Goal: Task Accomplishment & Management: Manage account settings

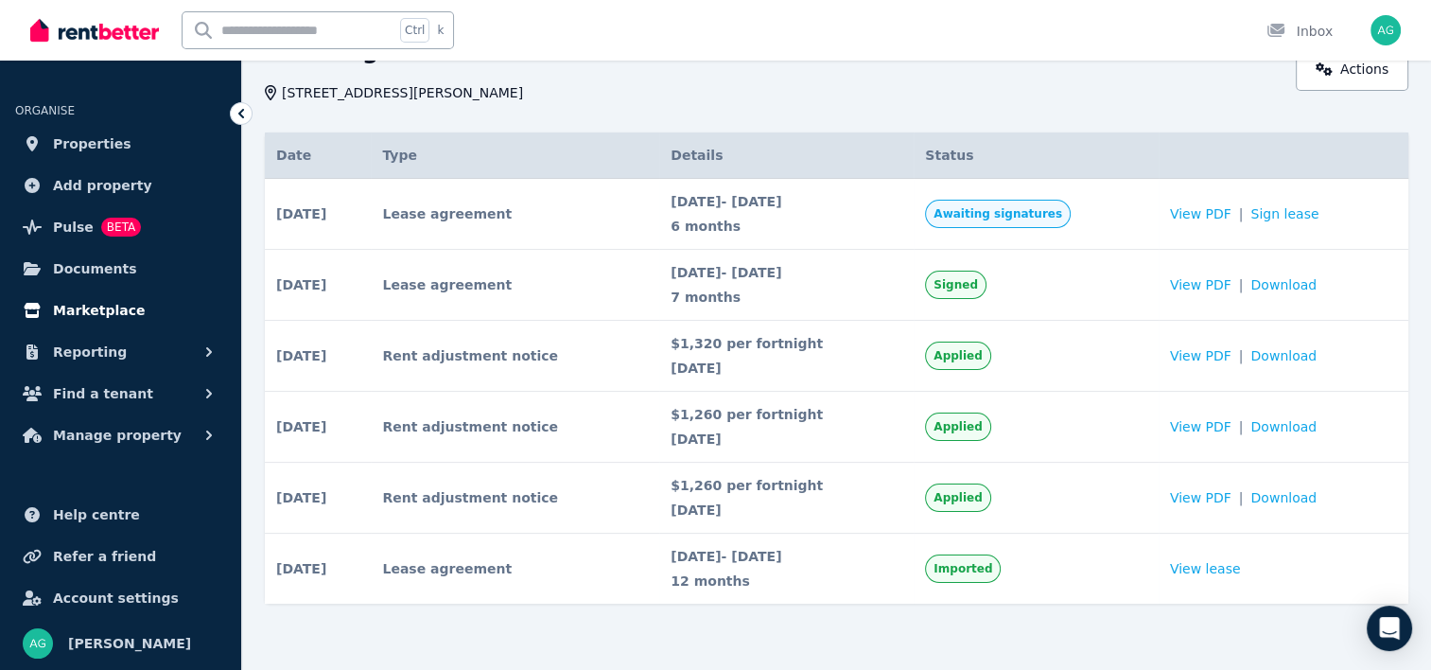
scroll to position [105, 0]
click at [117, 588] on span "Account settings" at bounding box center [116, 597] width 126 height 23
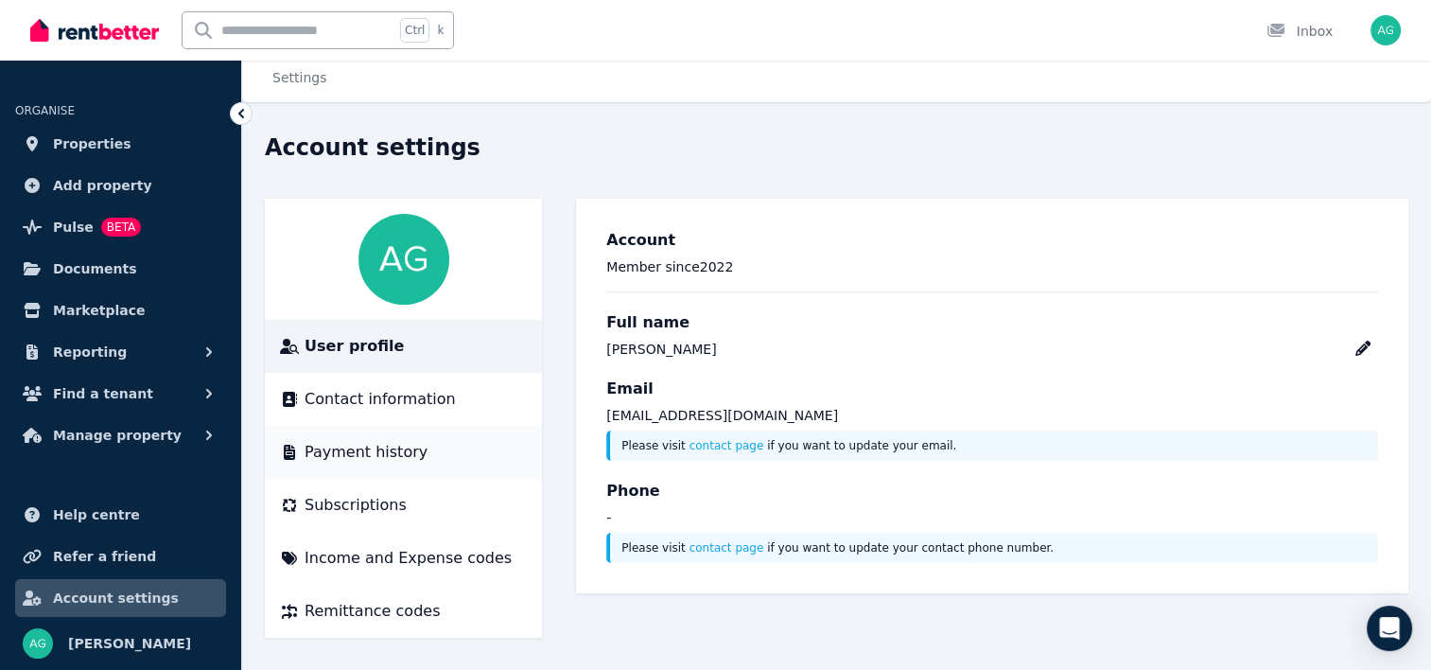
scroll to position [9, 0]
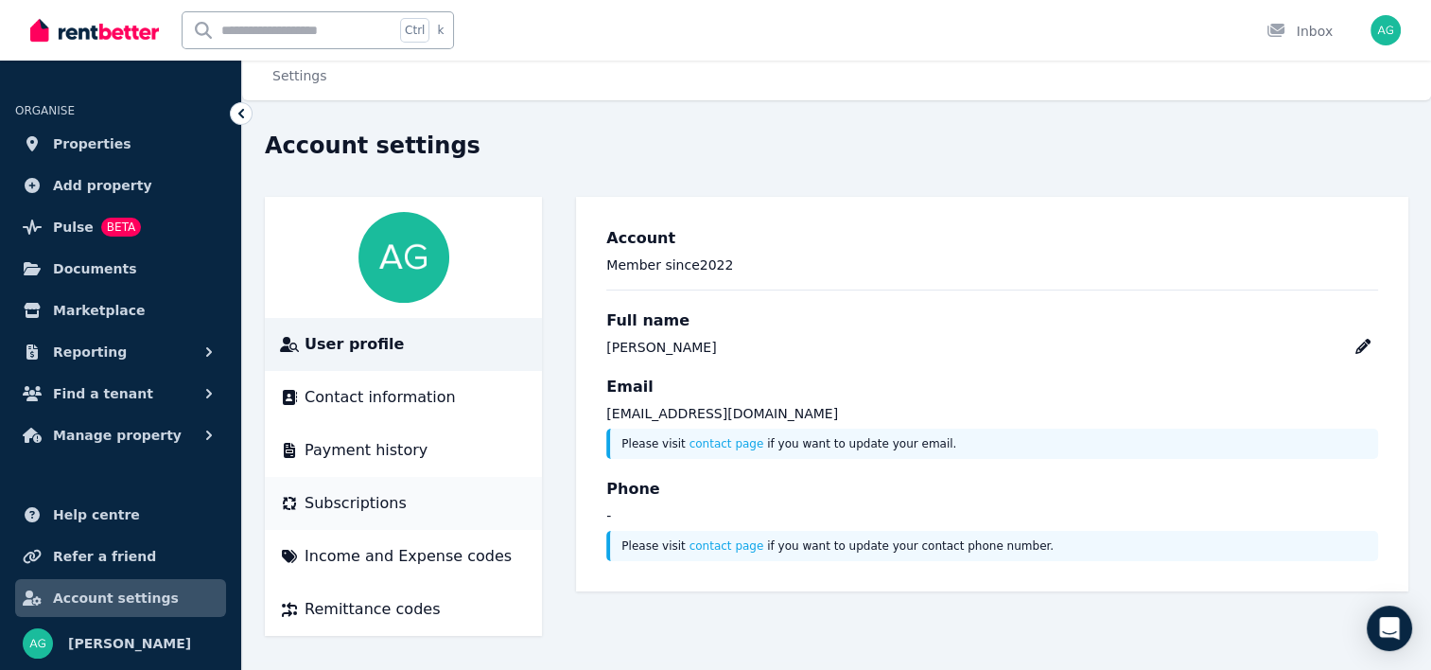
click at [368, 498] on span "Subscriptions" at bounding box center [356, 503] width 102 height 23
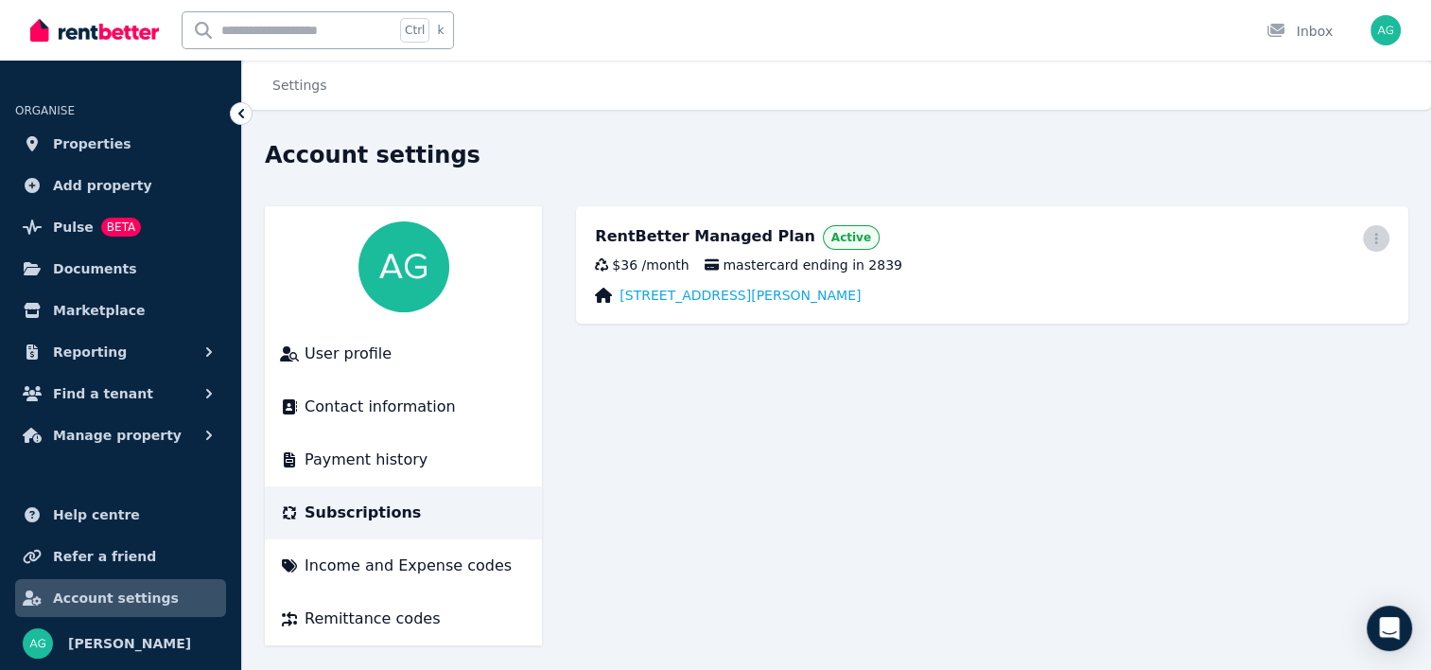
click at [1373, 237] on icon "button" at bounding box center [1376, 238] width 15 height 13
click at [1272, 339] on span "Cancel plan" at bounding box center [1291, 350] width 166 height 23
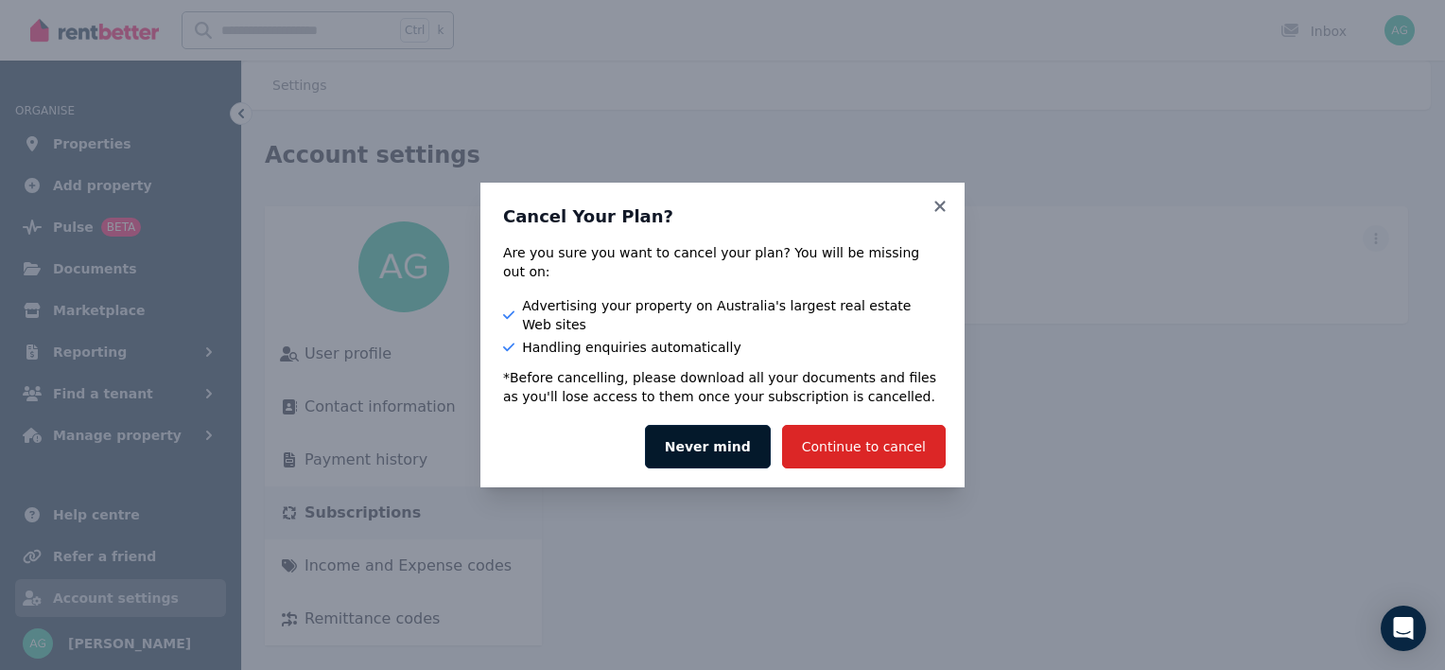
click at [725, 425] on button "Never mind" at bounding box center [708, 447] width 126 height 44
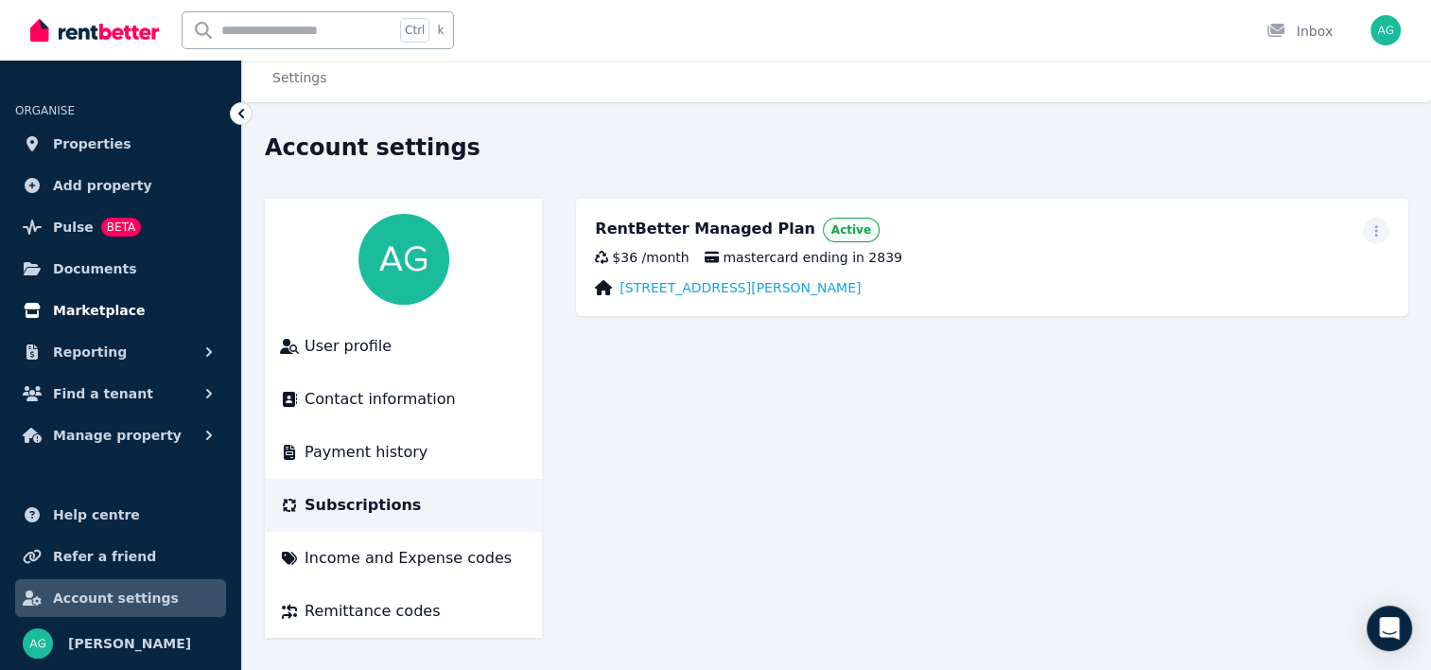
scroll to position [9, 0]
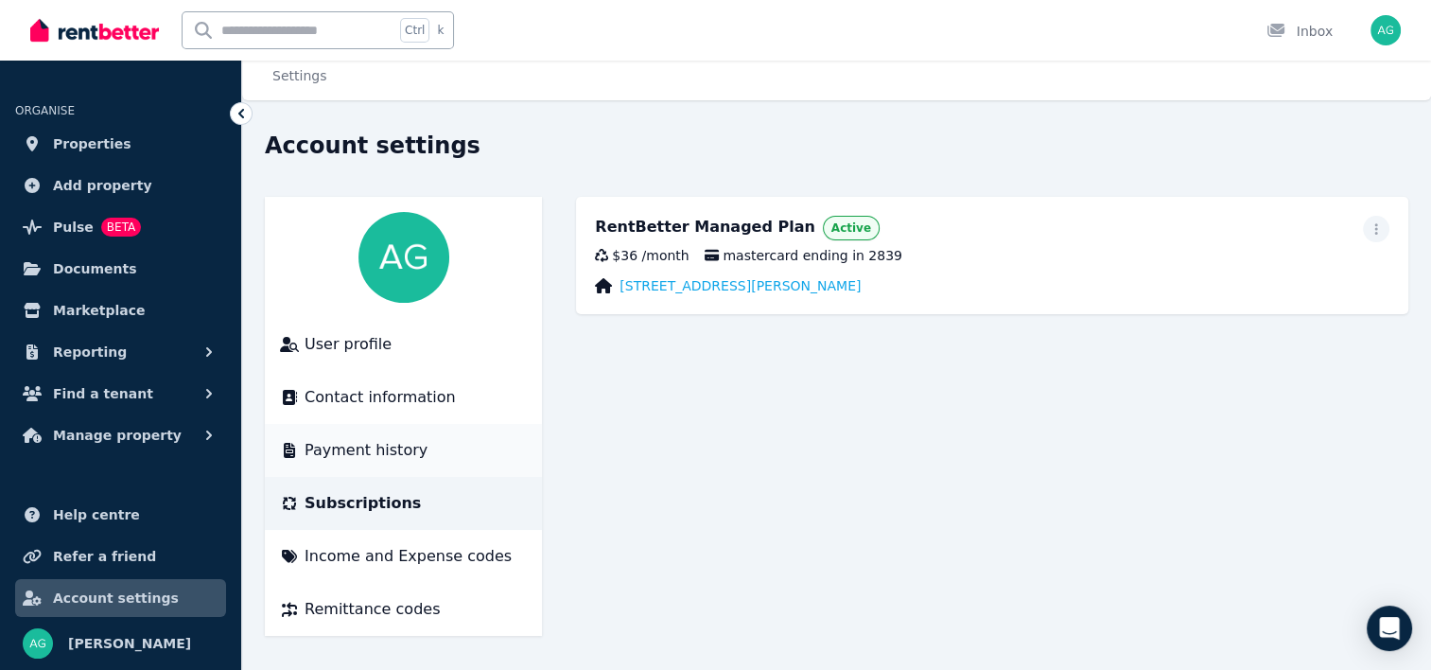
click at [410, 446] on span "Payment history" at bounding box center [366, 450] width 123 height 23
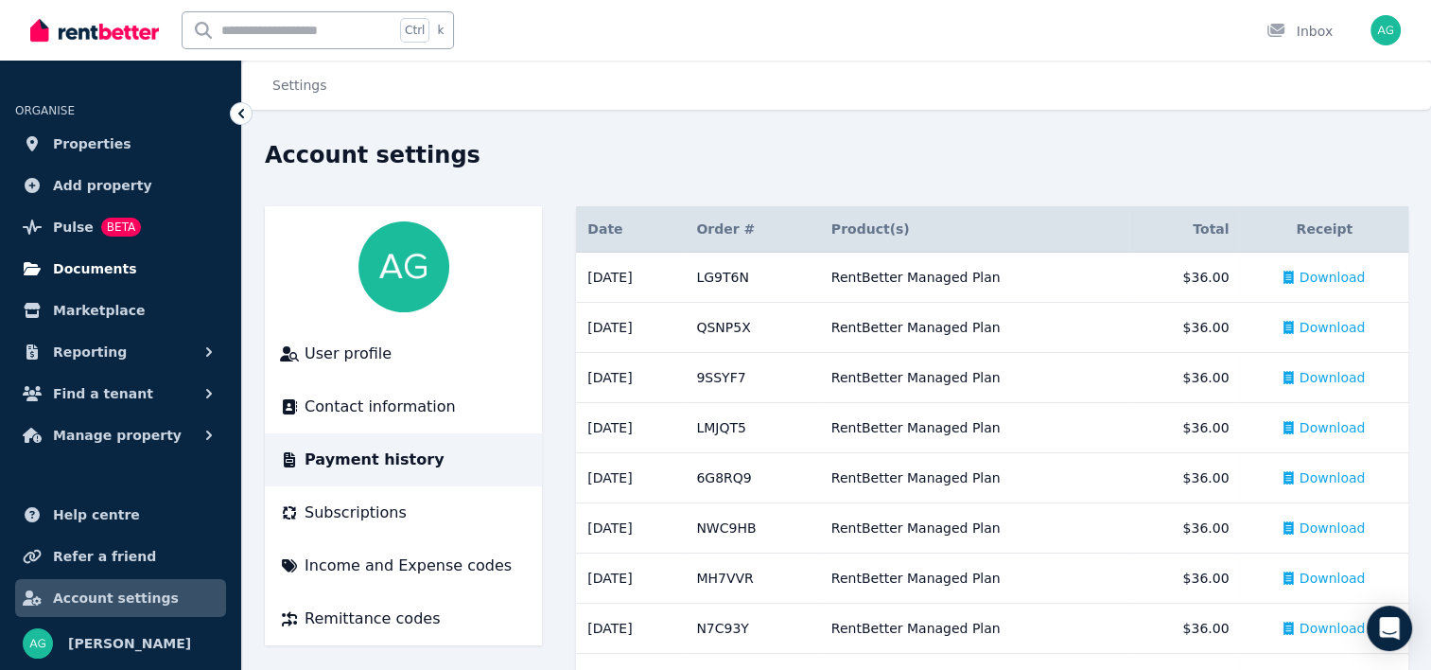
click at [139, 275] on link "Documents" at bounding box center [120, 269] width 211 height 38
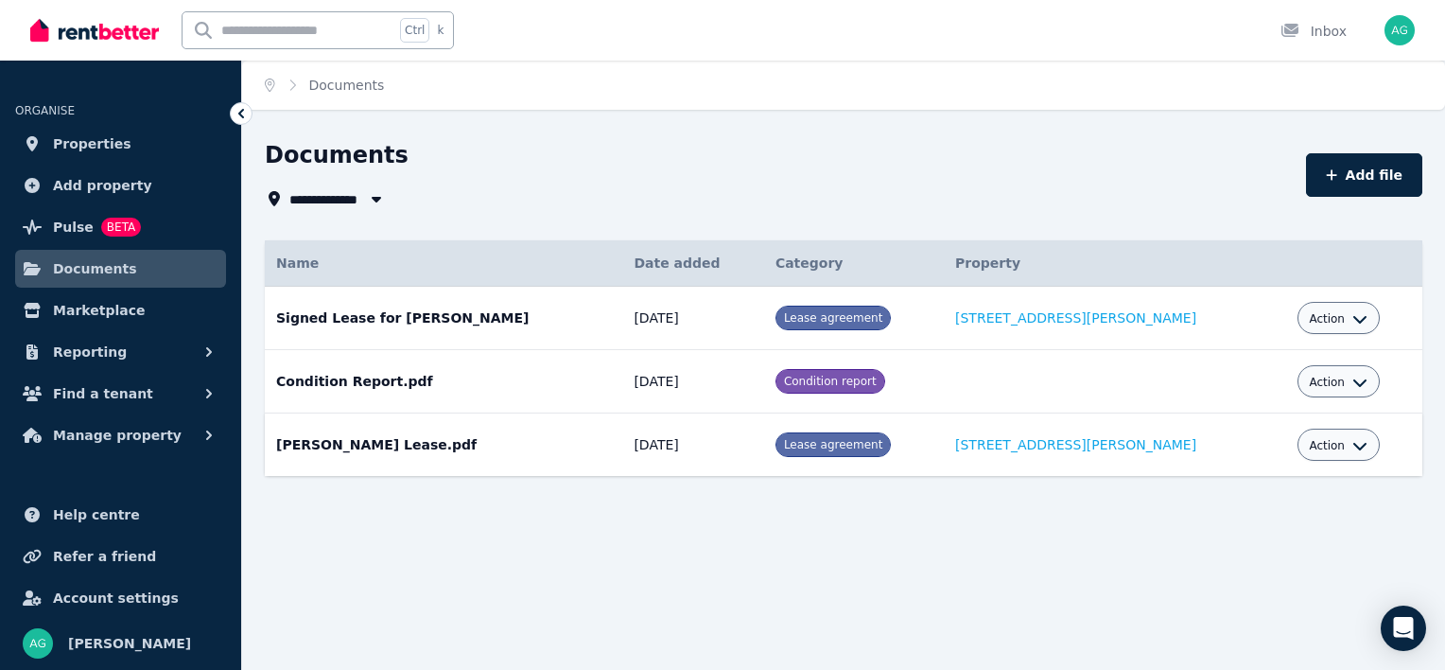
click at [1353, 442] on icon "button" at bounding box center [1360, 445] width 15 height 15
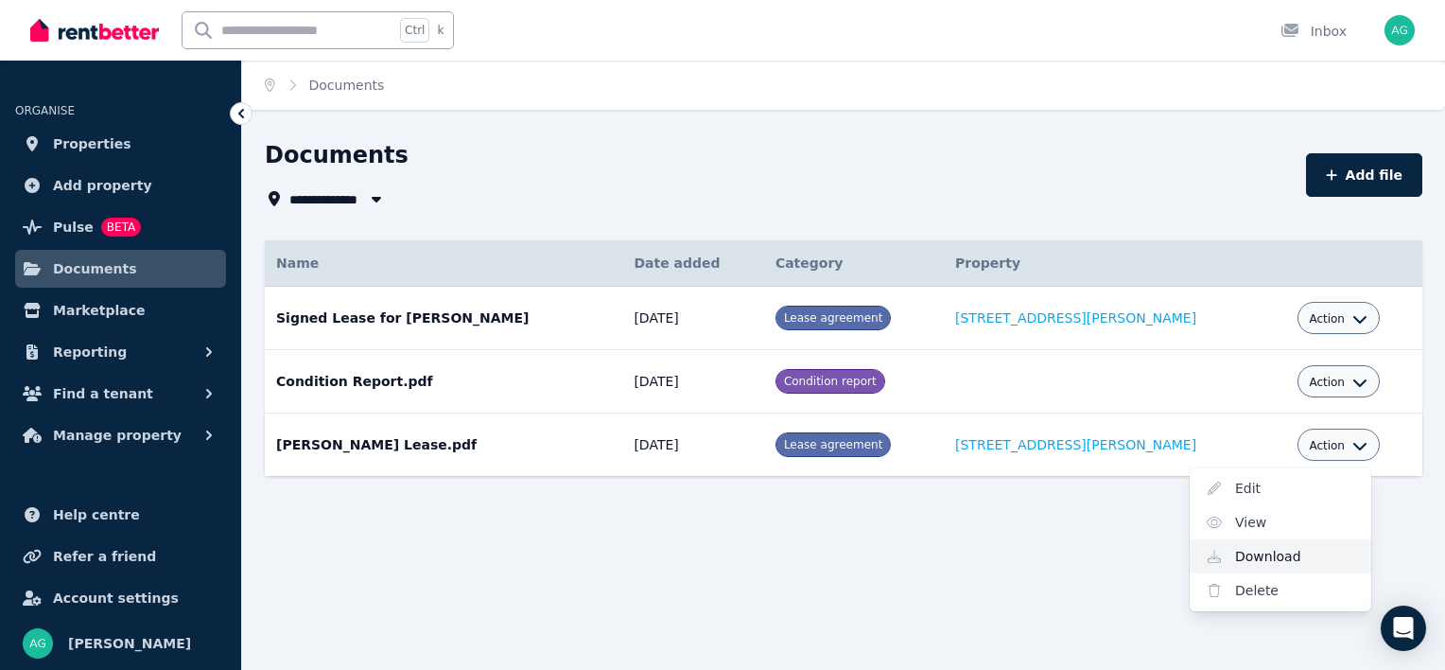
click at [1294, 547] on link "Download" at bounding box center [1281, 556] width 182 height 34
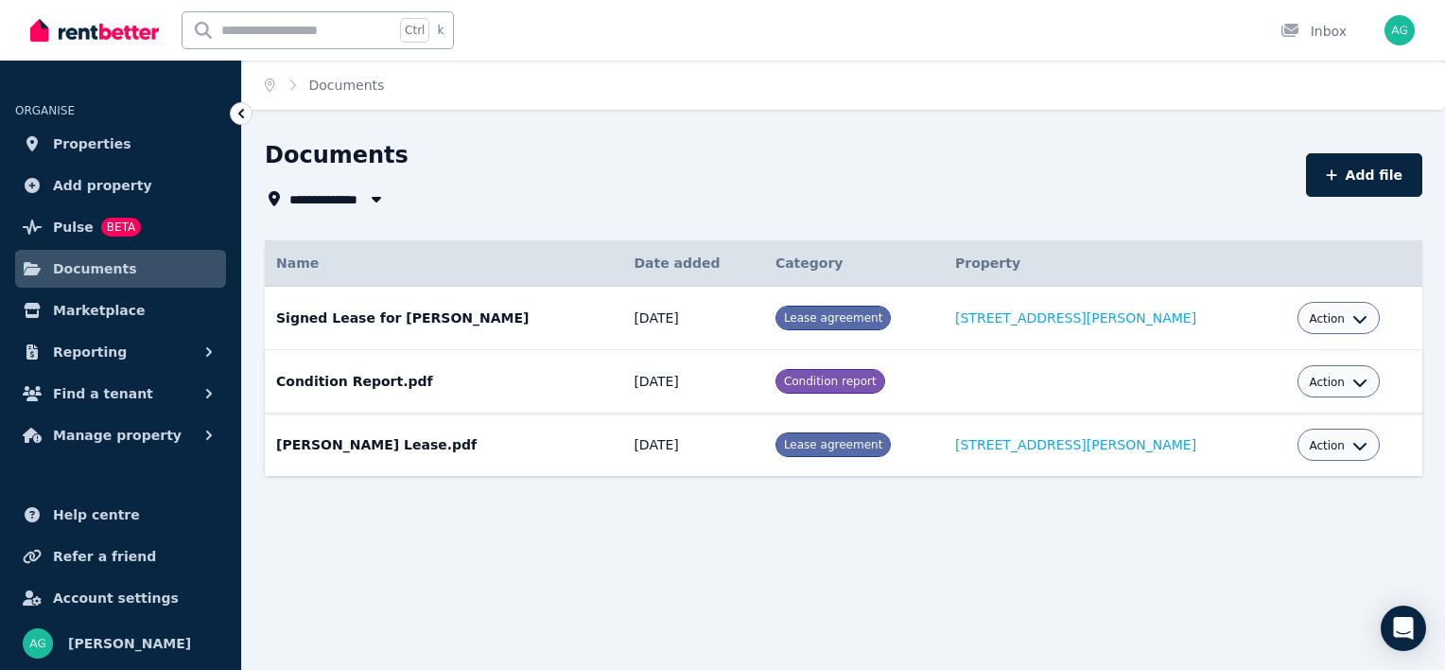
click at [1354, 381] on icon "button" at bounding box center [1360, 383] width 13 height 8
click at [1285, 486] on link "Download" at bounding box center [1281, 493] width 182 height 34
click at [1353, 318] on icon "button" at bounding box center [1360, 318] width 15 height 15
click at [1288, 418] on link "Download" at bounding box center [1281, 429] width 182 height 34
click at [149, 353] on button "Reporting" at bounding box center [120, 352] width 211 height 38
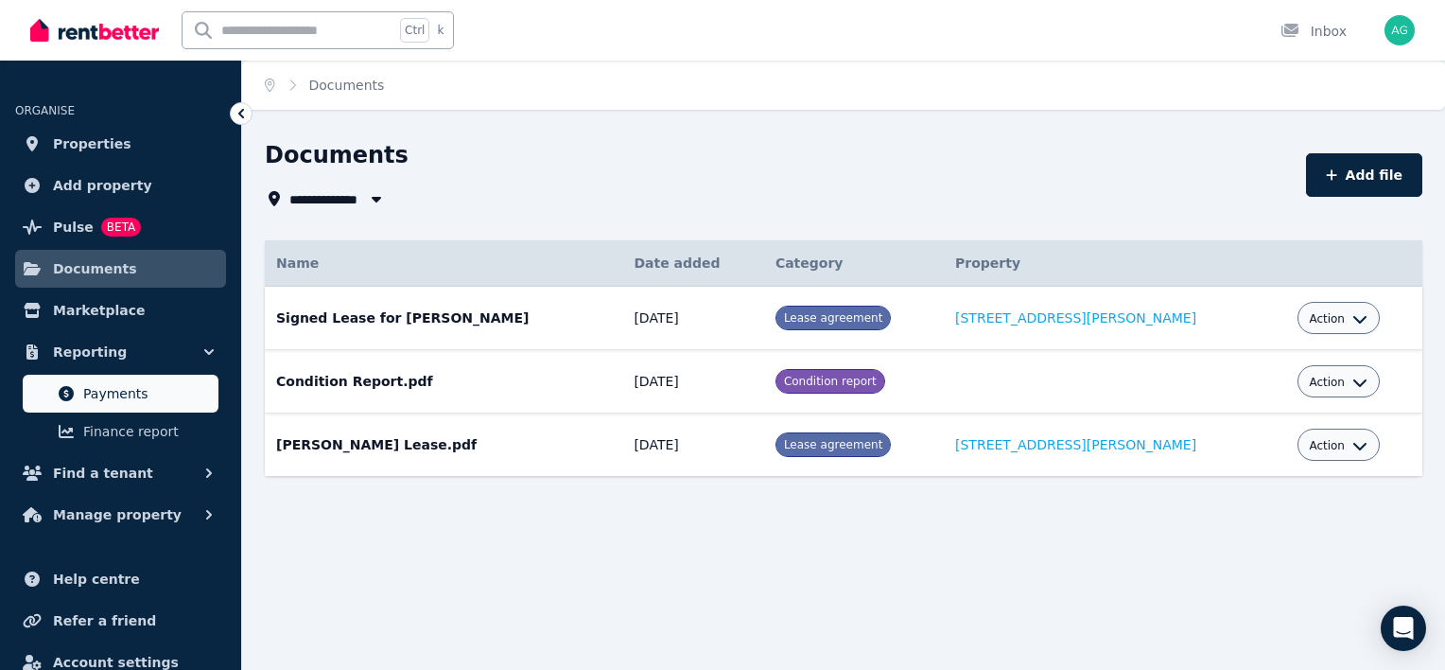
click at [155, 390] on span "Payments" at bounding box center [147, 393] width 128 height 23
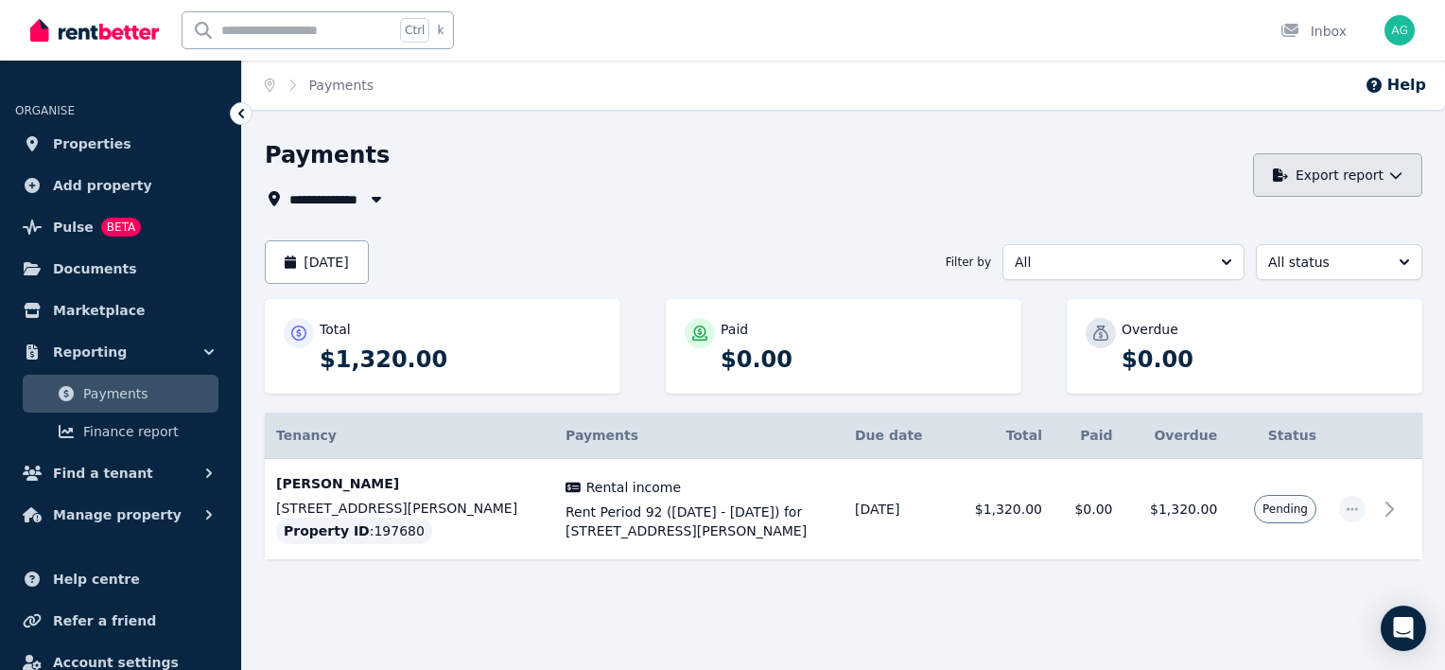
click at [1390, 174] on icon "button" at bounding box center [1396, 174] width 13 height 13
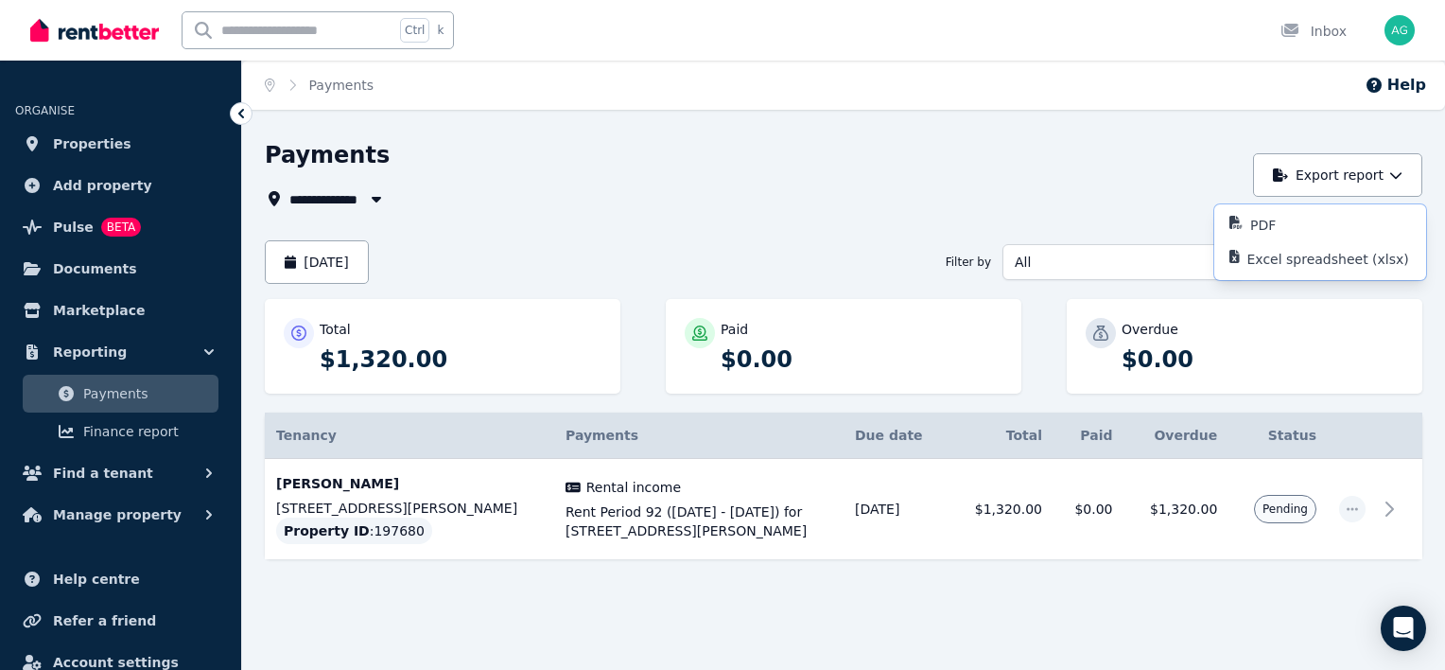
click at [823, 176] on div "**********" at bounding box center [754, 175] width 978 height 70
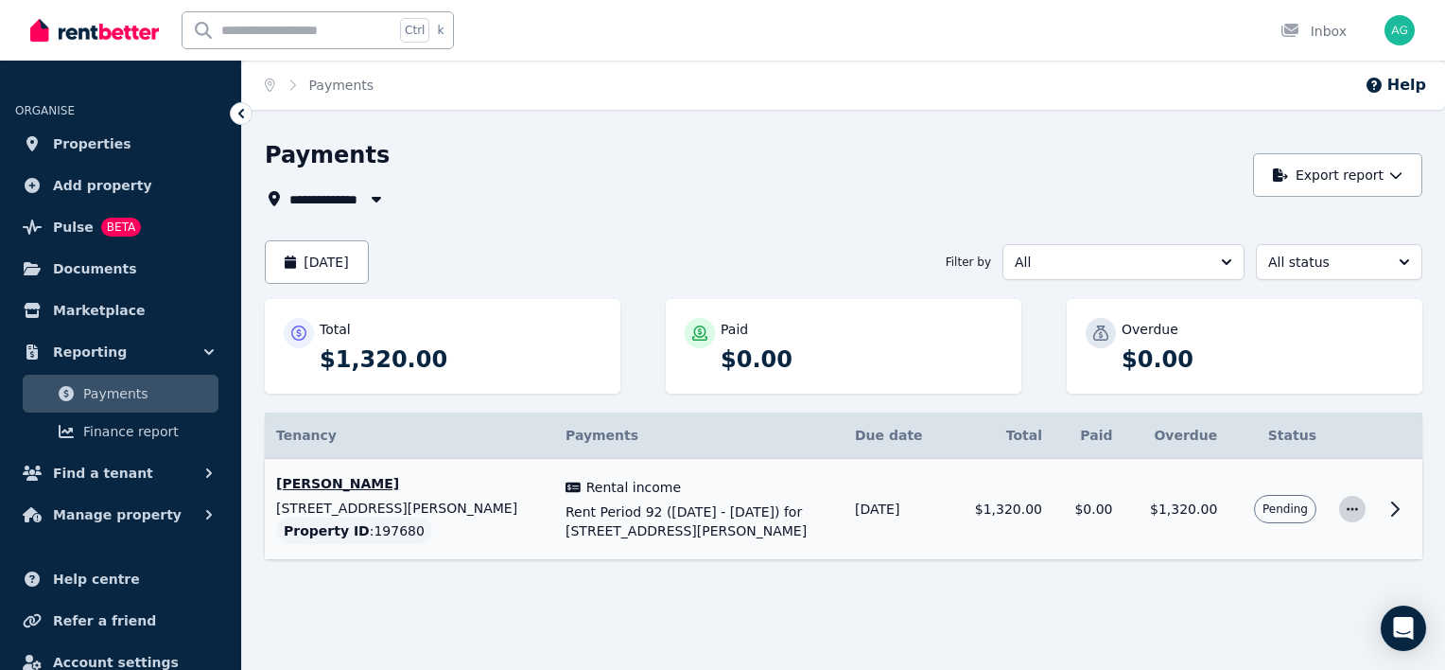
click at [1351, 509] on icon "button" at bounding box center [1352, 508] width 15 height 13
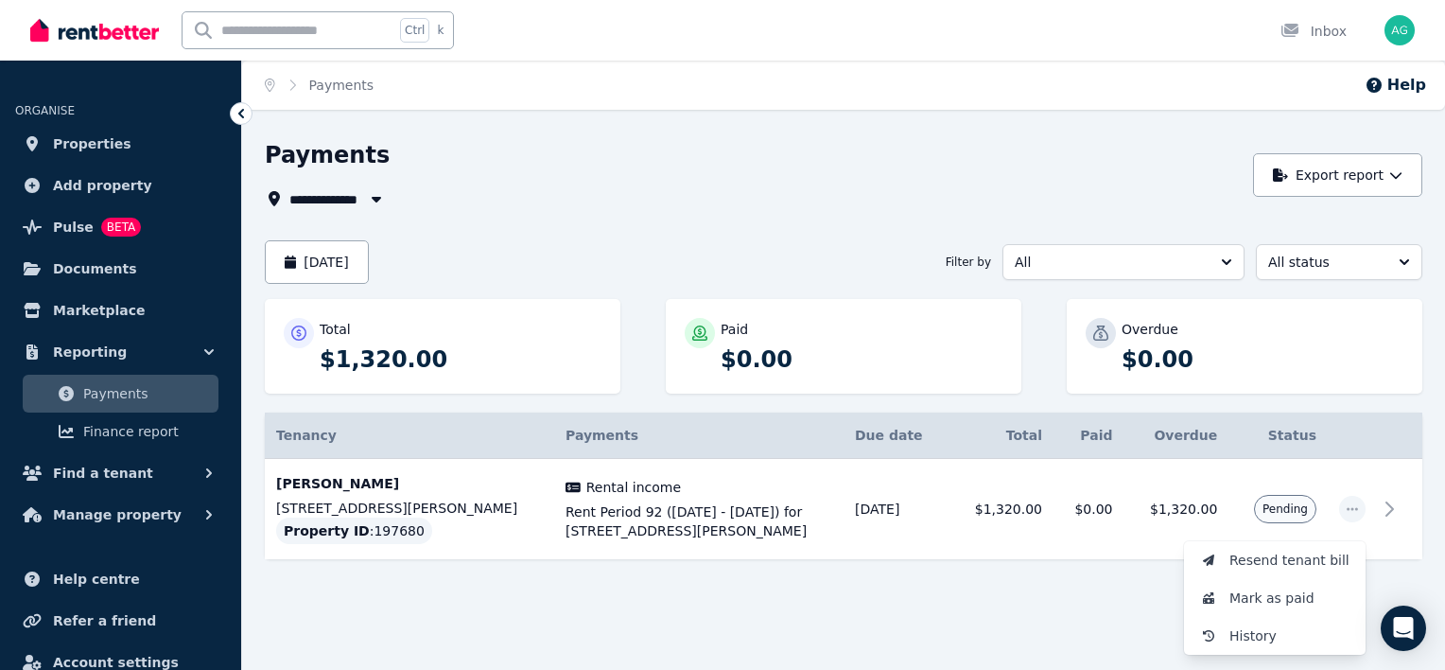
click at [942, 609] on div "**********" at bounding box center [843, 383] width 1203 height 487
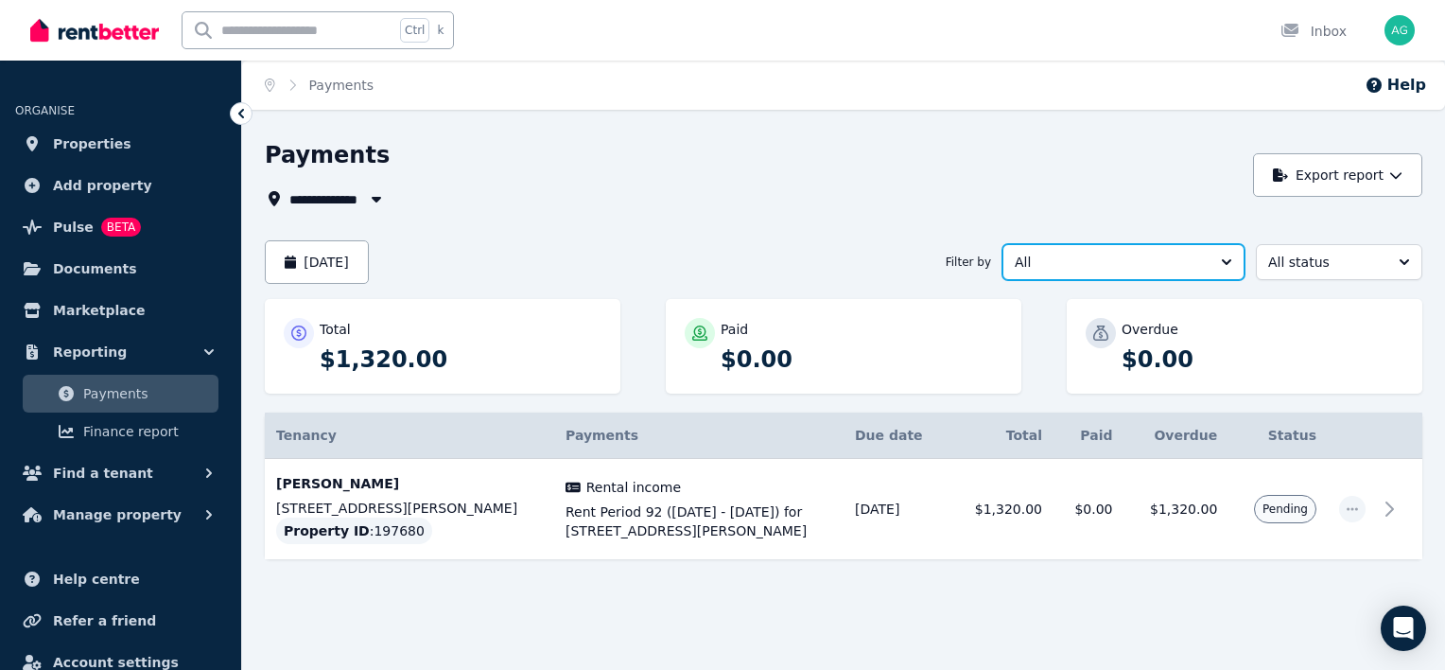
click at [1218, 265] on button "All" at bounding box center [1124, 262] width 242 height 36
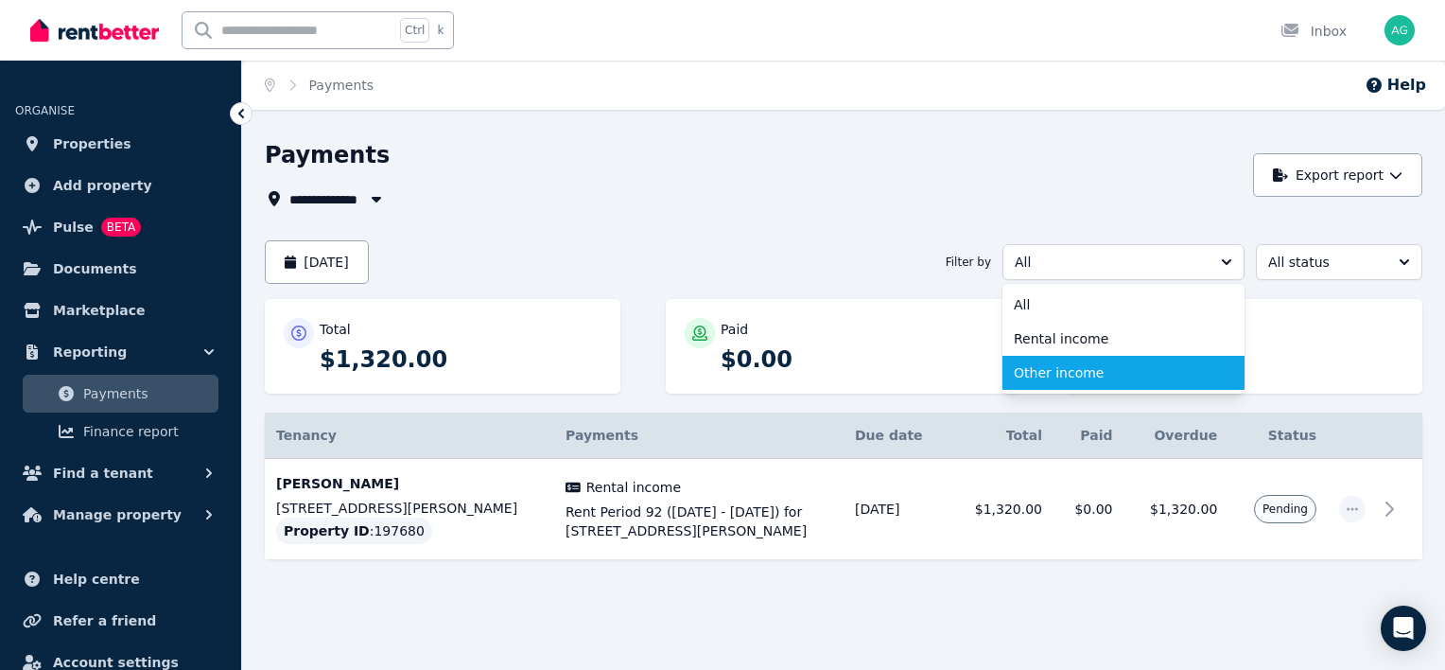
click at [1162, 377] on span "Other income" at bounding box center [1112, 372] width 197 height 19
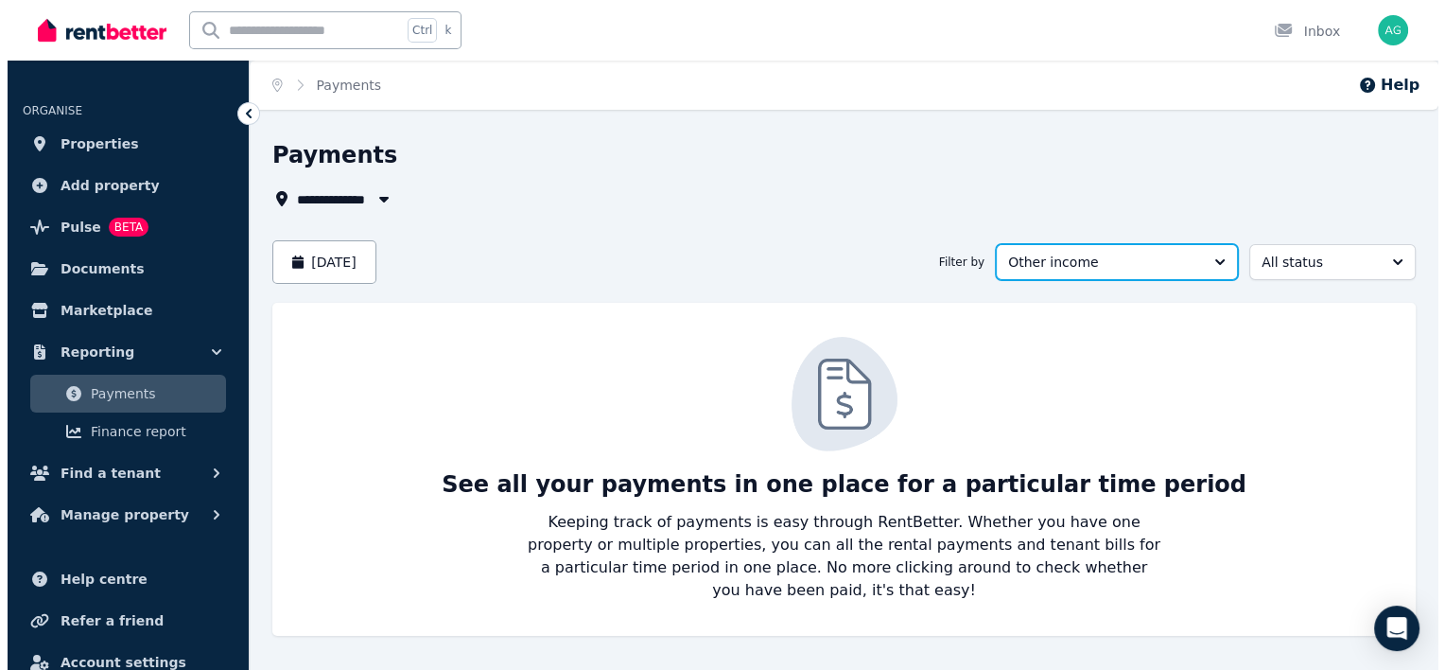
scroll to position [9, 0]
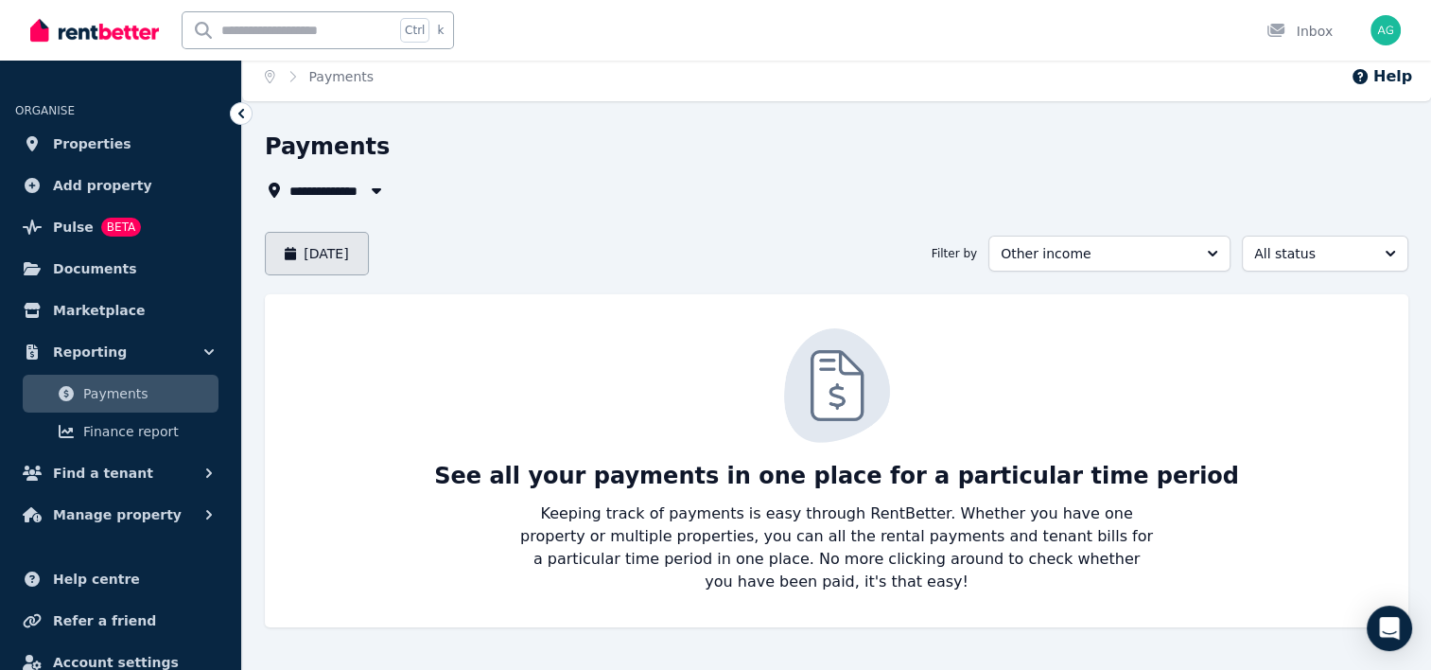
click at [369, 257] on button "September 2025" at bounding box center [317, 254] width 104 height 44
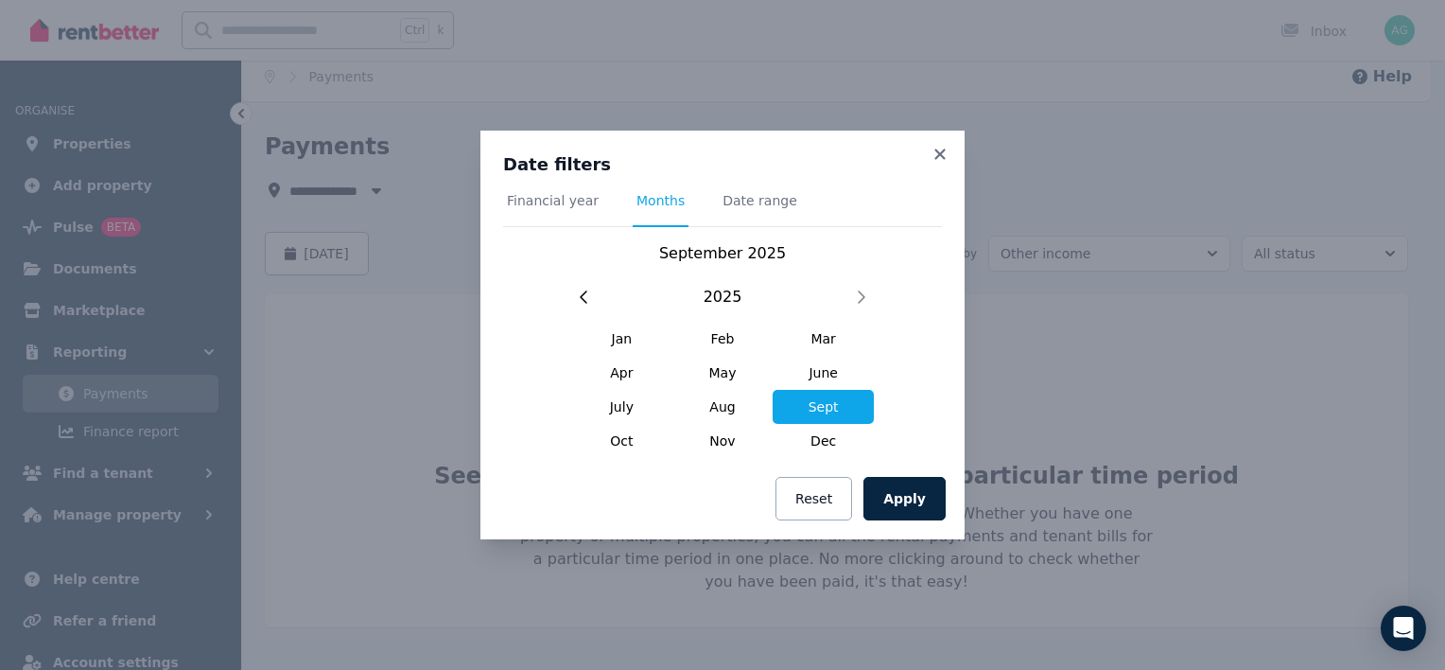
click at [723, 198] on span "Date range" at bounding box center [760, 200] width 75 height 19
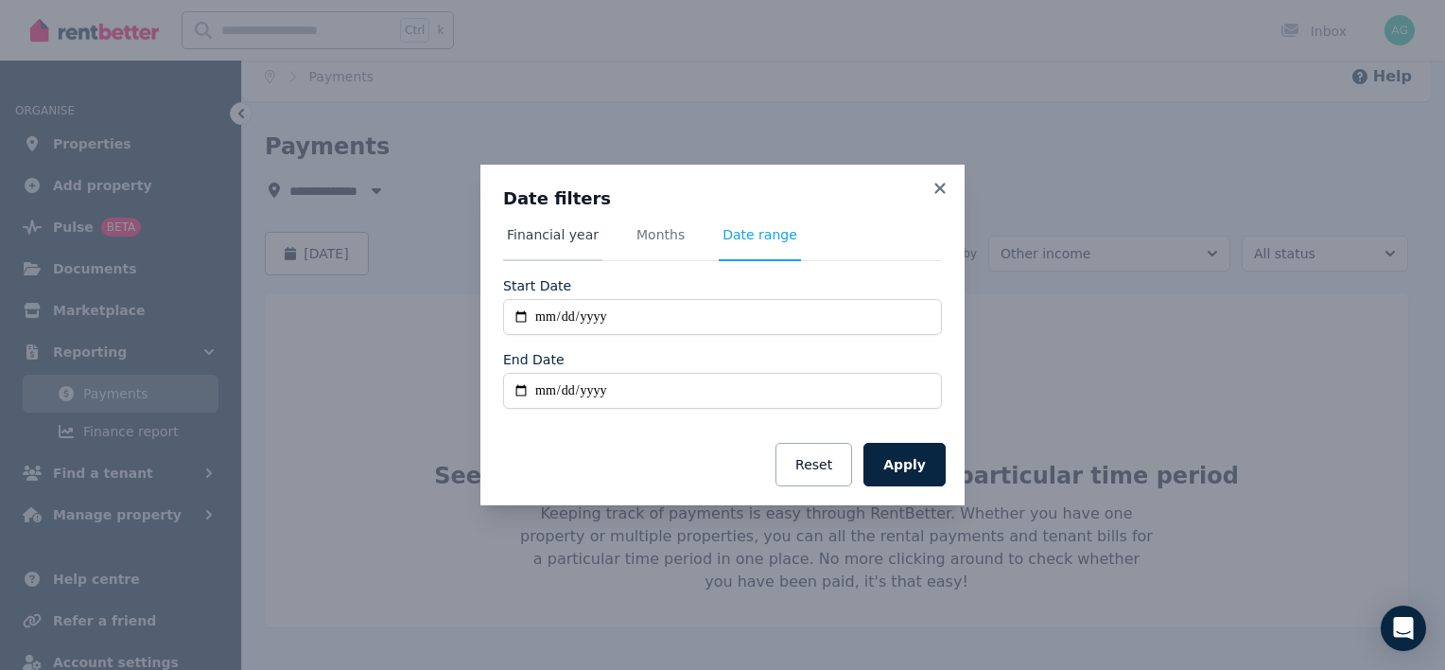
click at [572, 236] on span "Financial year" at bounding box center [553, 234] width 92 height 19
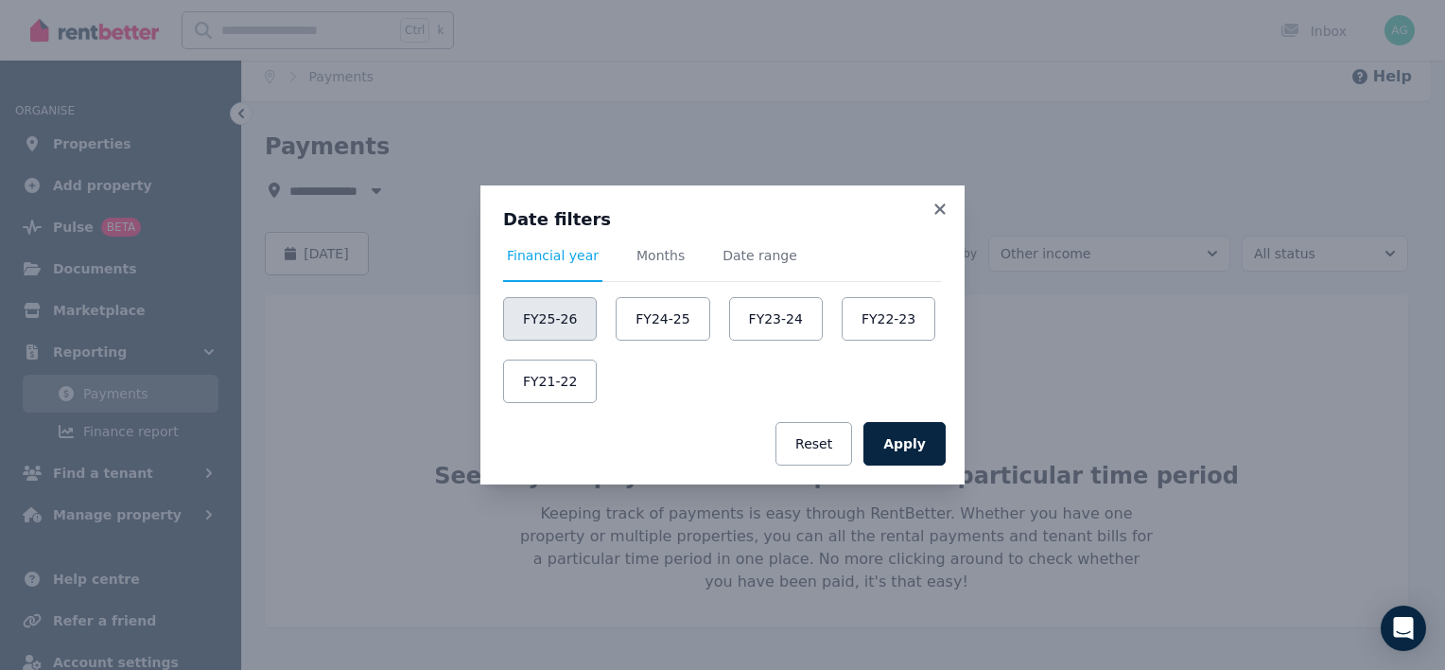
click at [552, 325] on button "FY25-26" at bounding box center [550, 319] width 94 height 44
click at [901, 440] on button "Apply" at bounding box center [905, 444] width 82 height 44
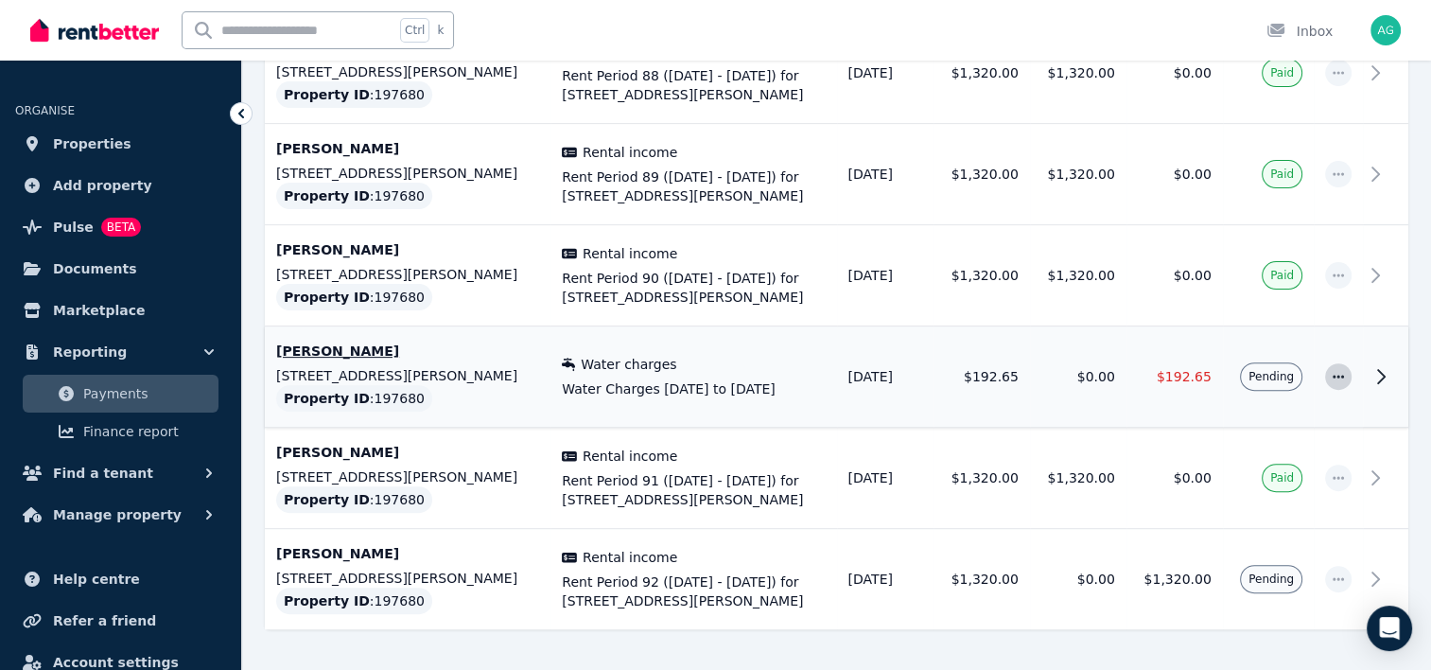
scroll to position [597, 0]
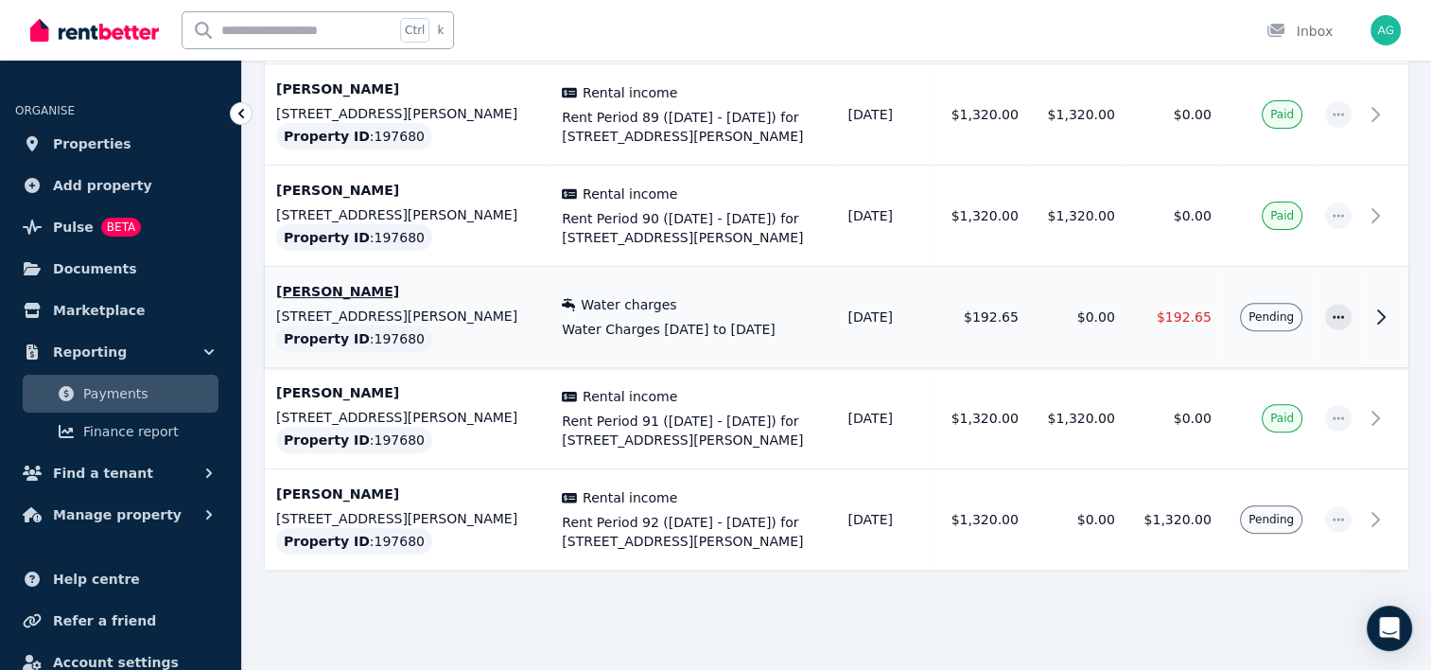
click at [1351, 314] on td at bounding box center [1338, 317] width 49 height 101
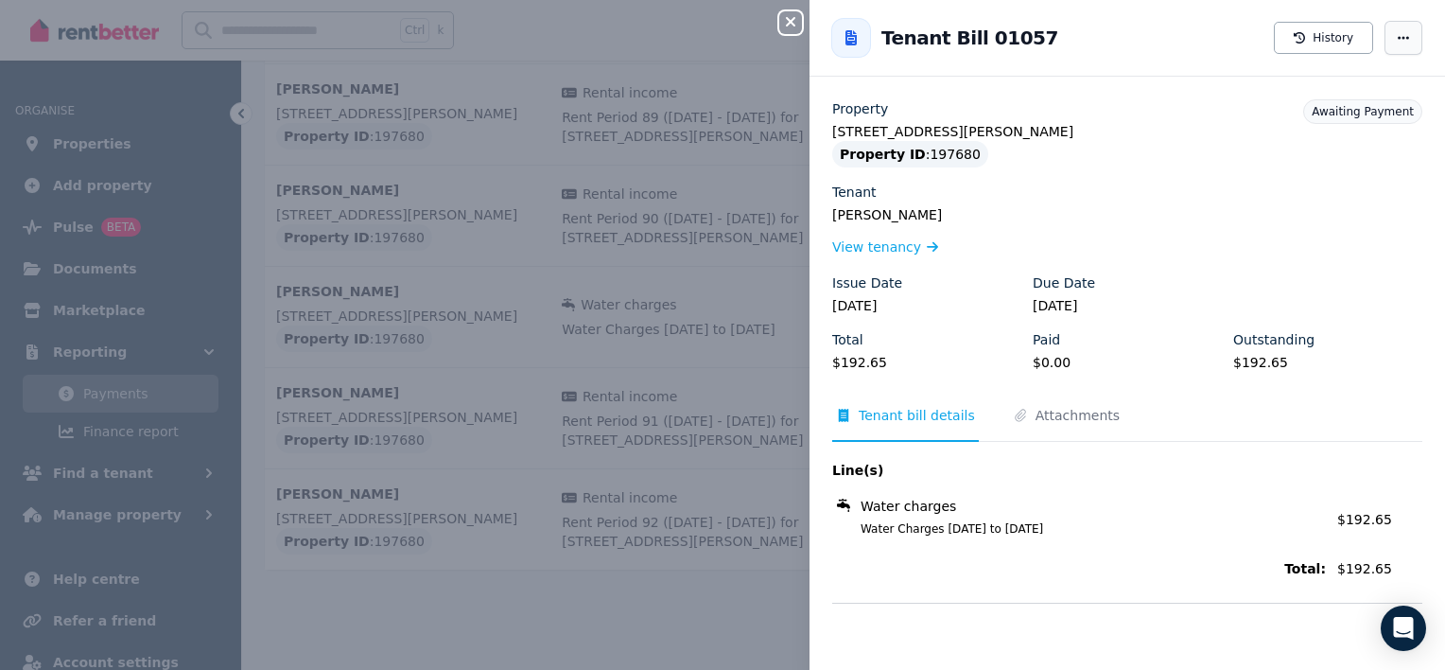
click at [1396, 41] on icon "button" at bounding box center [1403, 37] width 15 height 13
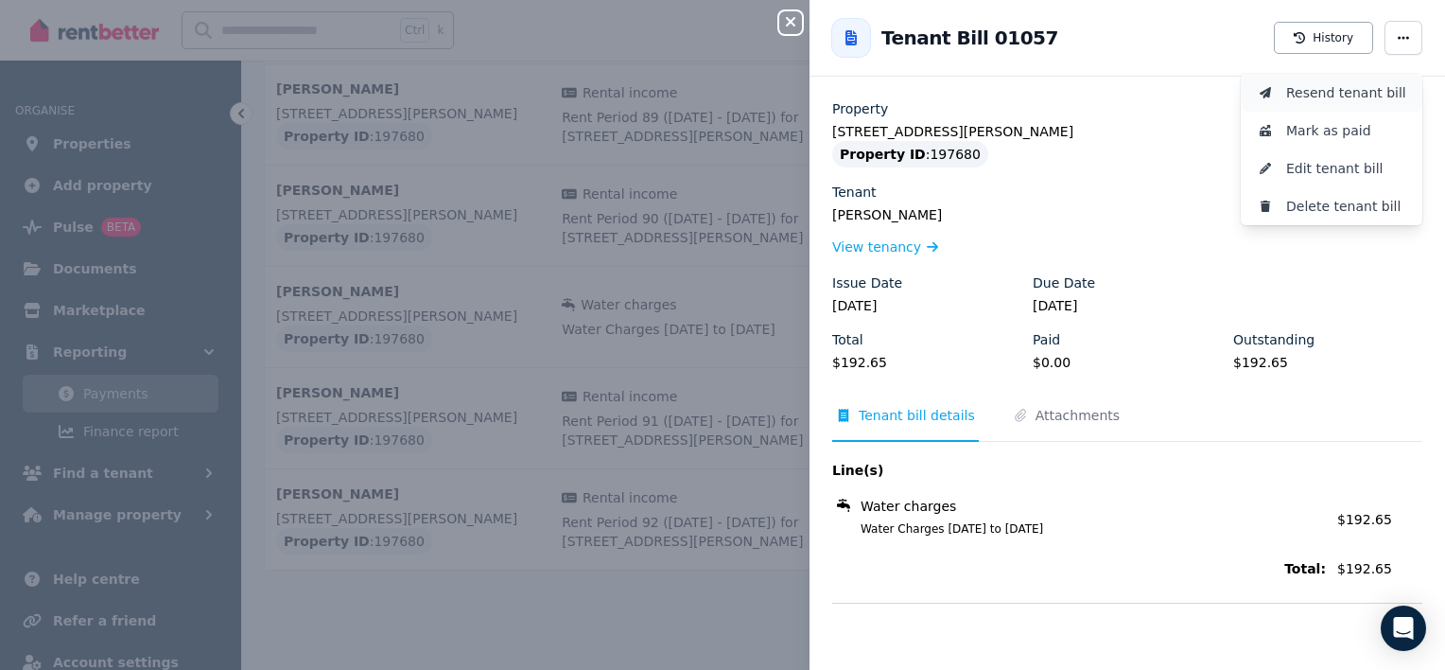
click at [1340, 91] on span "Resend tenant bill" at bounding box center [1346, 92] width 121 height 23
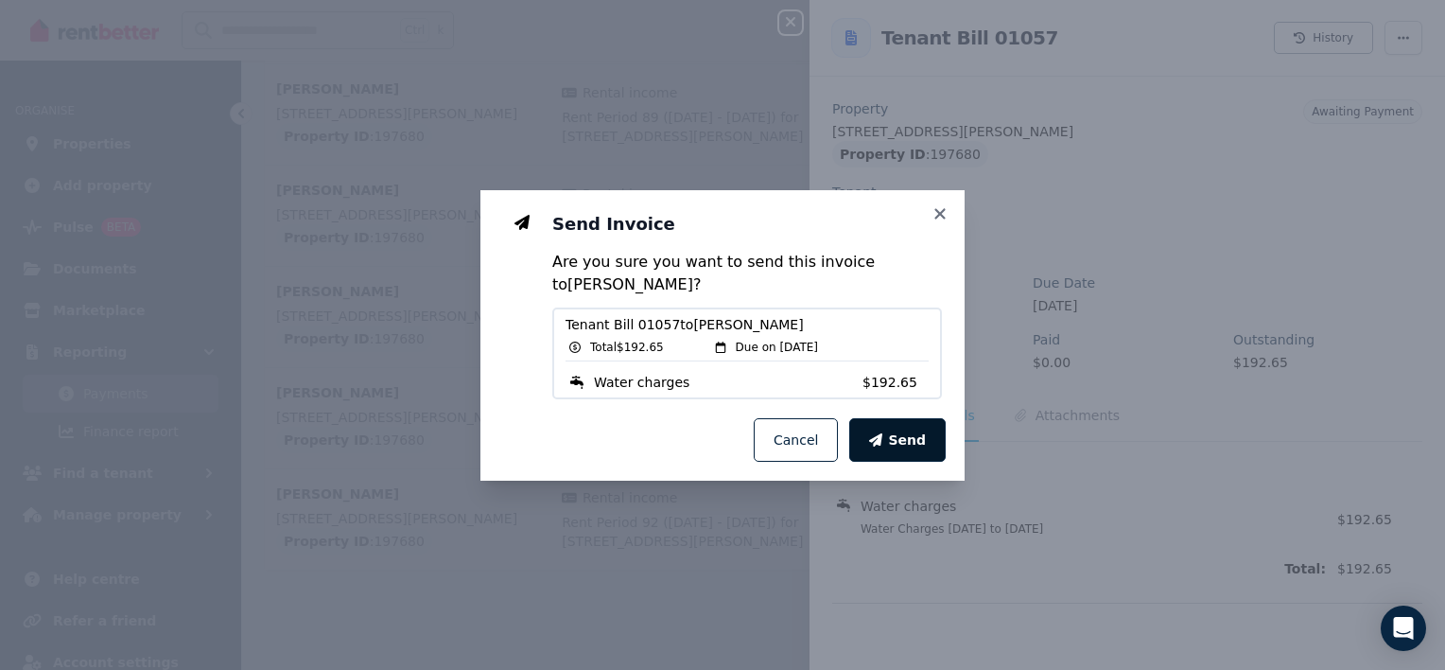
click at [910, 439] on span "Send" at bounding box center [907, 439] width 38 height 19
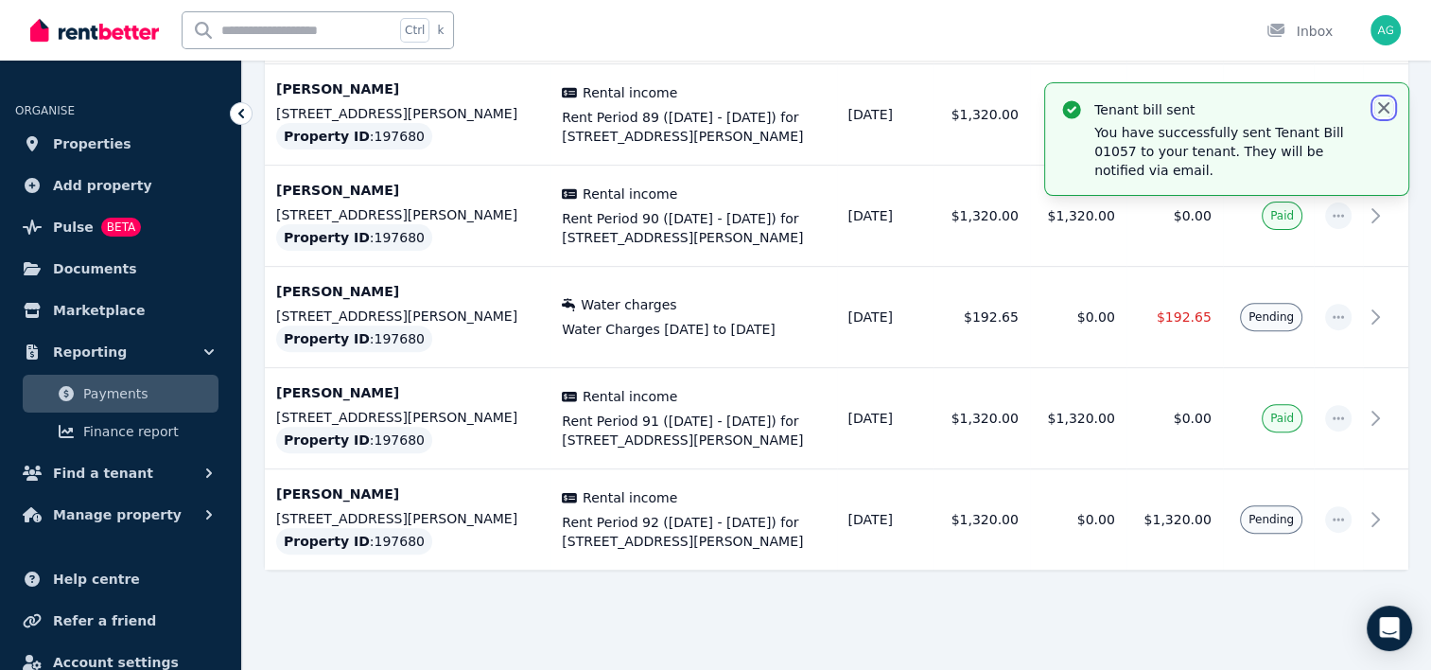
click at [1381, 104] on icon "button" at bounding box center [1383, 107] width 11 height 11
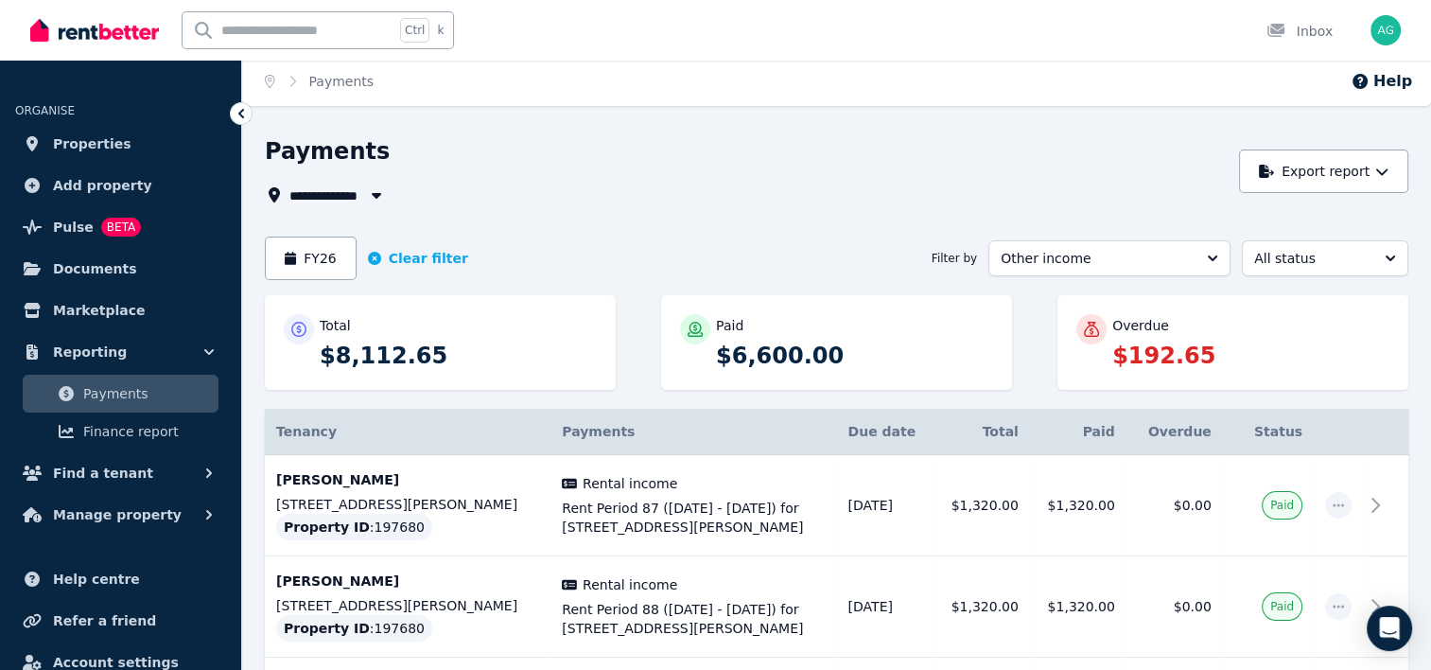
scroll to position [0, 0]
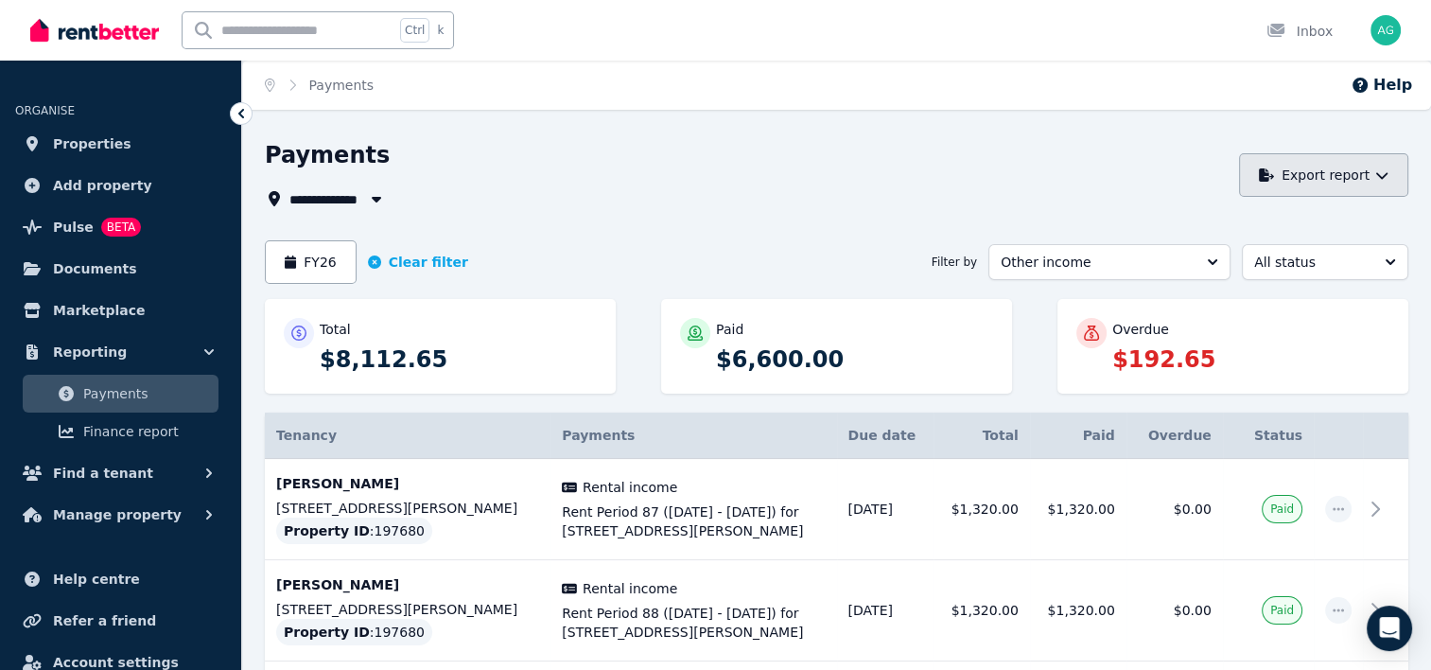
click at [1337, 178] on button "Export report" at bounding box center [1323, 175] width 169 height 44
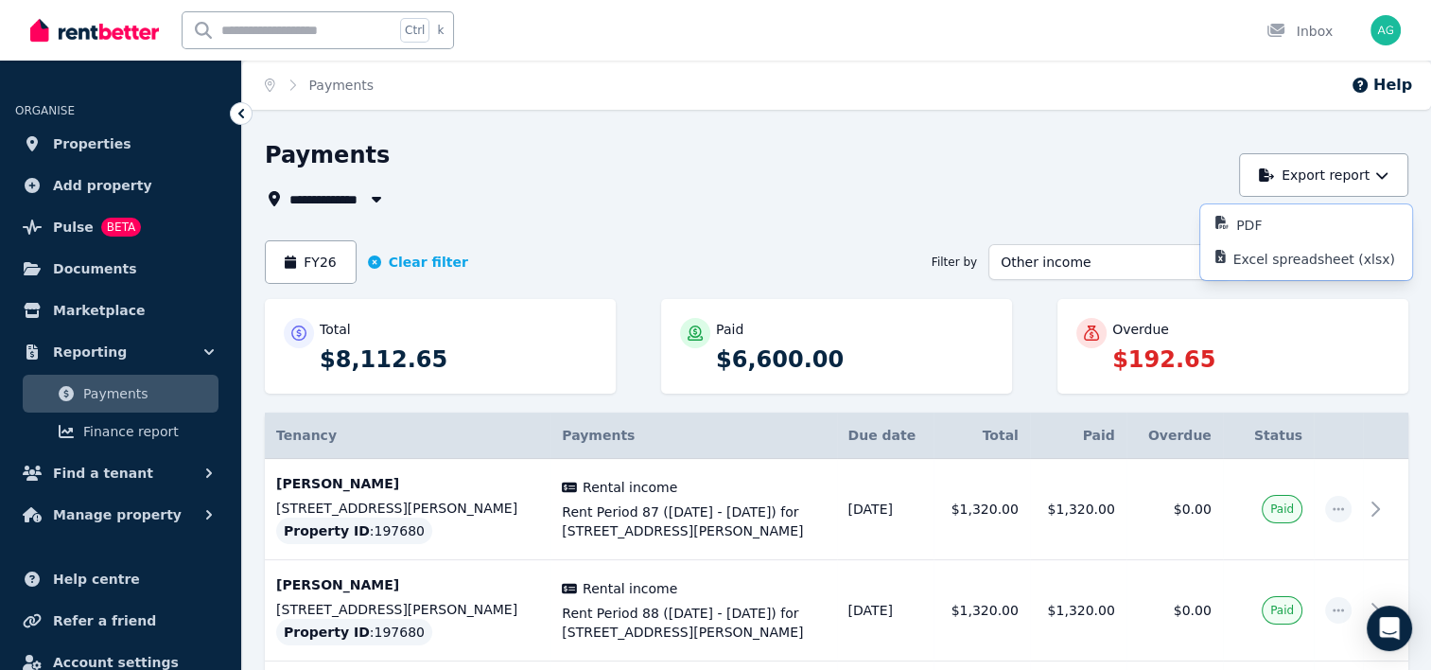
click at [1131, 177] on div "**********" at bounding box center [747, 175] width 964 height 70
click at [411, 261] on button "Clear filter" at bounding box center [418, 262] width 100 height 19
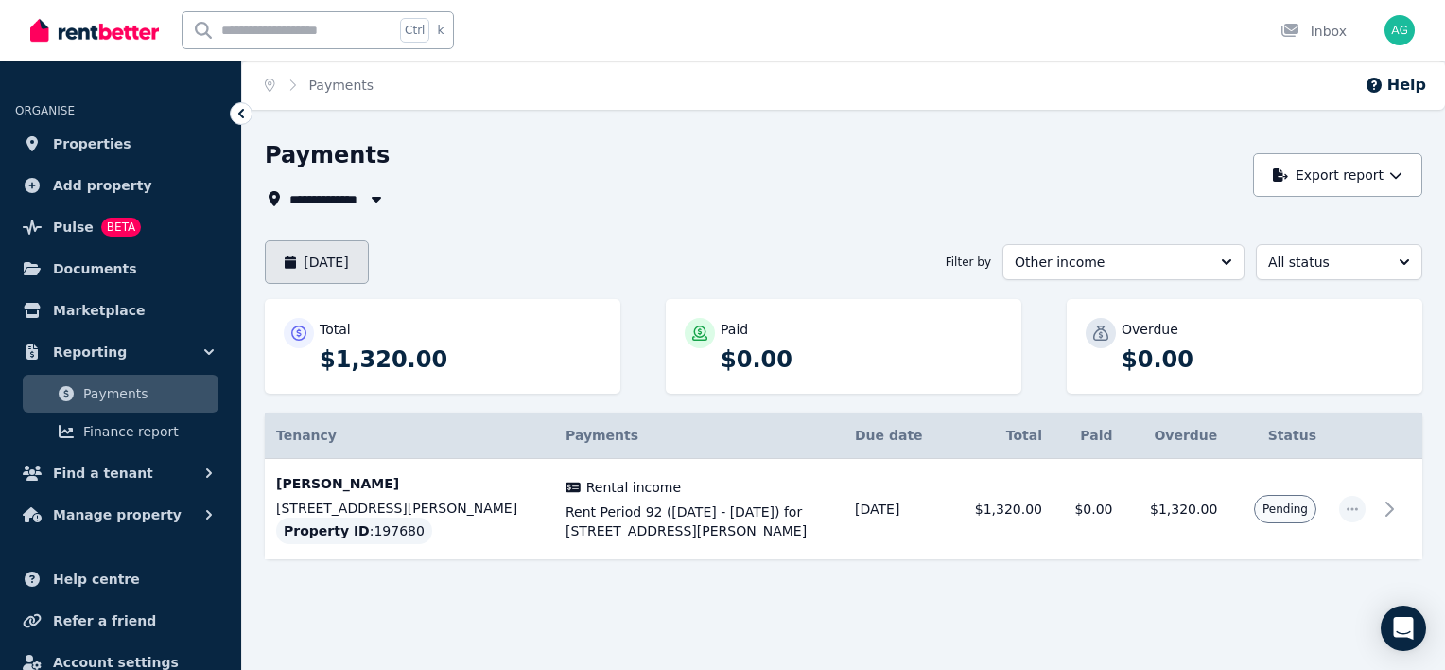
click at [352, 250] on button "September 2025" at bounding box center [317, 262] width 104 height 44
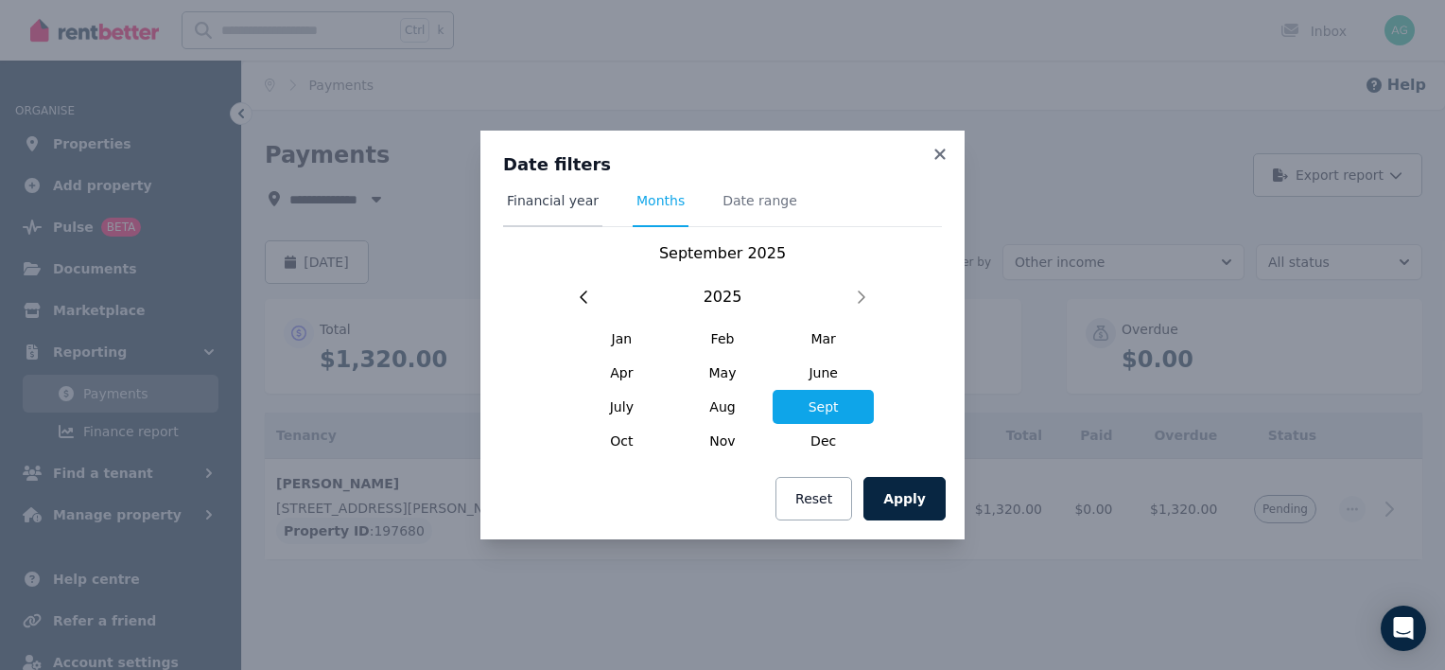
click at [554, 197] on span "Financial year" at bounding box center [553, 200] width 92 height 19
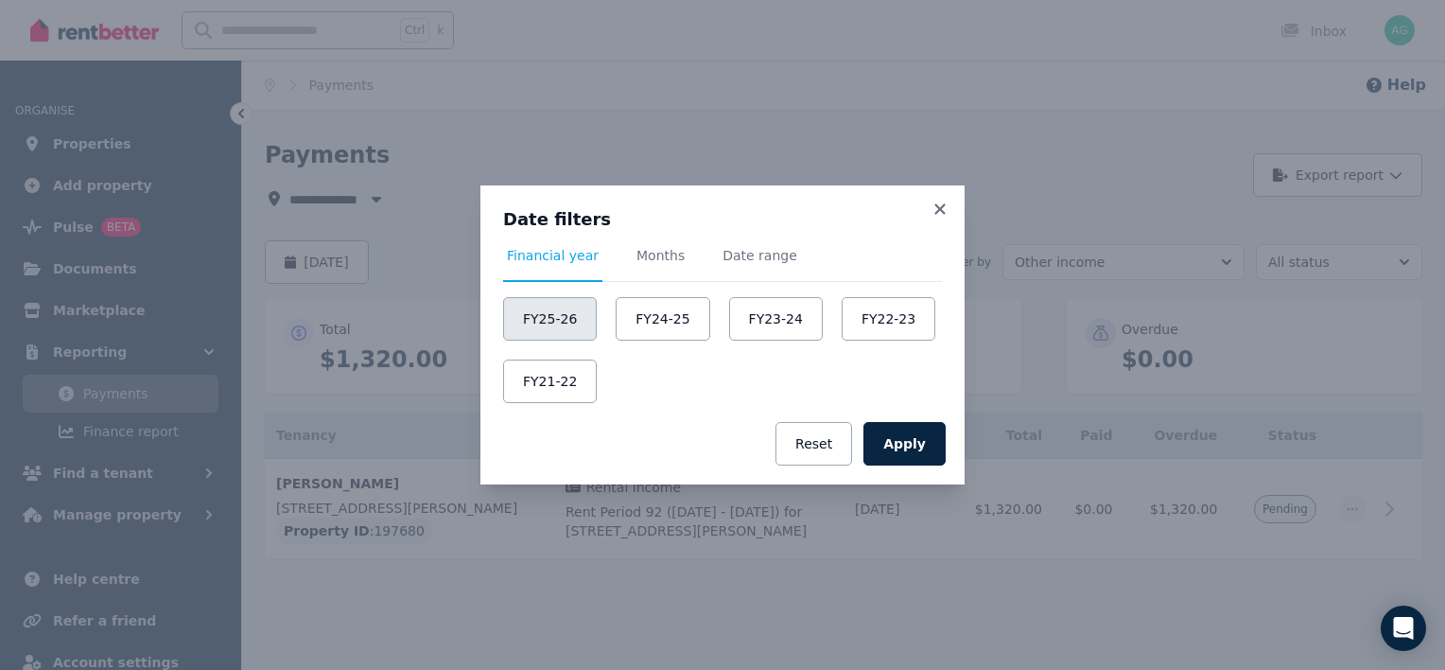
click at [564, 311] on button "FY25-26" at bounding box center [550, 319] width 94 height 44
click at [644, 314] on button "FY24-25" at bounding box center [667, 319] width 94 height 44
click at [567, 308] on button "FY25-26" at bounding box center [550, 319] width 94 height 44
click at [921, 440] on button "Apply" at bounding box center [905, 444] width 82 height 44
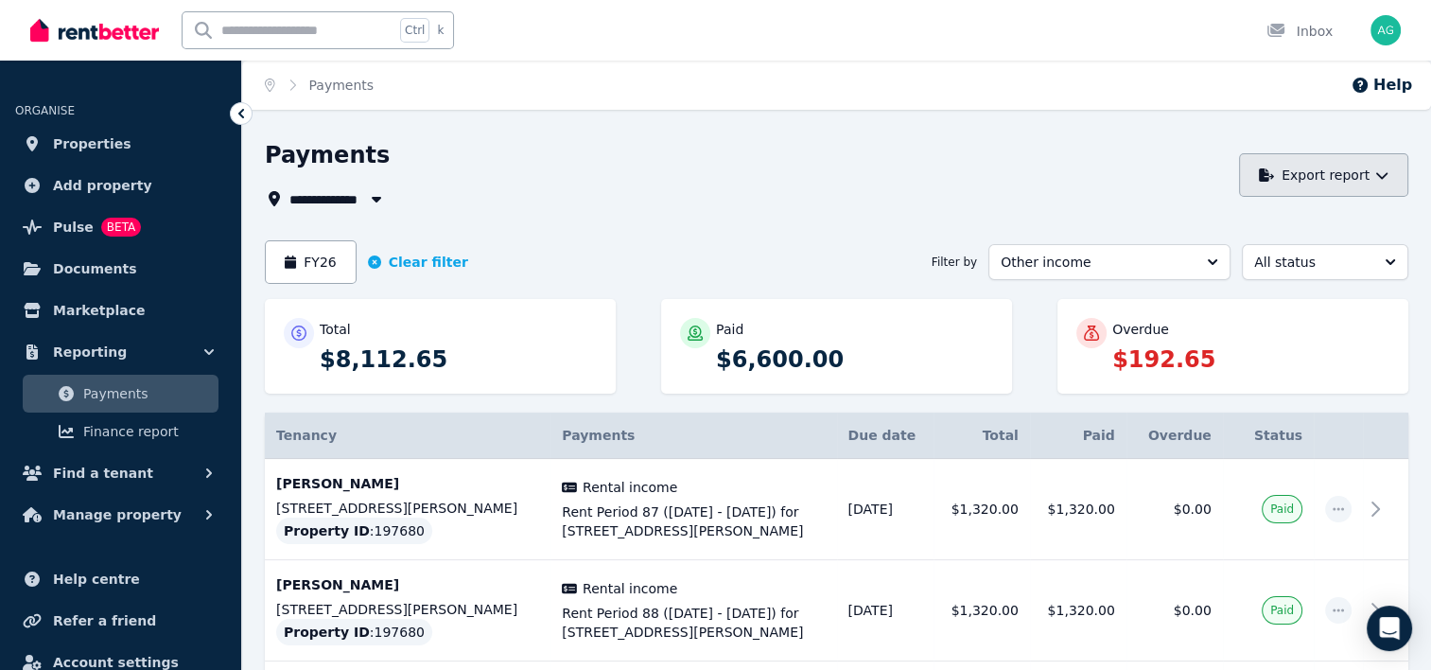
click at [1384, 176] on icon "button" at bounding box center [1381, 175] width 11 height 7
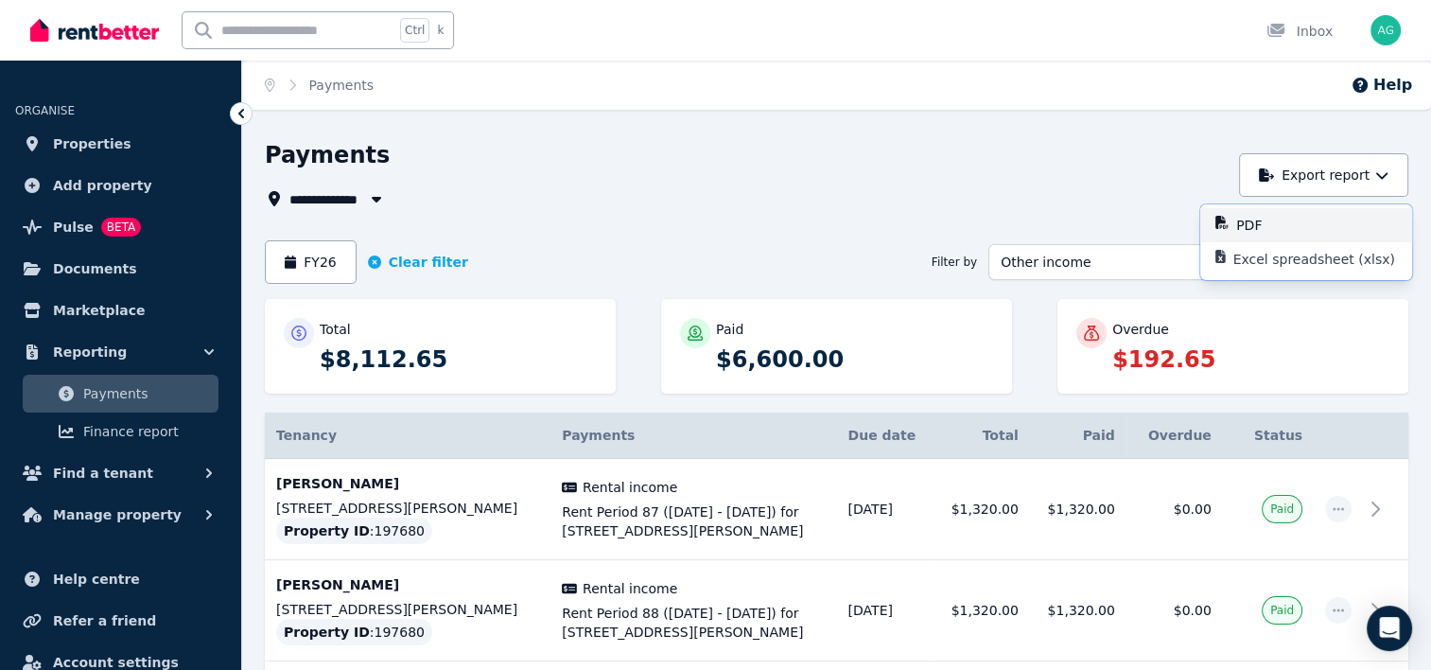
click at [1307, 224] on div "PDF" at bounding box center [1316, 225] width 161 height 19
click at [333, 261] on button "FY26" at bounding box center [311, 262] width 92 height 44
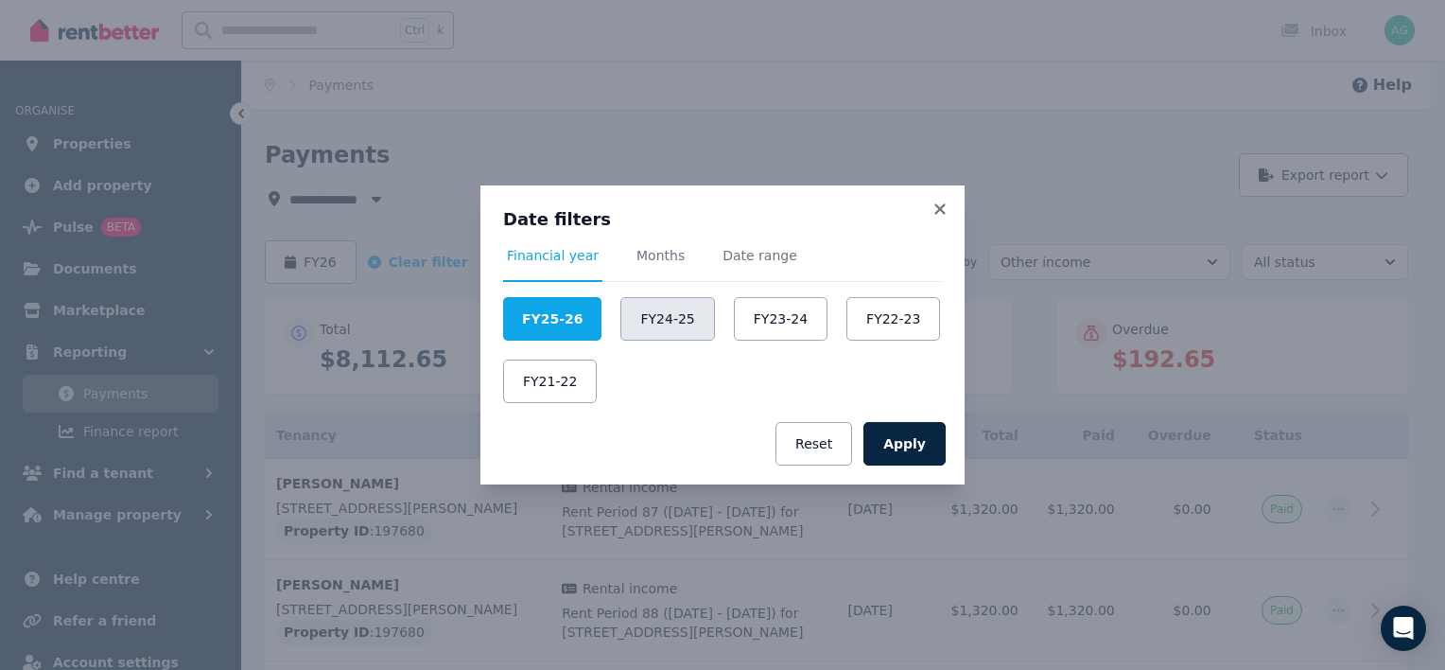
click at [651, 324] on button "FY24-25" at bounding box center [667, 319] width 94 height 44
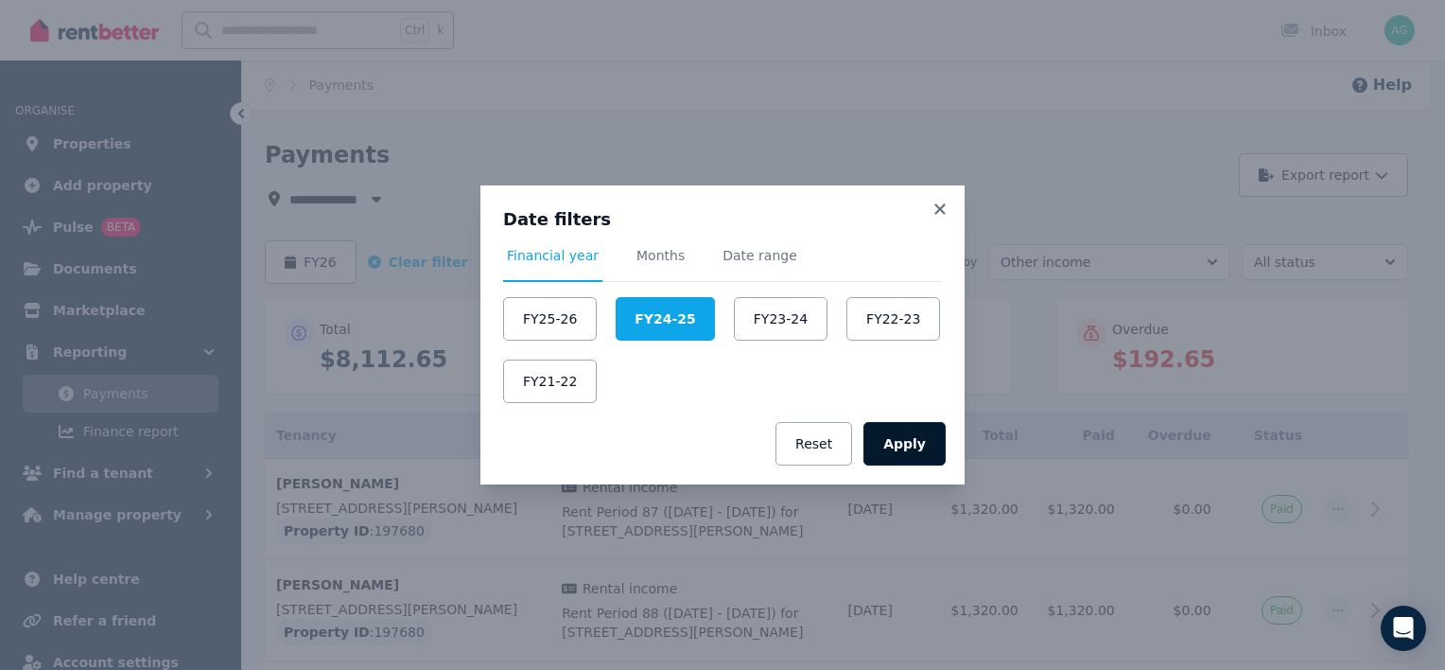
click at [925, 446] on button "Apply" at bounding box center [905, 444] width 82 height 44
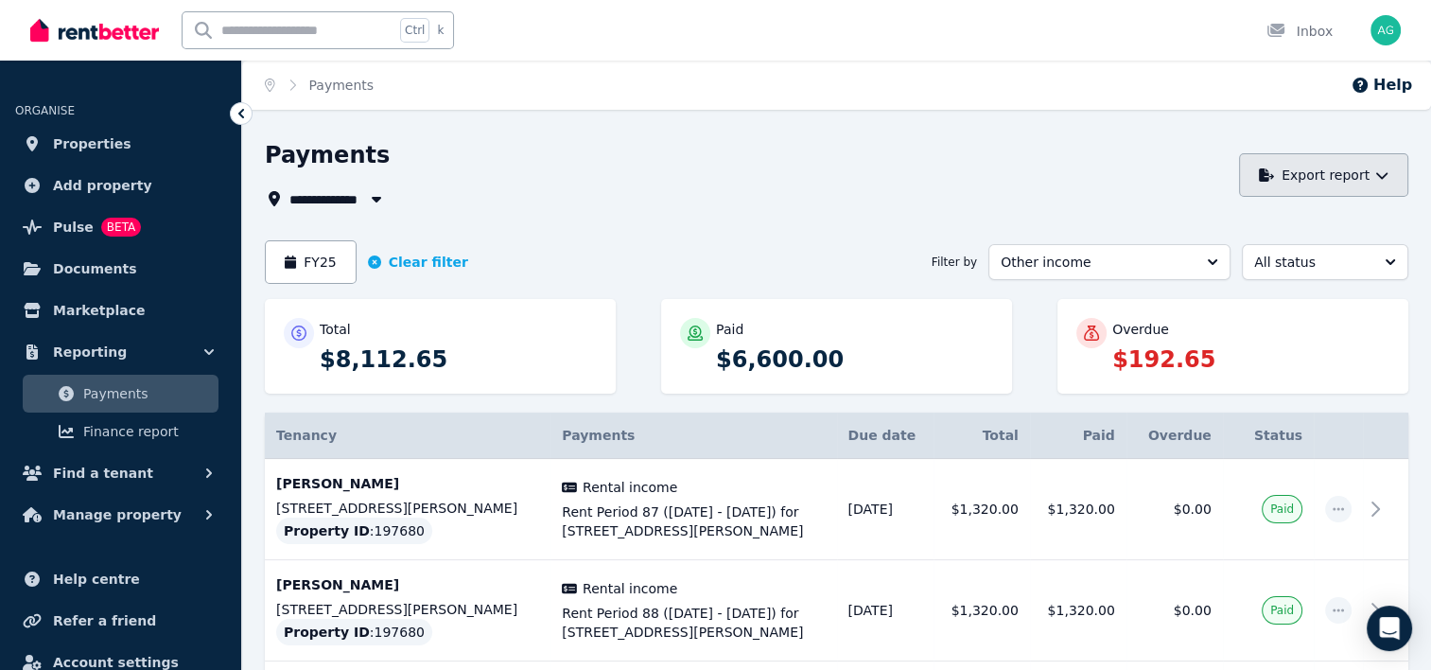
click at [1385, 172] on icon "button" at bounding box center [1381, 174] width 13 height 13
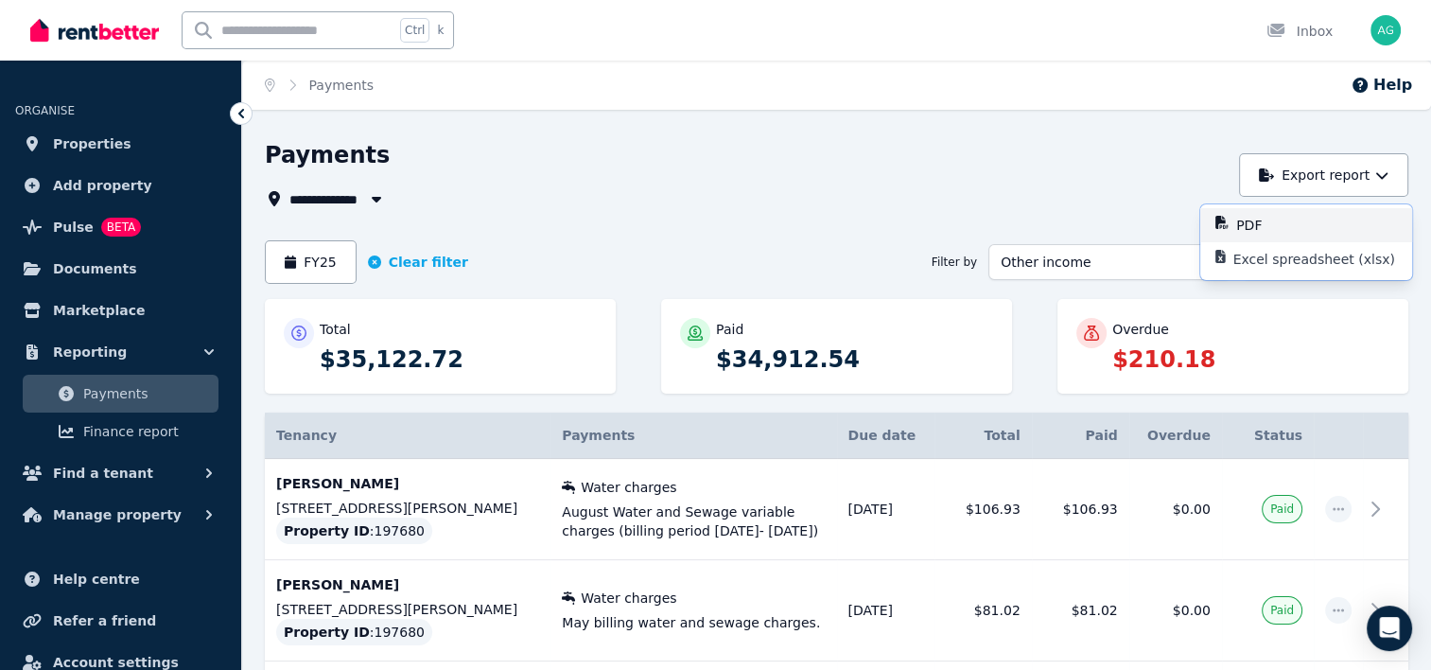
click at [1292, 222] on div "PDF" at bounding box center [1316, 225] width 161 height 19
click at [846, 193] on div "**********" at bounding box center [747, 198] width 964 height 23
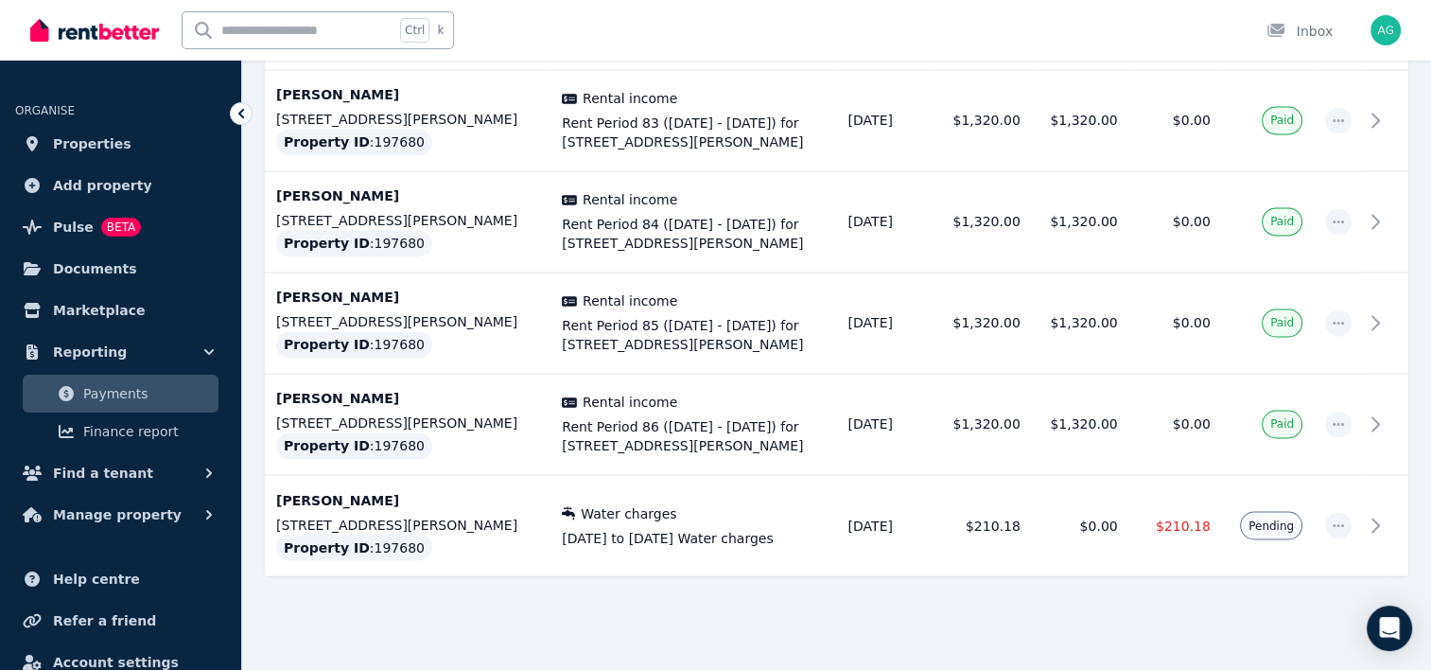
scroll to position [3122, 0]
click at [1346, 515] on span "button" at bounding box center [1338, 524] width 26 height 26
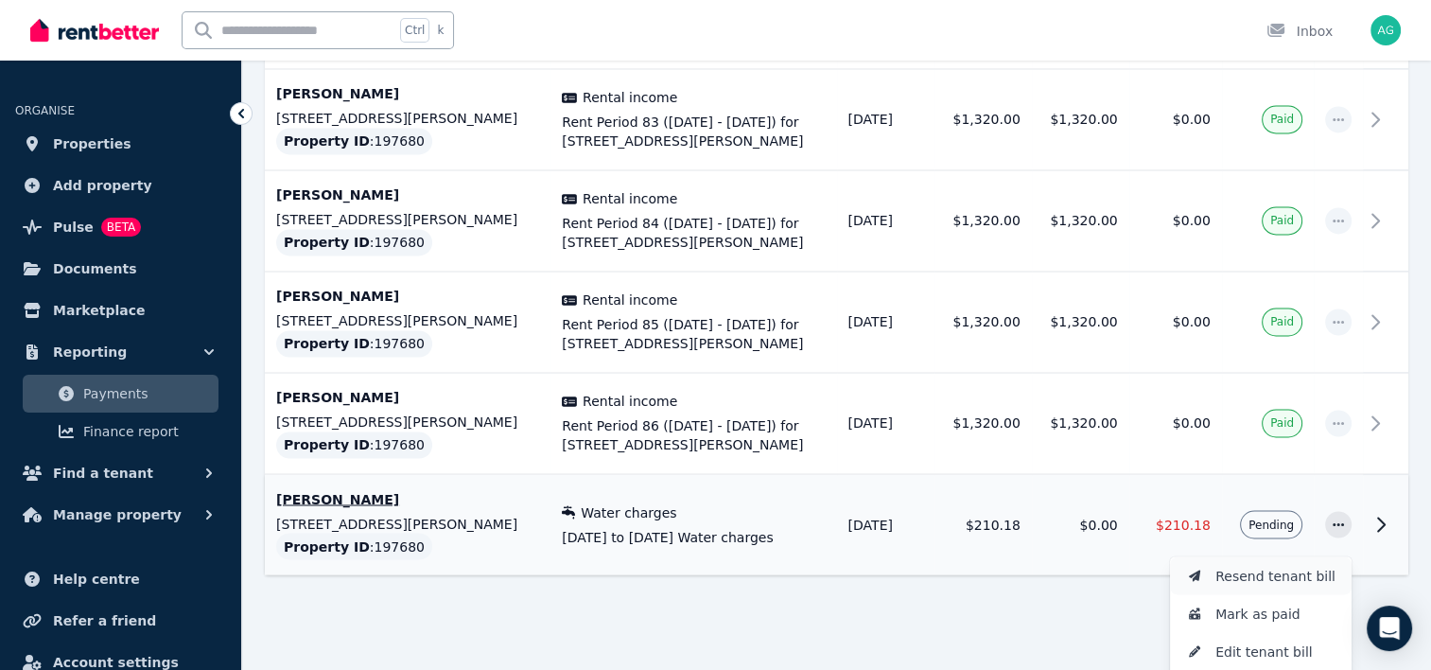
click at [1303, 568] on span "Resend tenant bill" at bounding box center [1275, 575] width 121 height 23
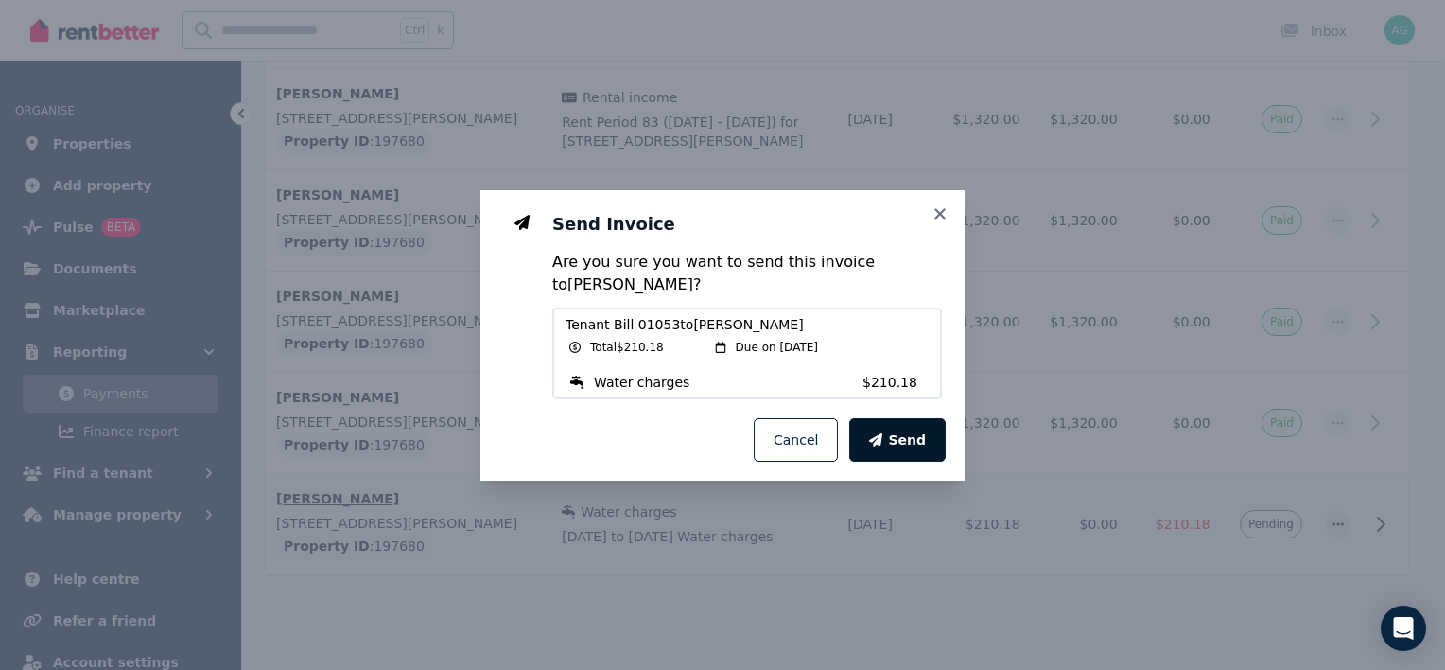
click at [896, 444] on span "Send" at bounding box center [907, 439] width 38 height 19
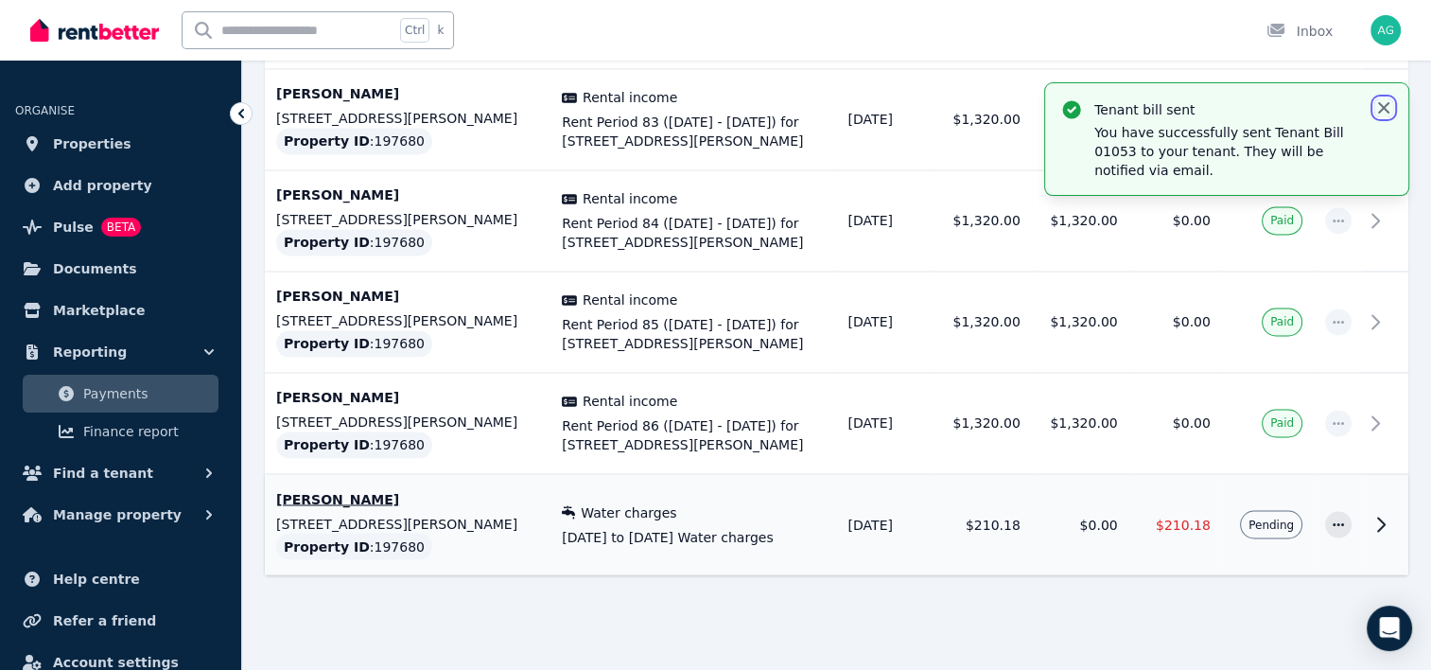
click at [1390, 101] on icon "button" at bounding box center [1383, 107] width 19 height 19
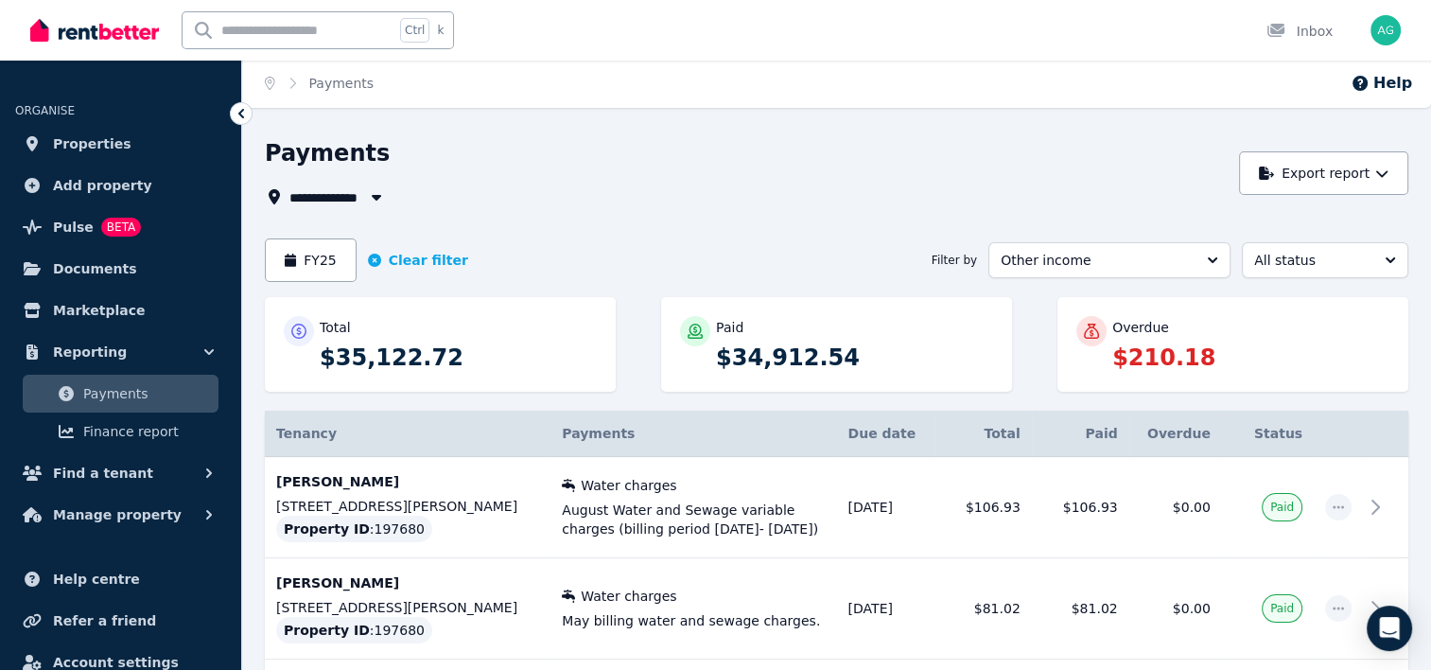
scroll to position [0, 0]
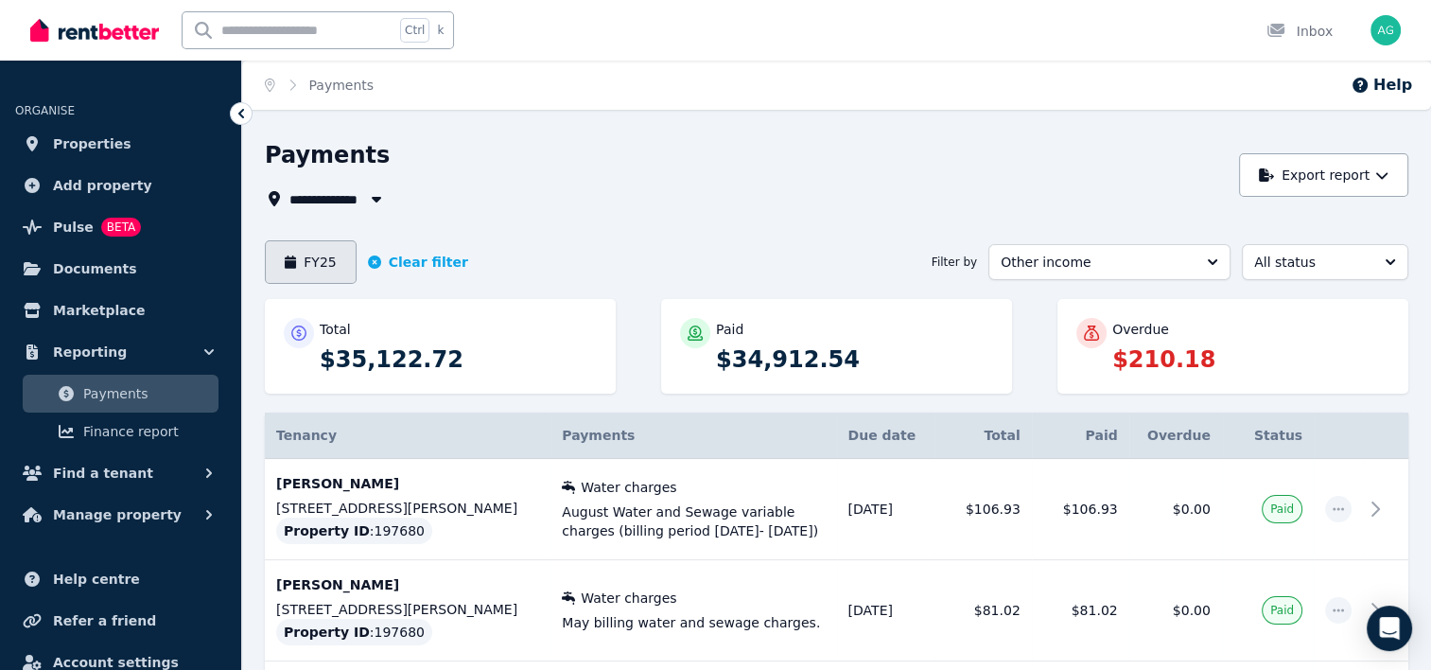
click at [325, 270] on button "FY25" at bounding box center [311, 262] width 92 height 44
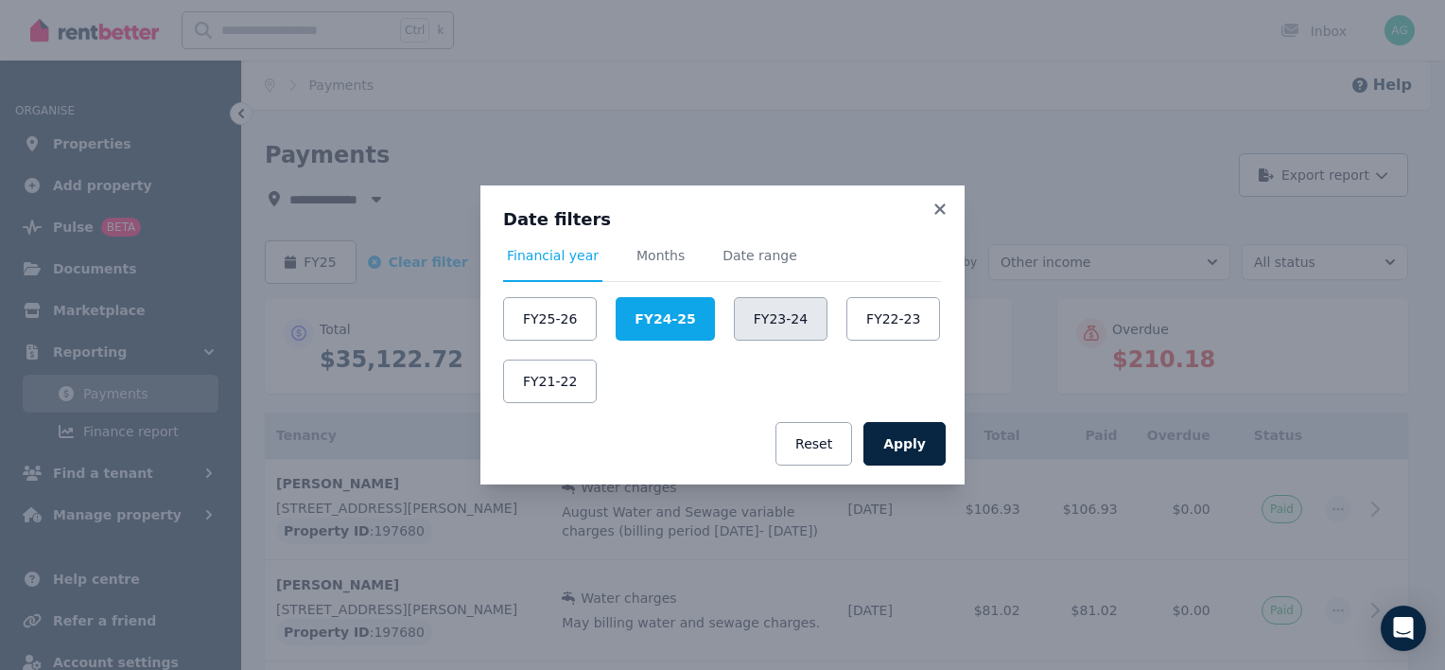
click at [760, 316] on button "FY23-24" at bounding box center [781, 319] width 94 height 44
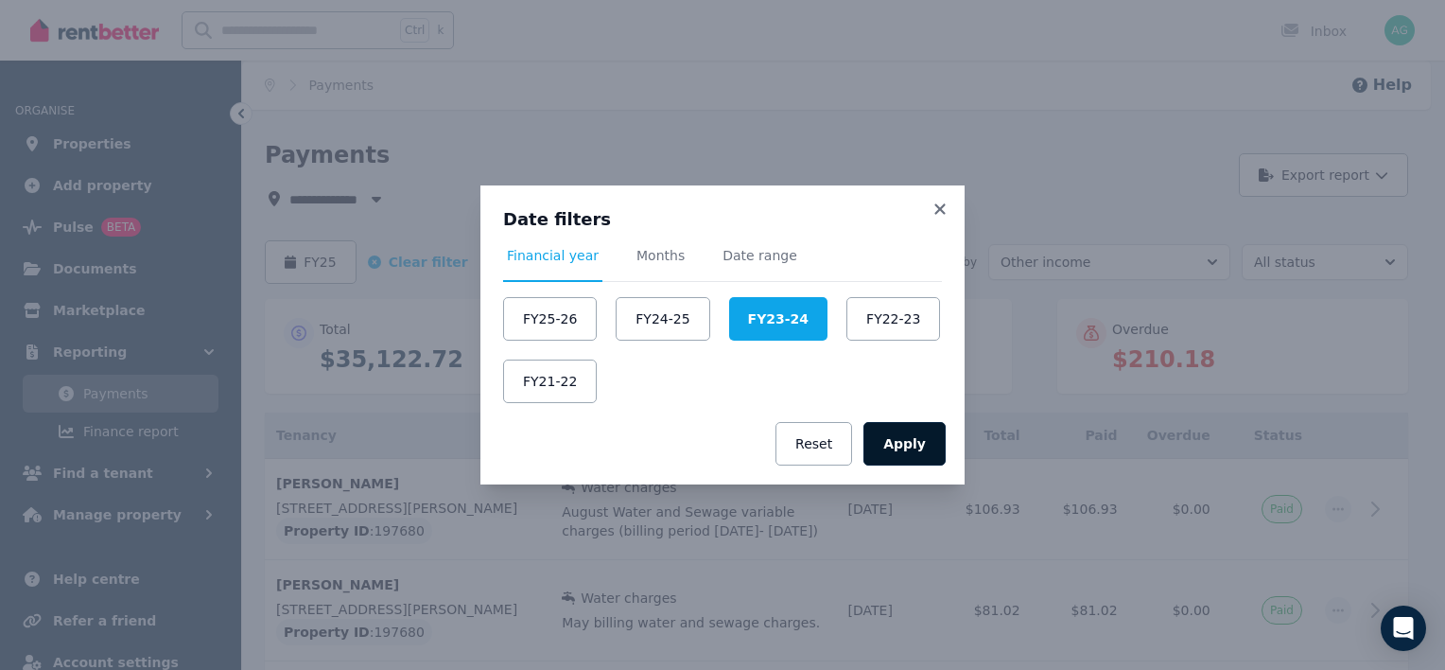
click at [908, 441] on button "Apply" at bounding box center [905, 444] width 82 height 44
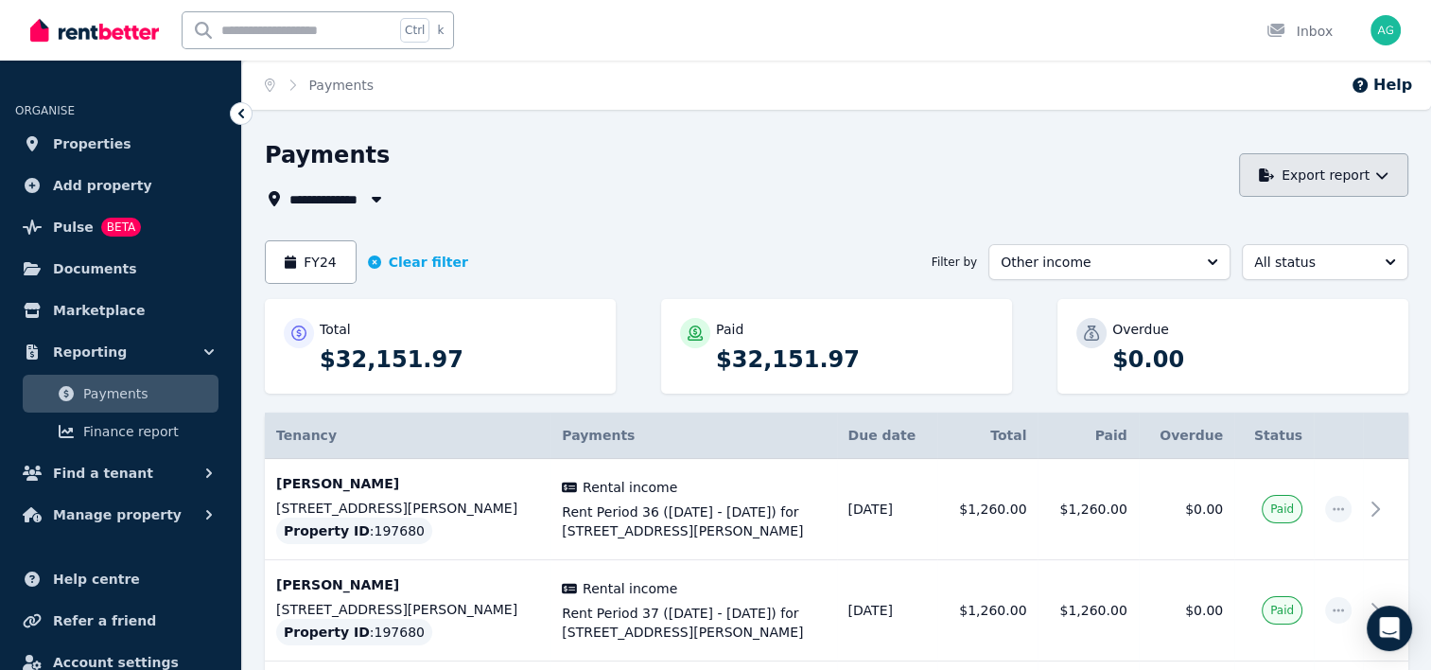
click at [1388, 176] on icon "button" at bounding box center [1381, 174] width 13 height 13
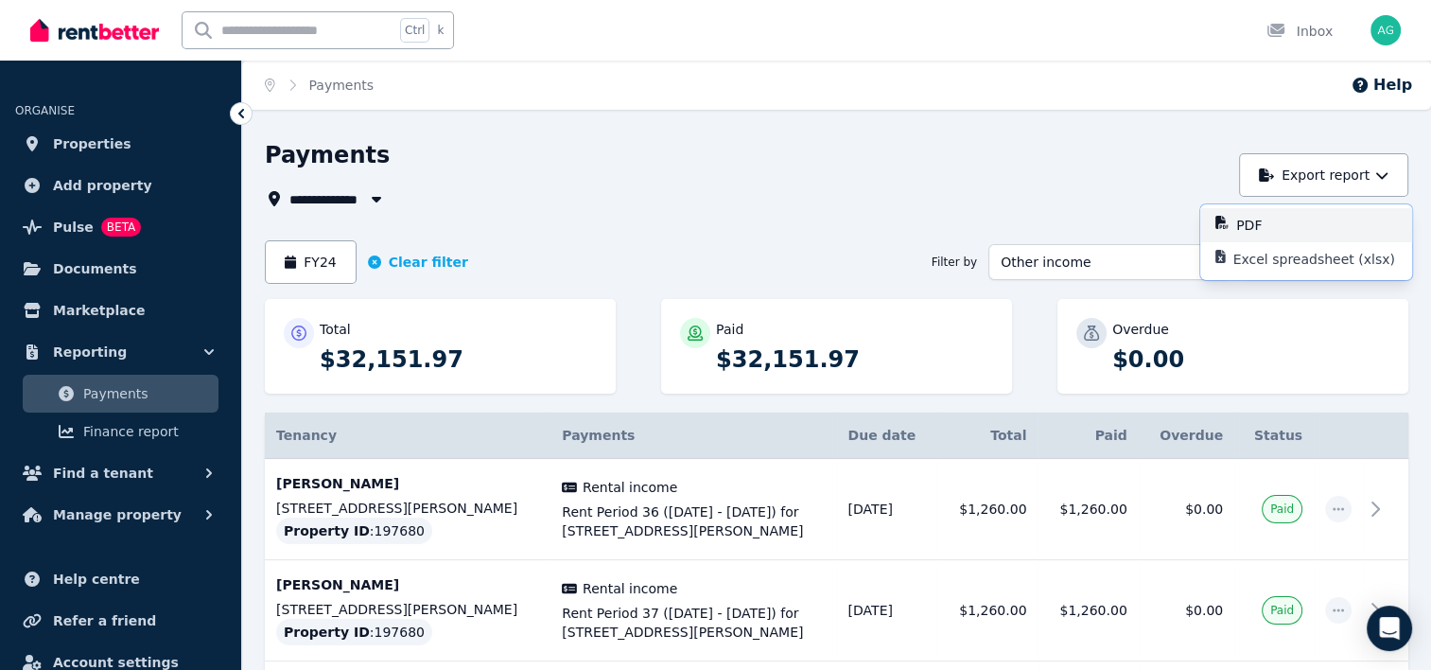
click at [1241, 230] on p "PDF" at bounding box center [1256, 225] width 41 height 19
click at [330, 253] on button "FY24" at bounding box center [311, 262] width 92 height 44
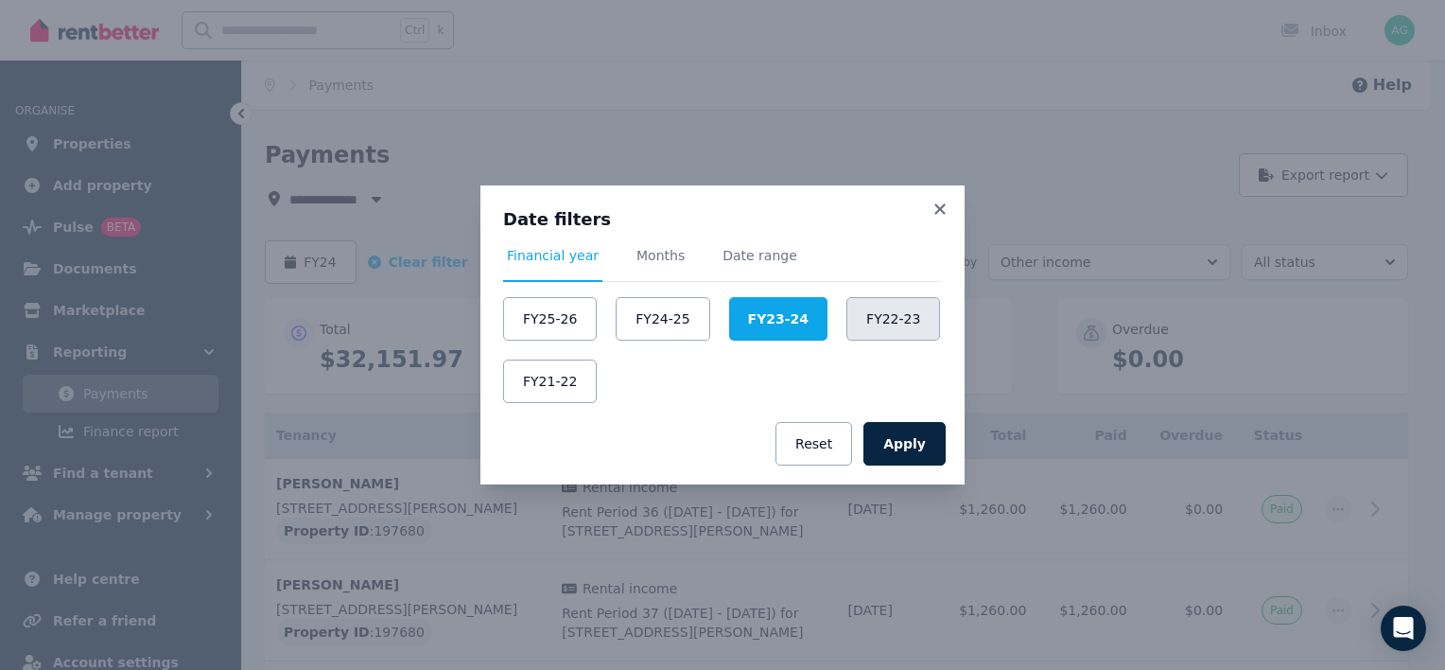
click at [865, 319] on button "FY22-23" at bounding box center [894, 319] width 94 height 44
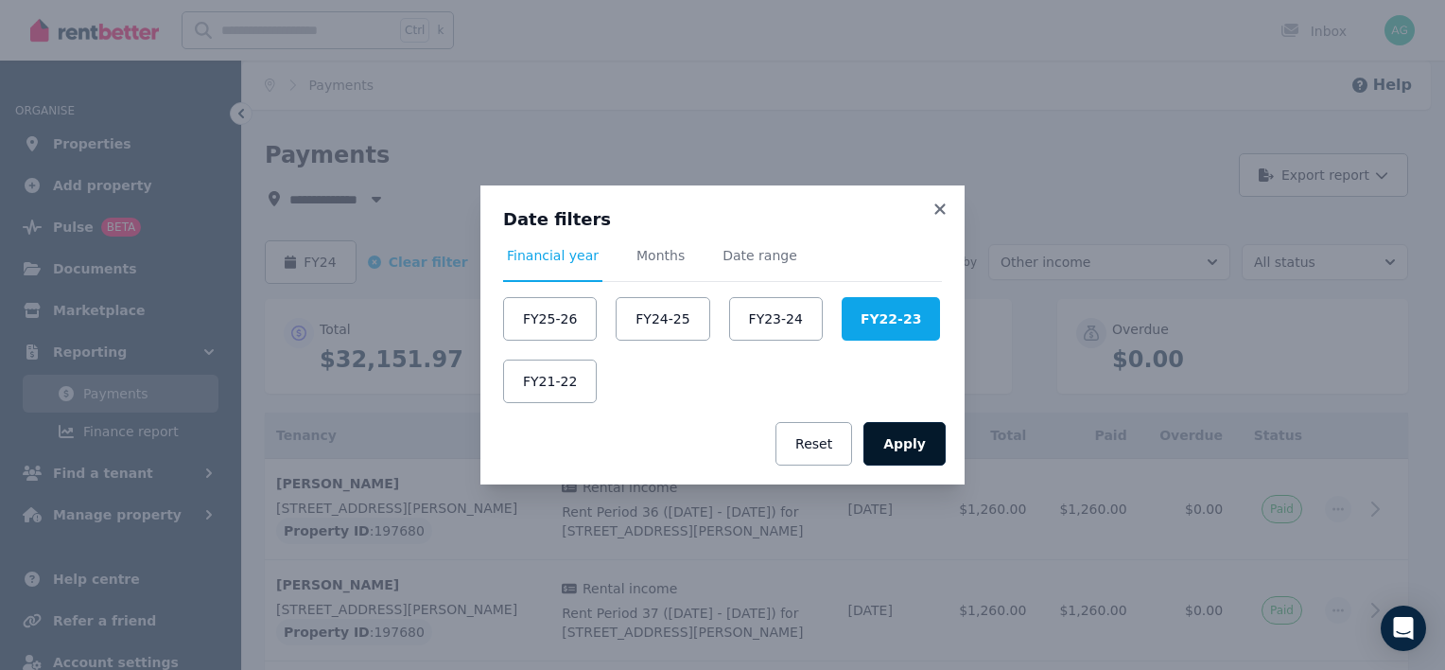
click at [900, 438] on button "Apply" at bounding box center [905, 444] width 82 height 44
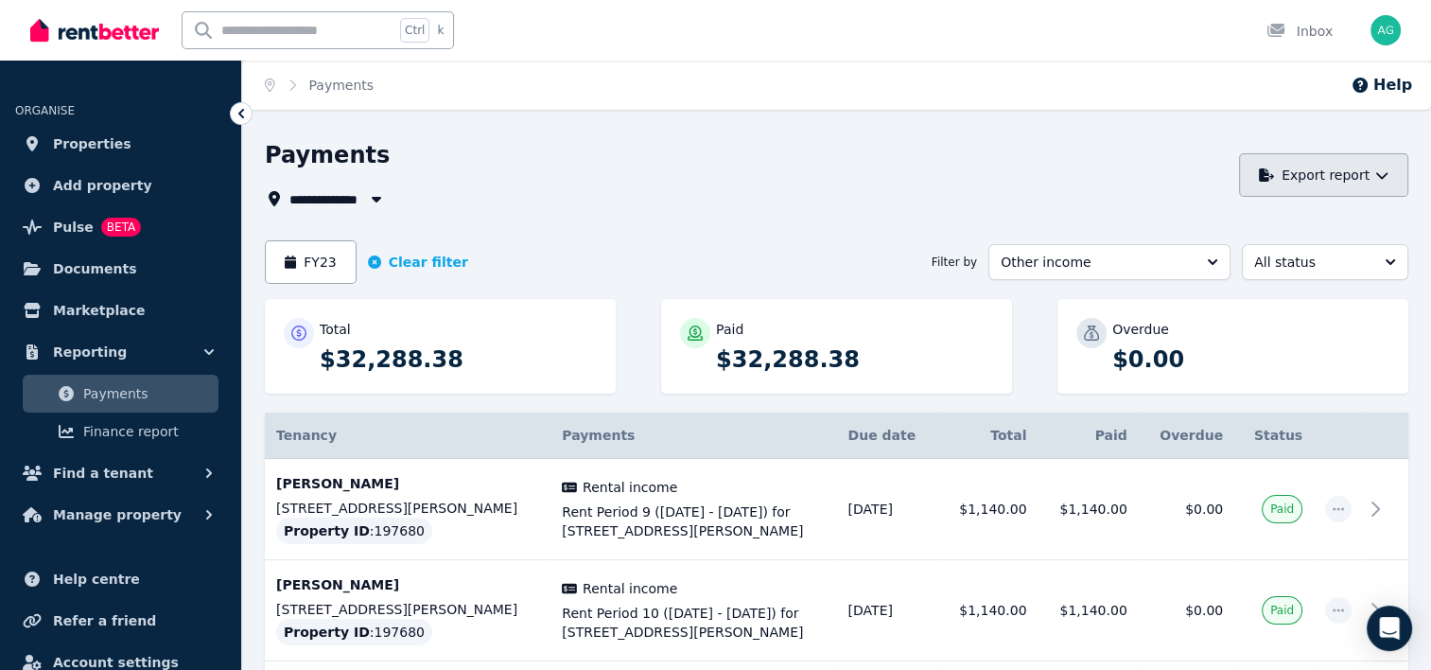
click at [1387, 175] on icon "button" at bounding box center [1381, 174] width 13 height 13
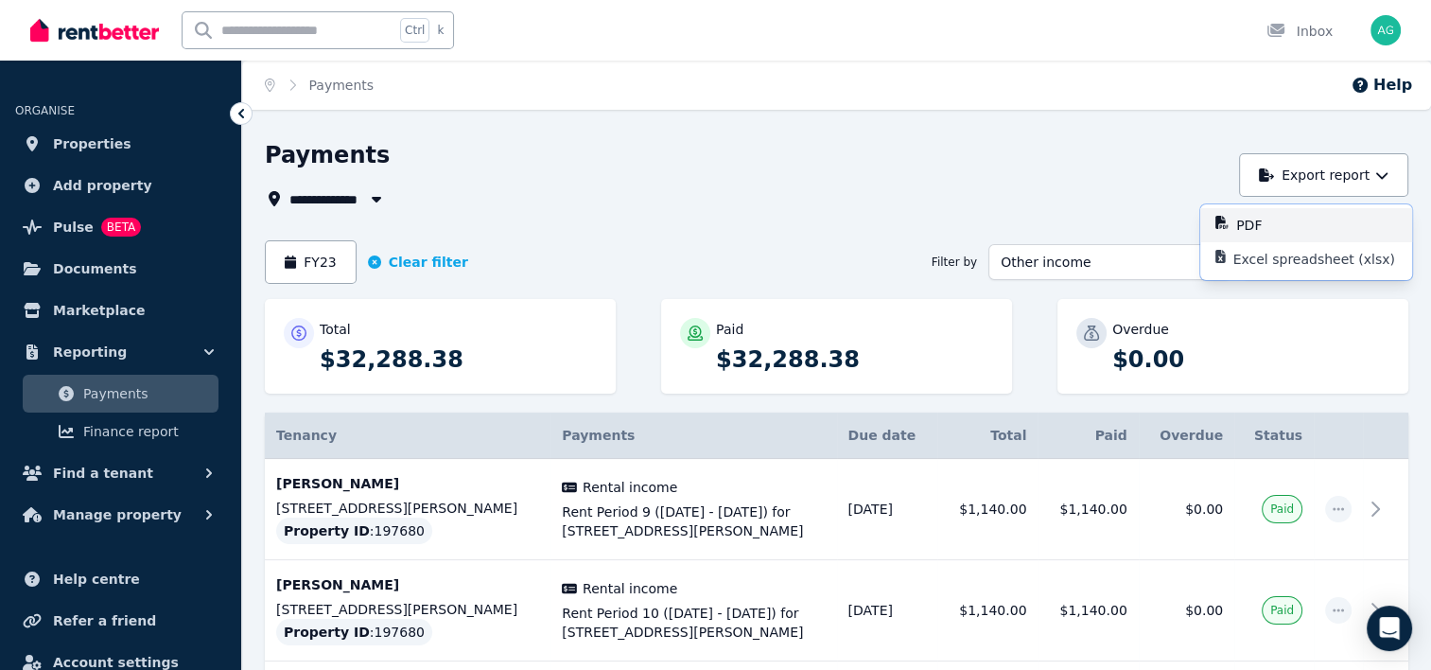
click at [1279, 218] on div "PDF" at bounding box center [1316, 225] width 161 height 19
click at [334, 262] on button "FY23" at bounding box center [311, 262] width 92 height 44
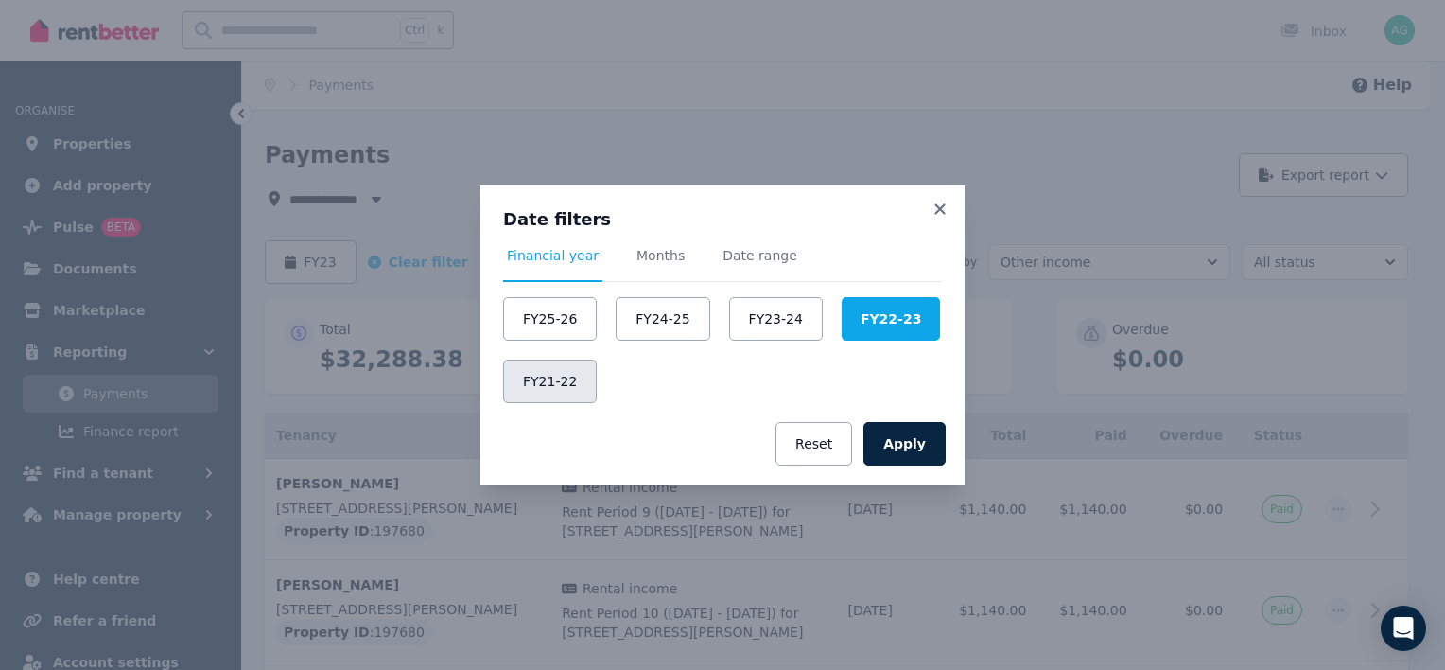
click at [545, 374] on button "FY21-22" at bounding box center [550, 381] width 94 height 44
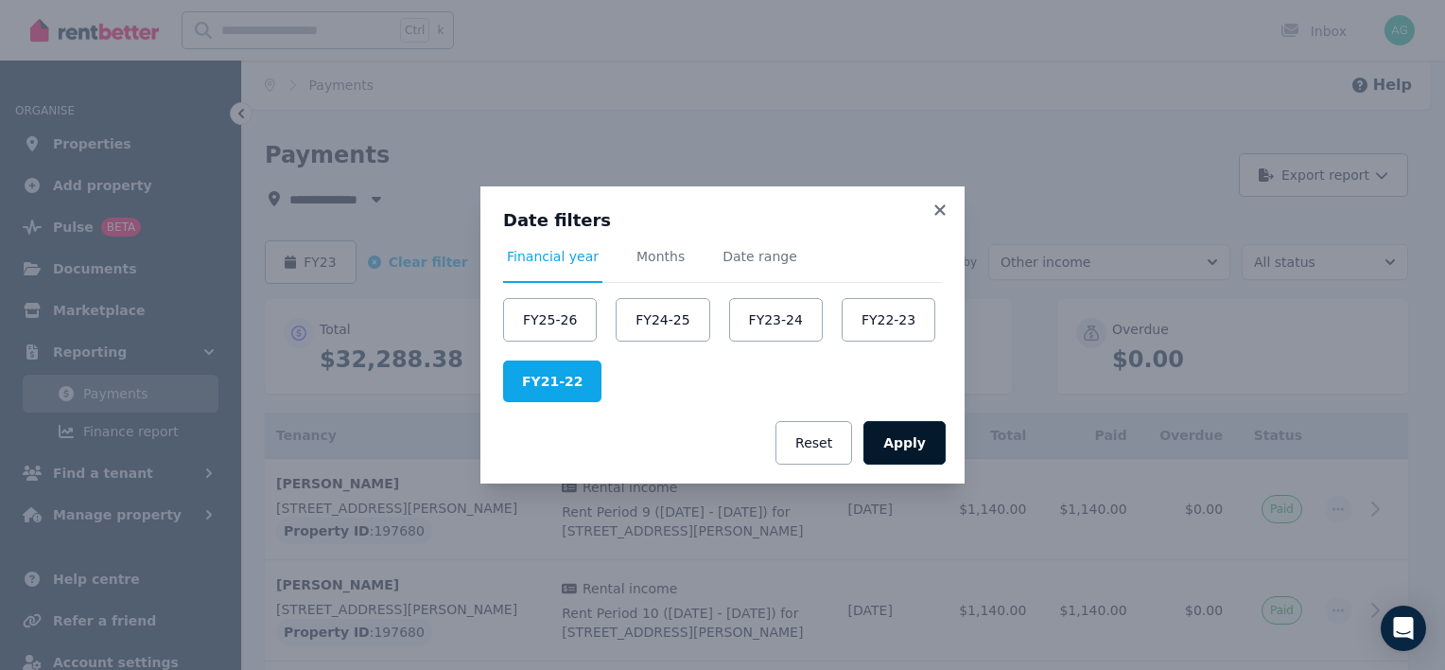
click at [912, 448] on button "Apply" at bounding box center [905, 443] width 82 height 44
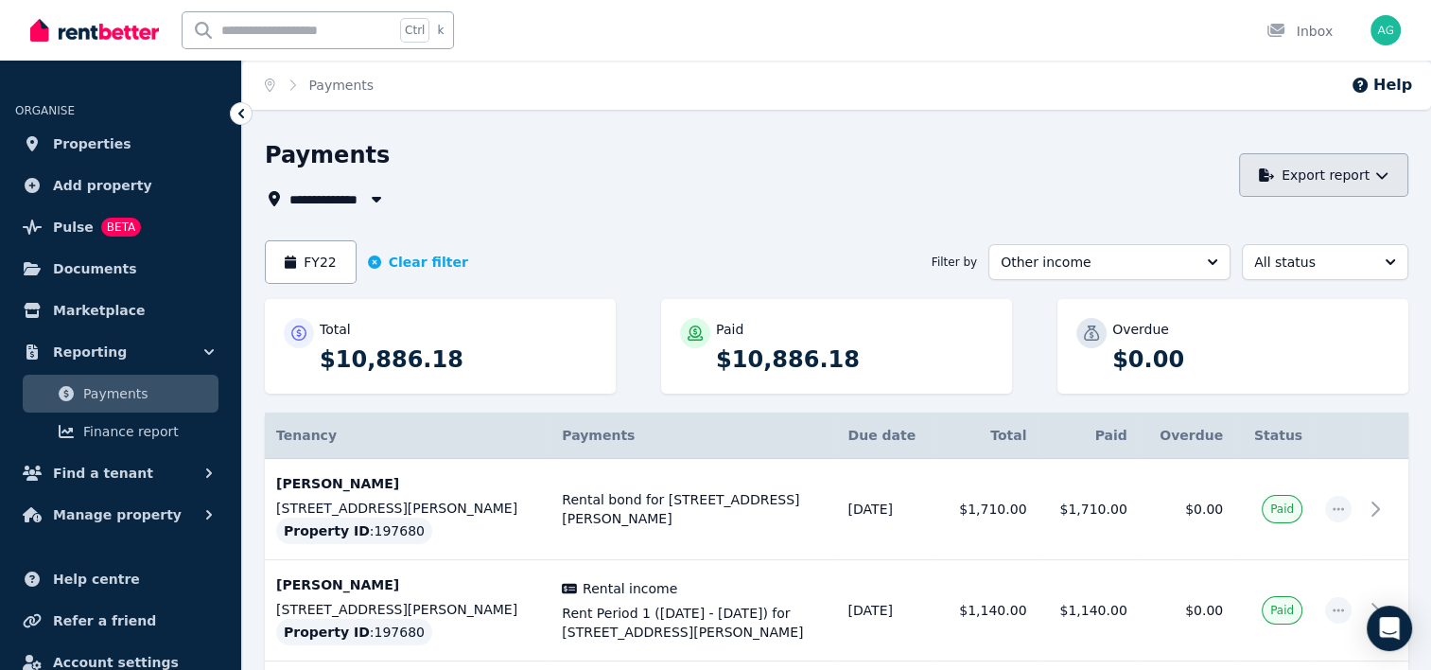
click at [1385, 176] on icon "button" at bounding box center [1381, 174] width 13 height 13
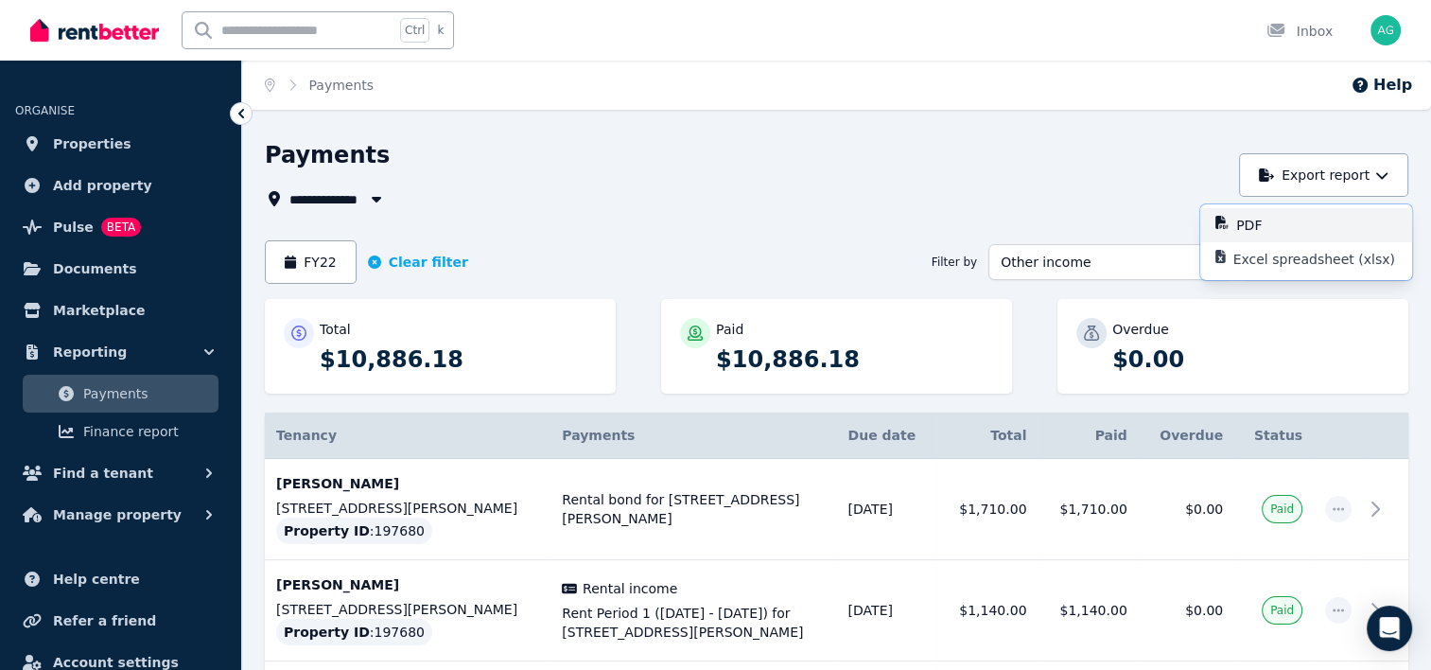
click at [1305, 218] on div "PDF" at bounding box center [1316, 225] width 161 height 19
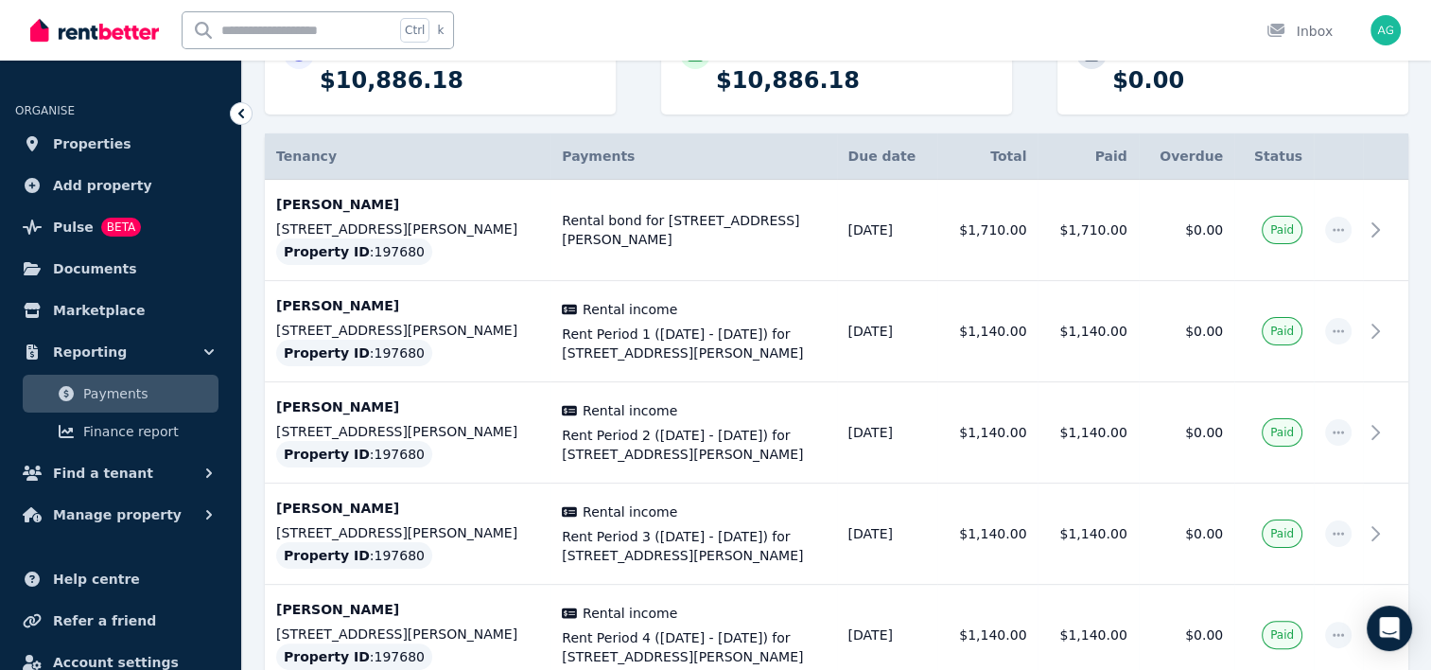
scroll to position [284, 0]
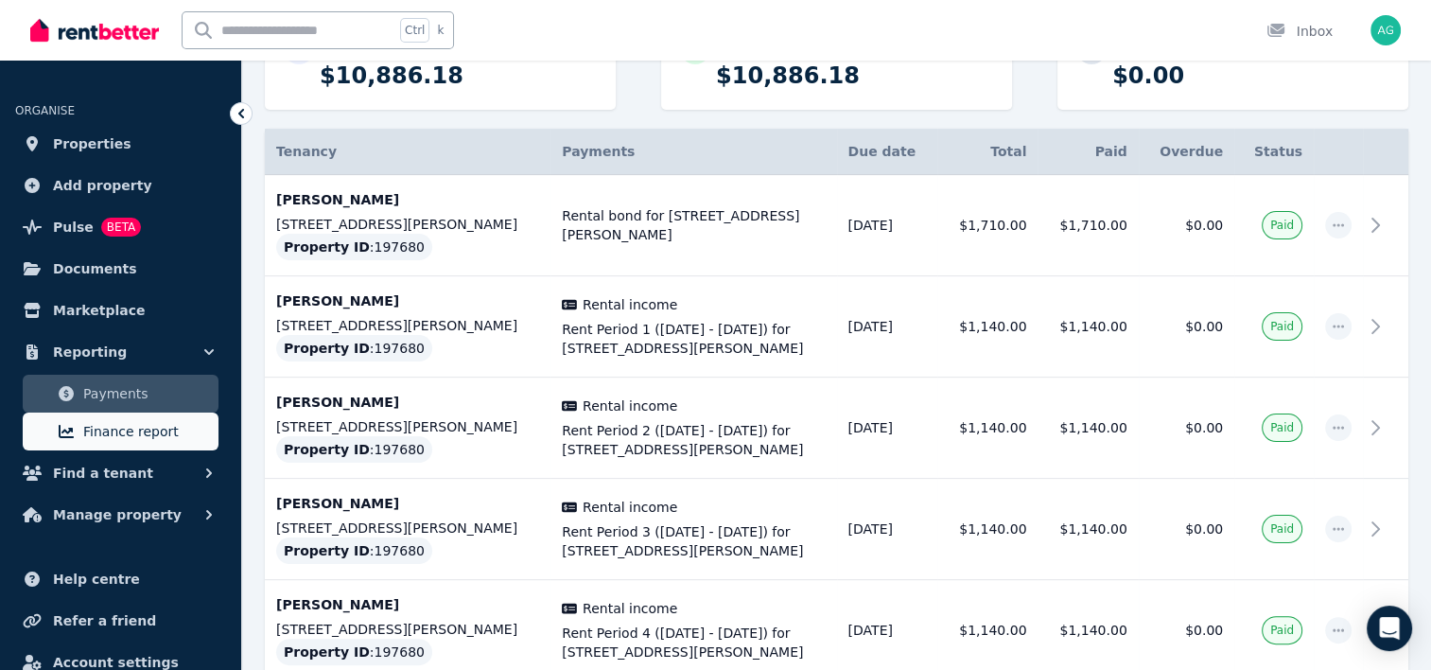
click at [149, 425] on span "Finance report" at bounding box center [147, 431] width 128 height 23
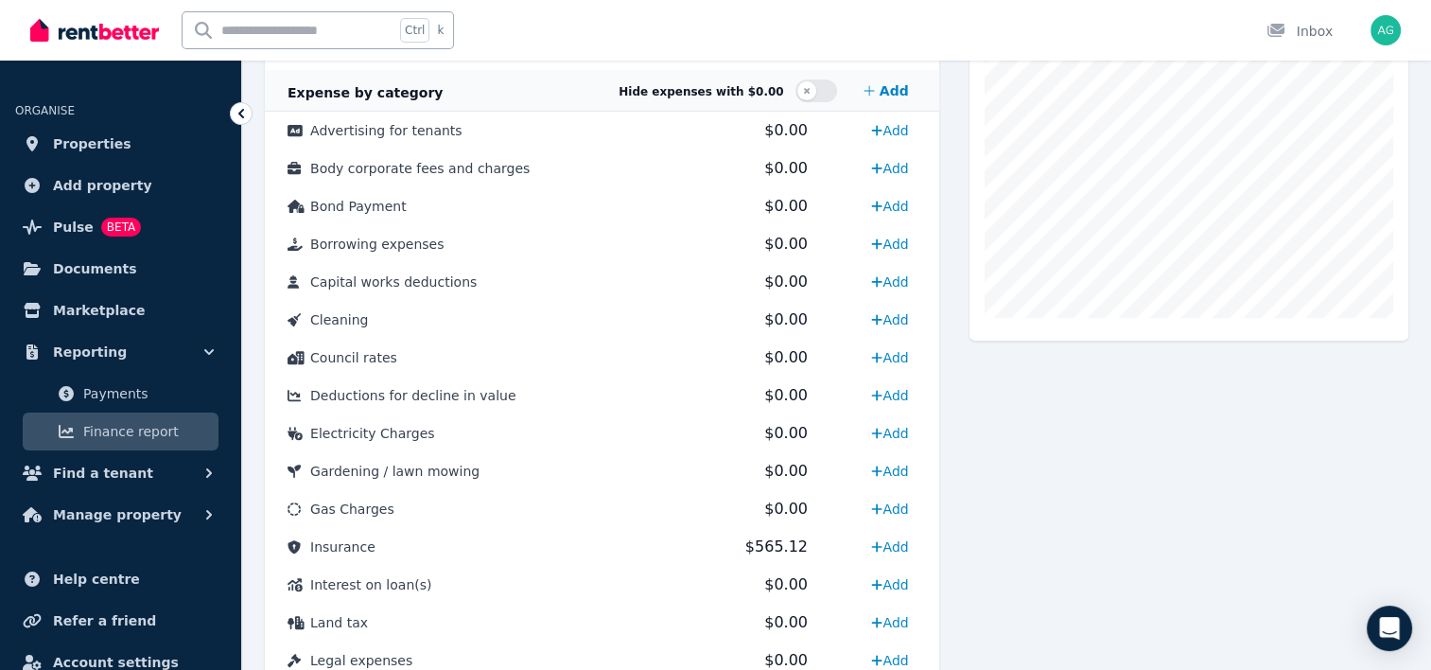
scroll to position [473, 0]
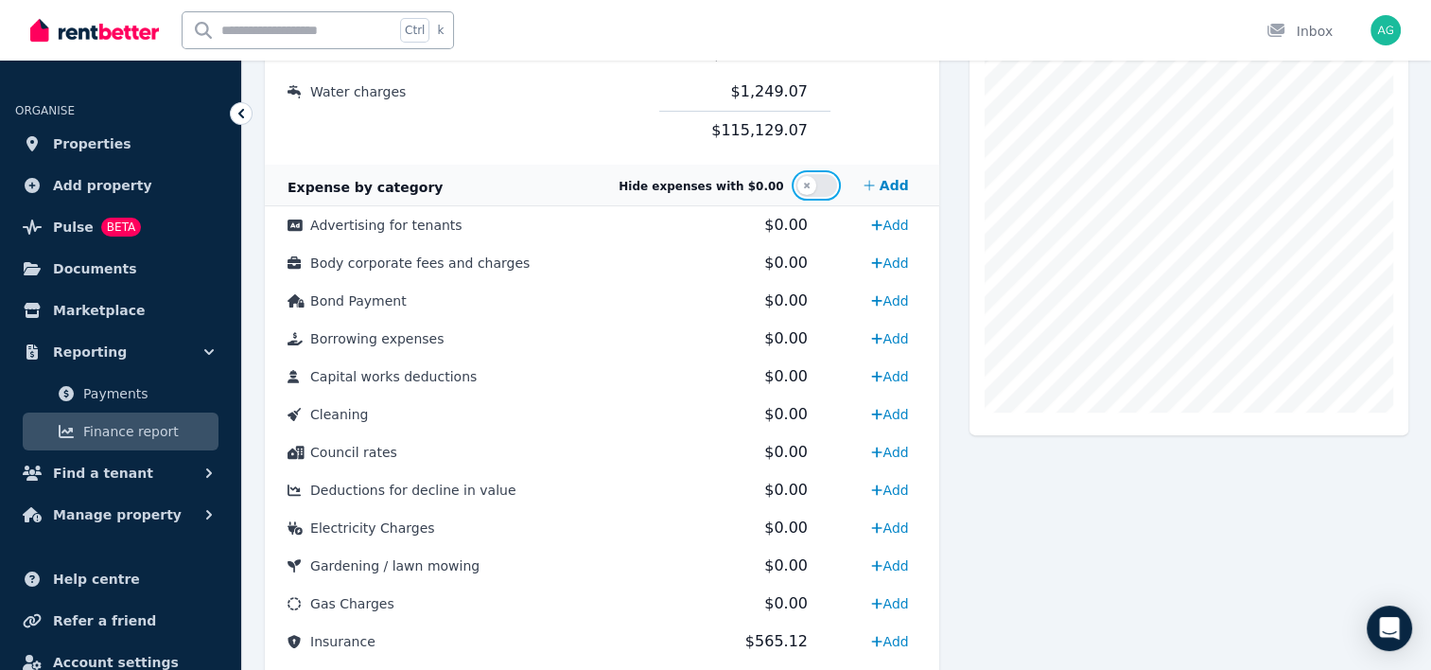
click at [836, 185] on button "button" at bounding box center [816, 185] width 42 height 23
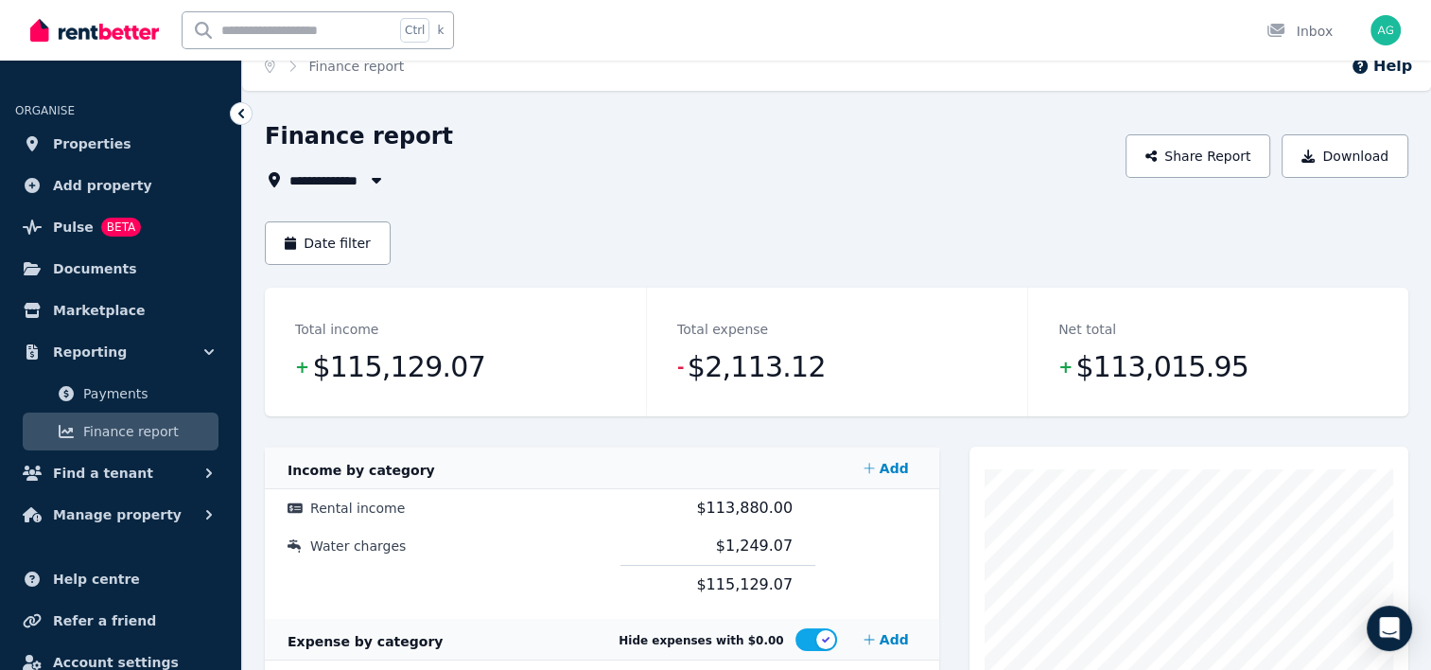
scroll to position [0, 0]
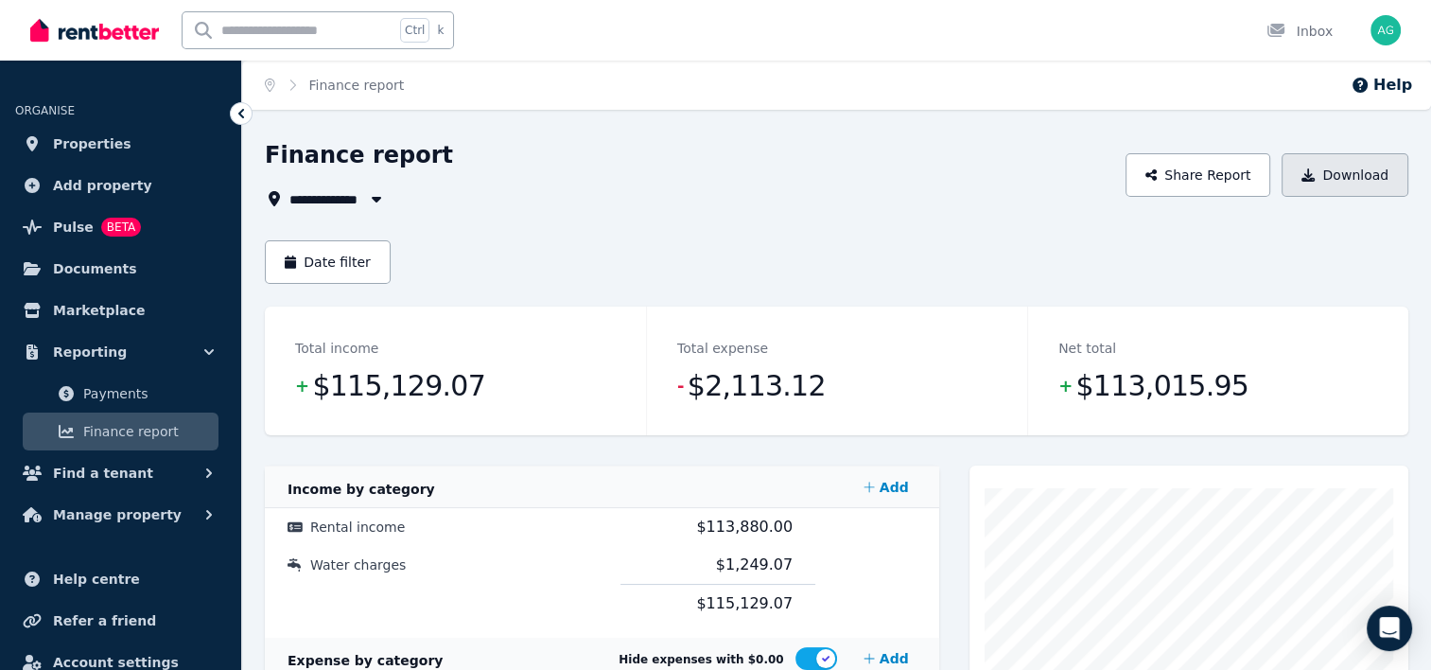
click at [1339, 179] on button "Download" at bounding box center [1345, 175] width 127 height 44
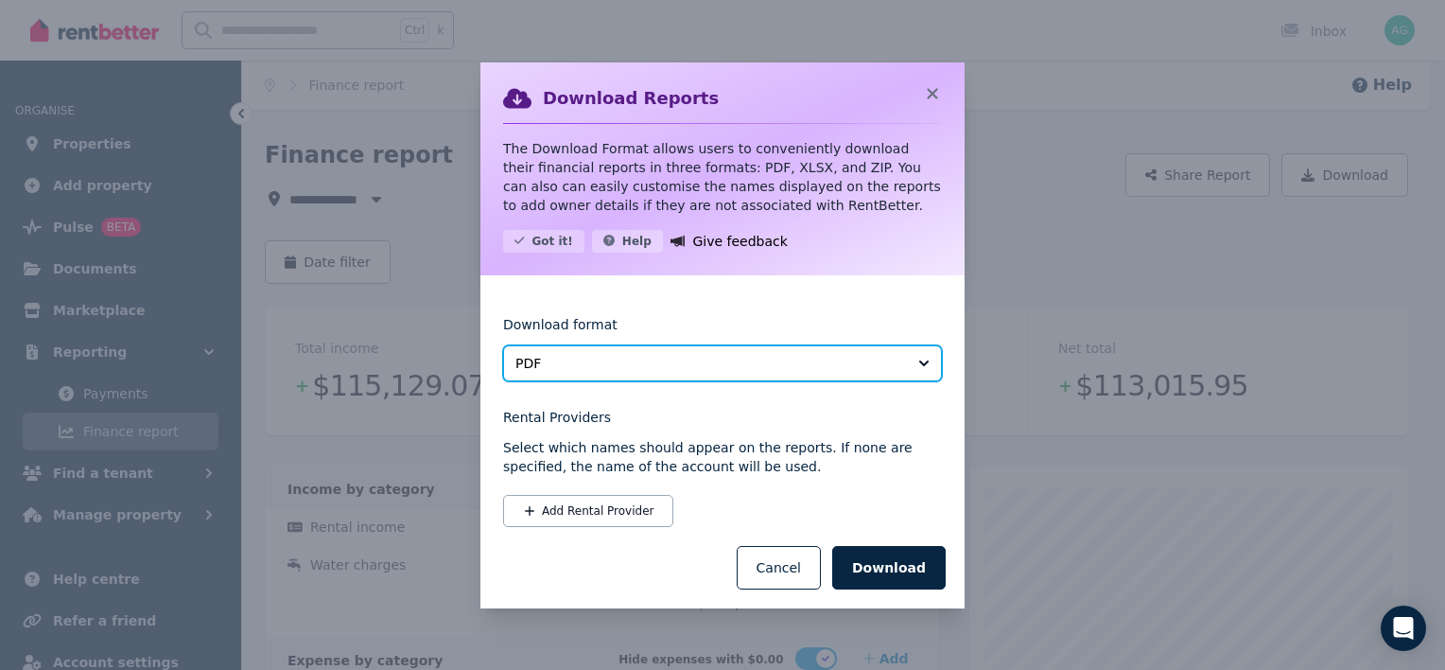
click at [729, 376] on button "PDF" at bounding box center [722, 363] width 439 height 36
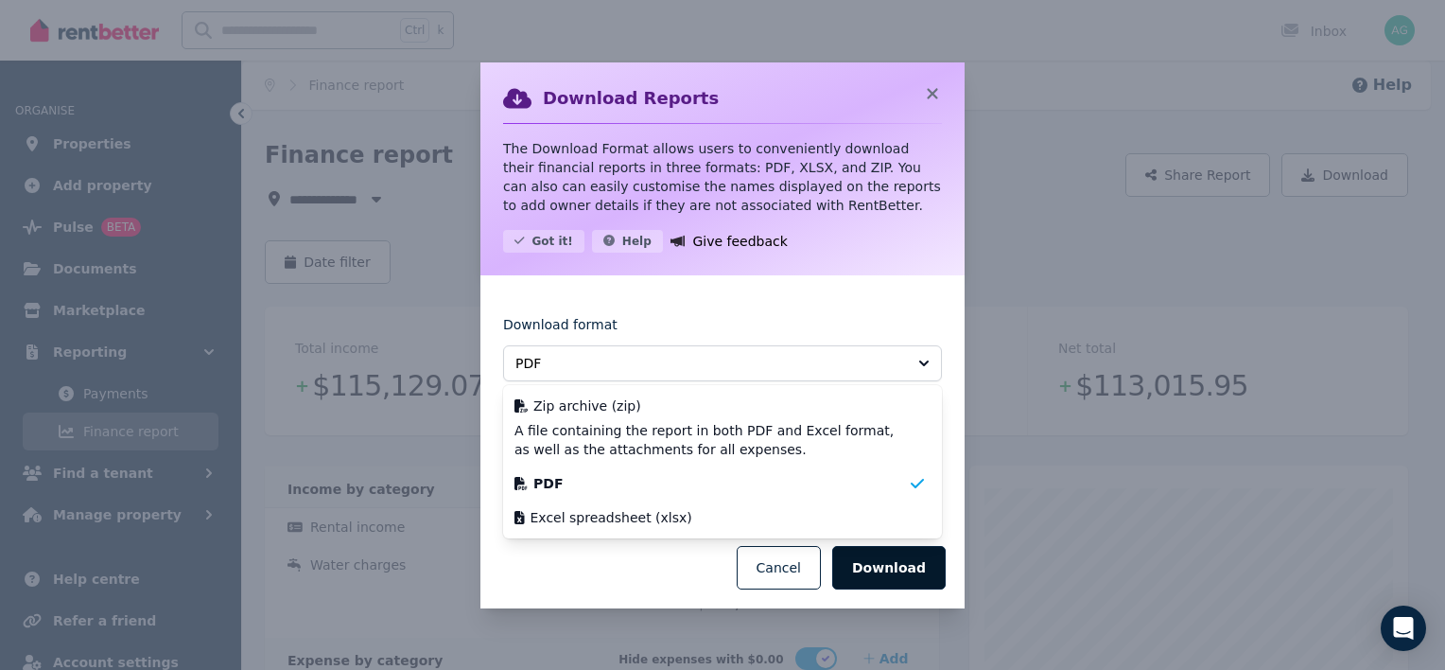
click at [895, 568] on button "Download" at bounding box center [889, 568] width 114 height 44
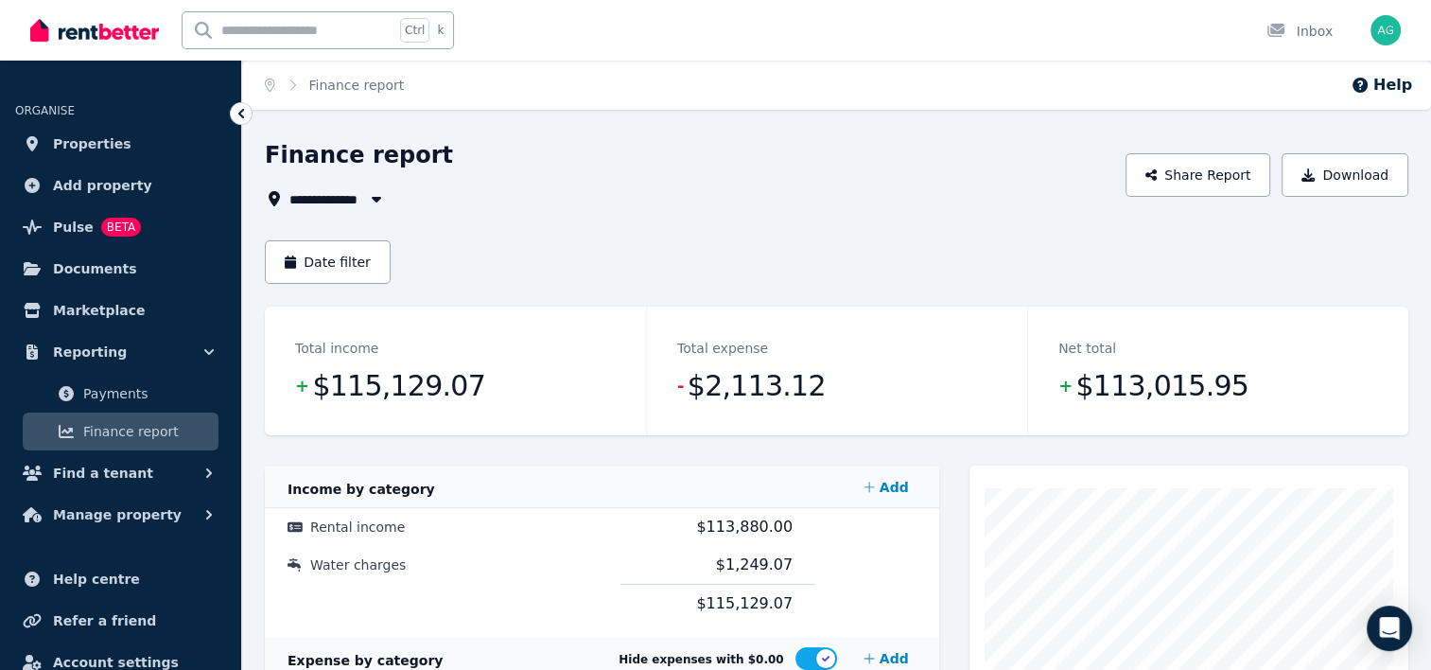
click at [909, 268] on div "Date filter" at bounding box center [837, 262] width 1144 height 44
click at [1340, 182] on button "Download" at bounding box center [1345, 175] width 127 height 44
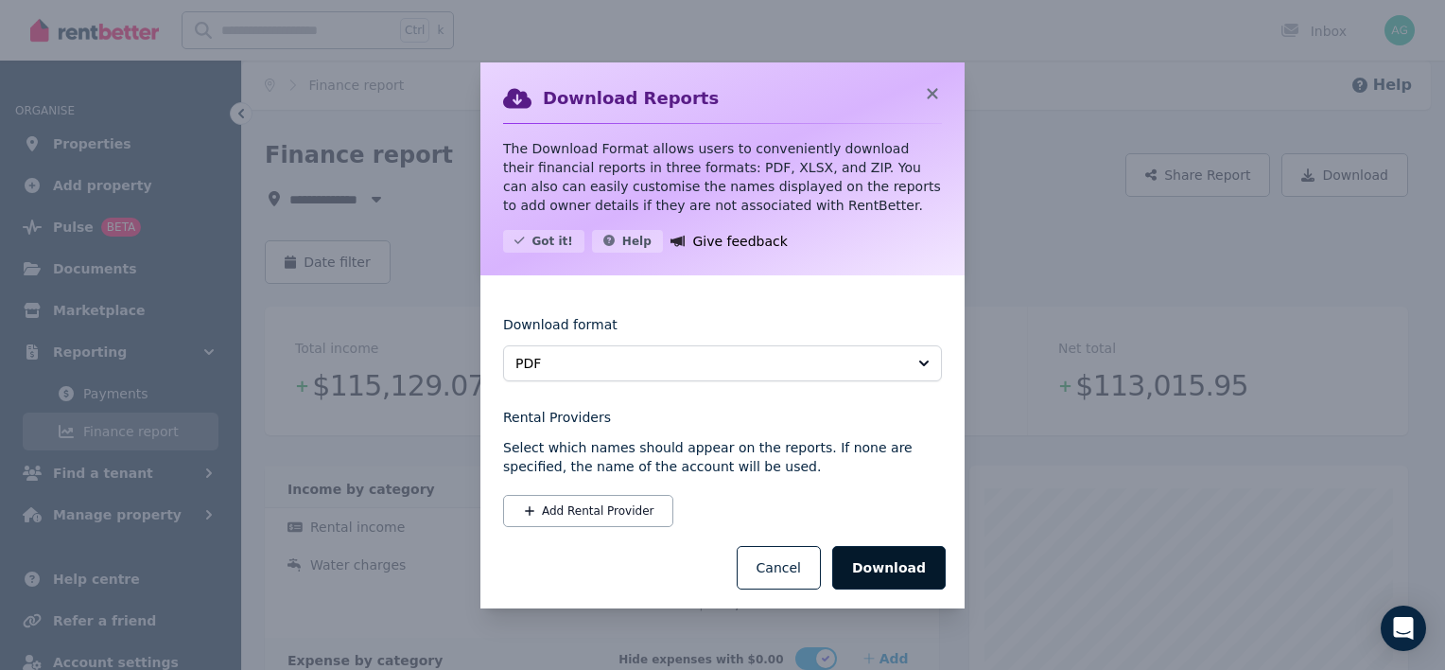
click at [889, 571] on button "Download" at bounding box center [889, 568] width 114 height 44
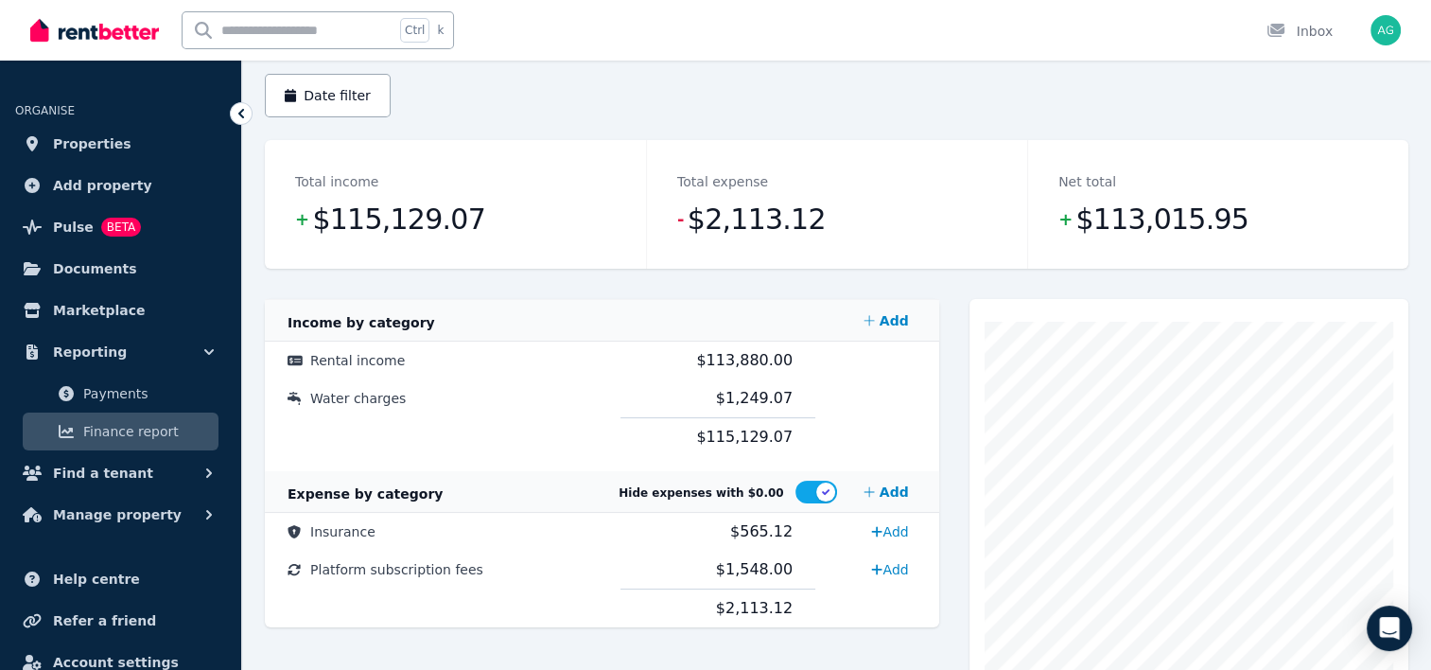
scroll to position [189, 0]
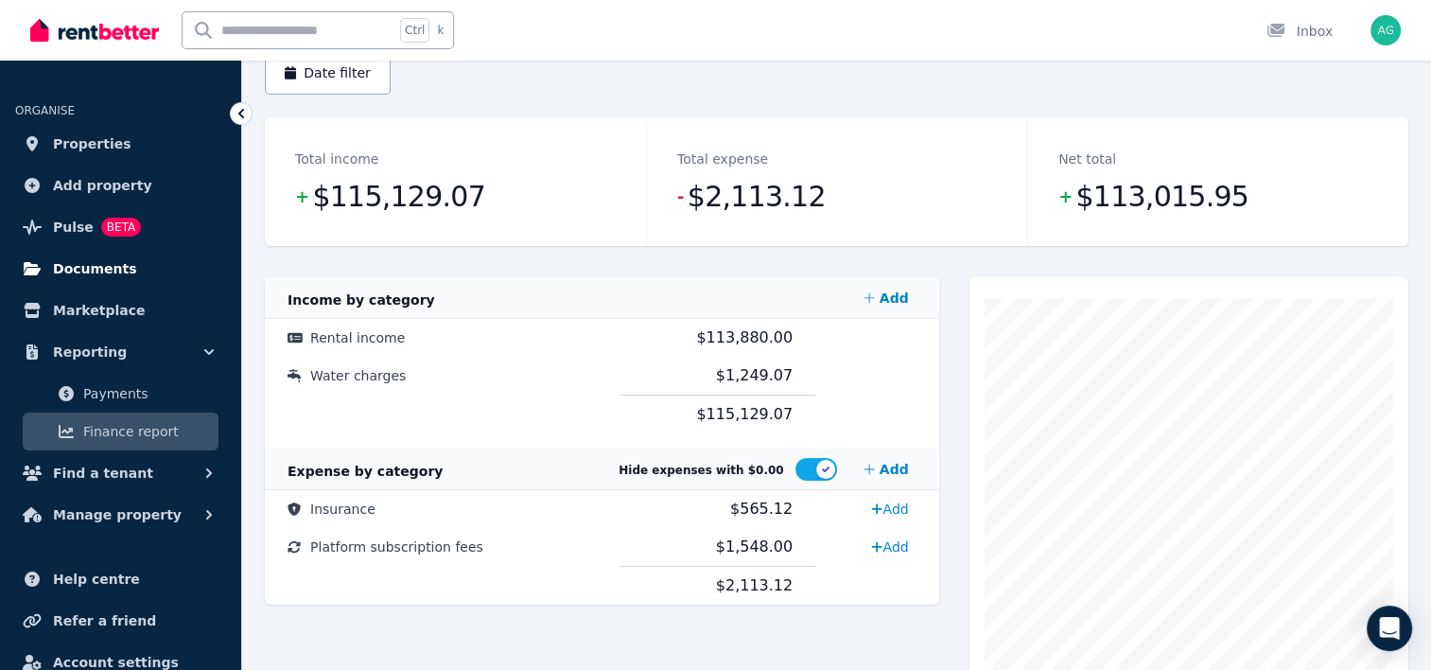
click at [136, 272] on link "Documents" at bounding box center [120, 269] width 211 height 38
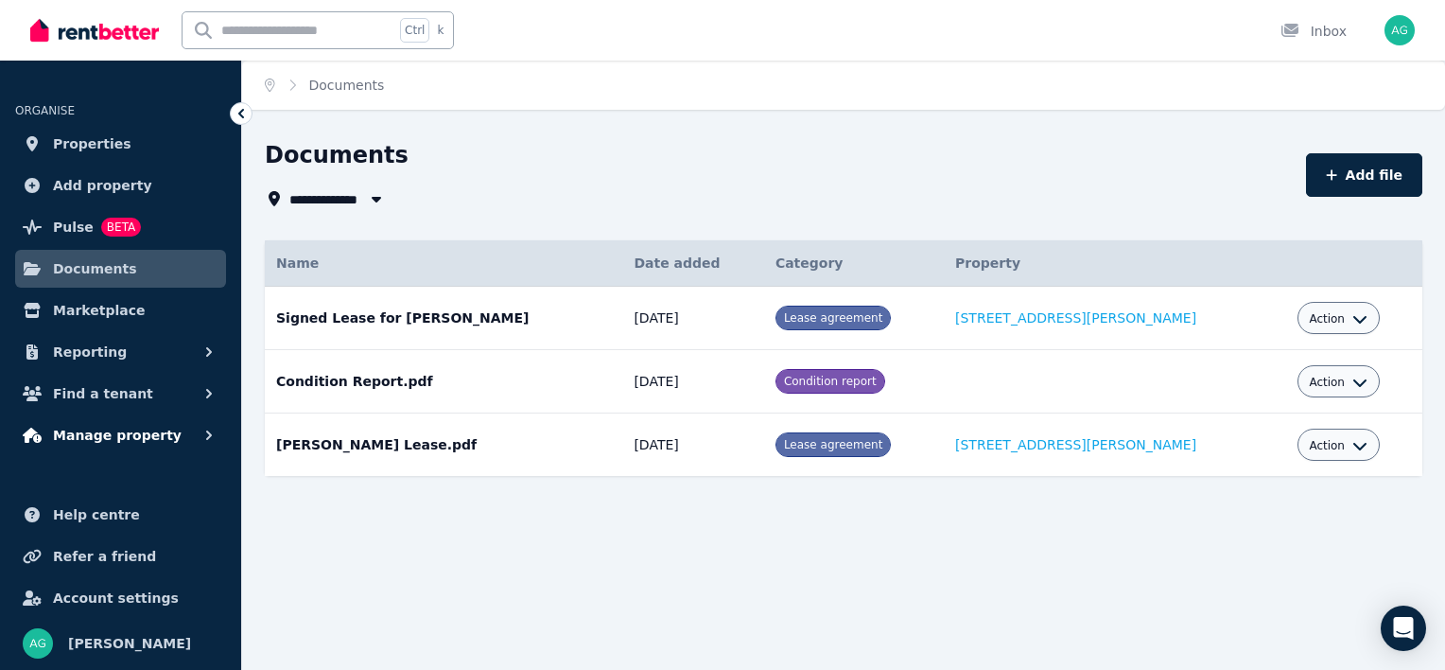
click at [152, 444] on span "Manage property" at bounding box center [117, 435] width 129 height 23
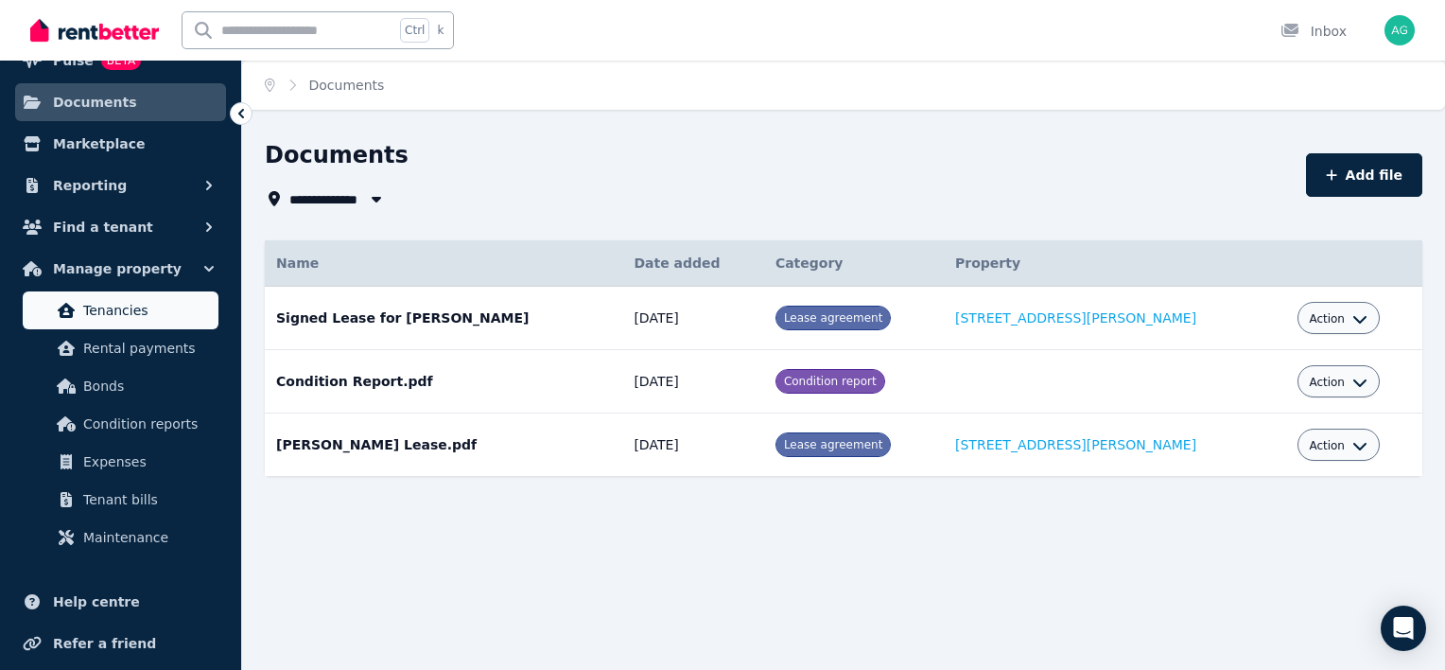
scroll to position [189, 0]
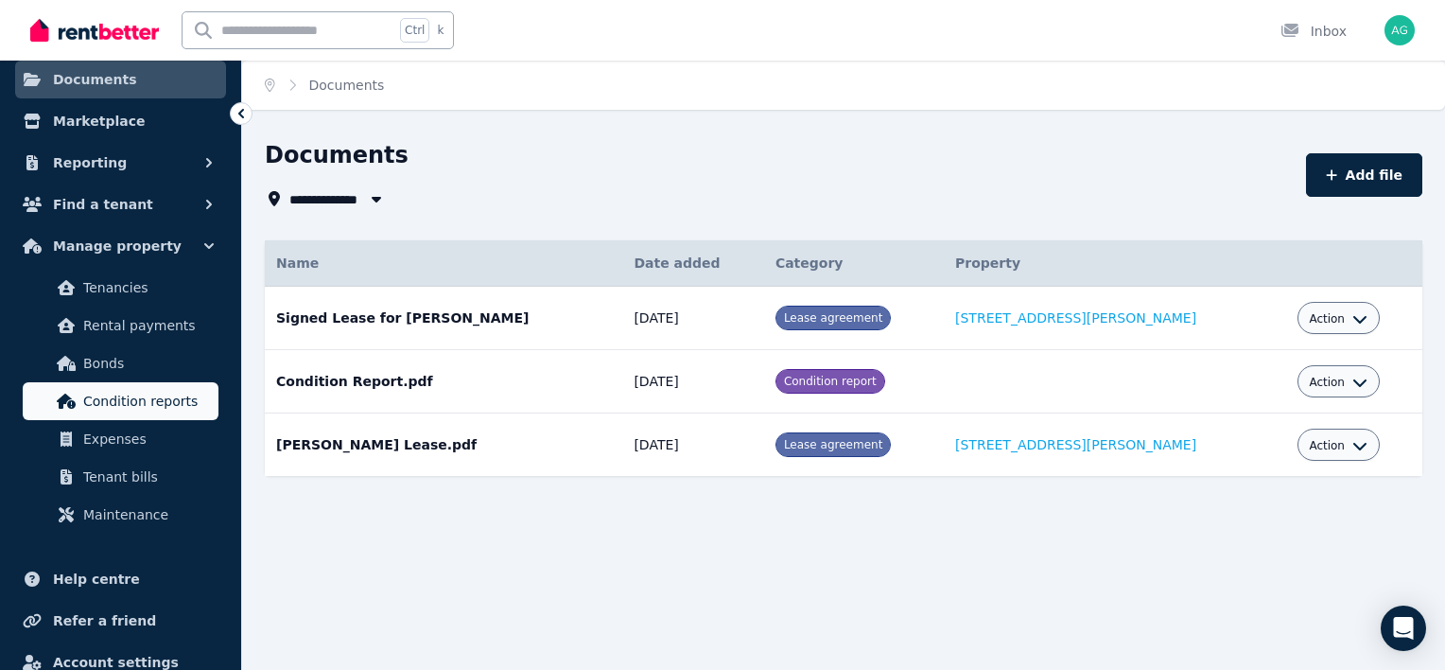
click at [165, 407] on span "Condition reports" at bounding box center [147, 401] width 128 height 23
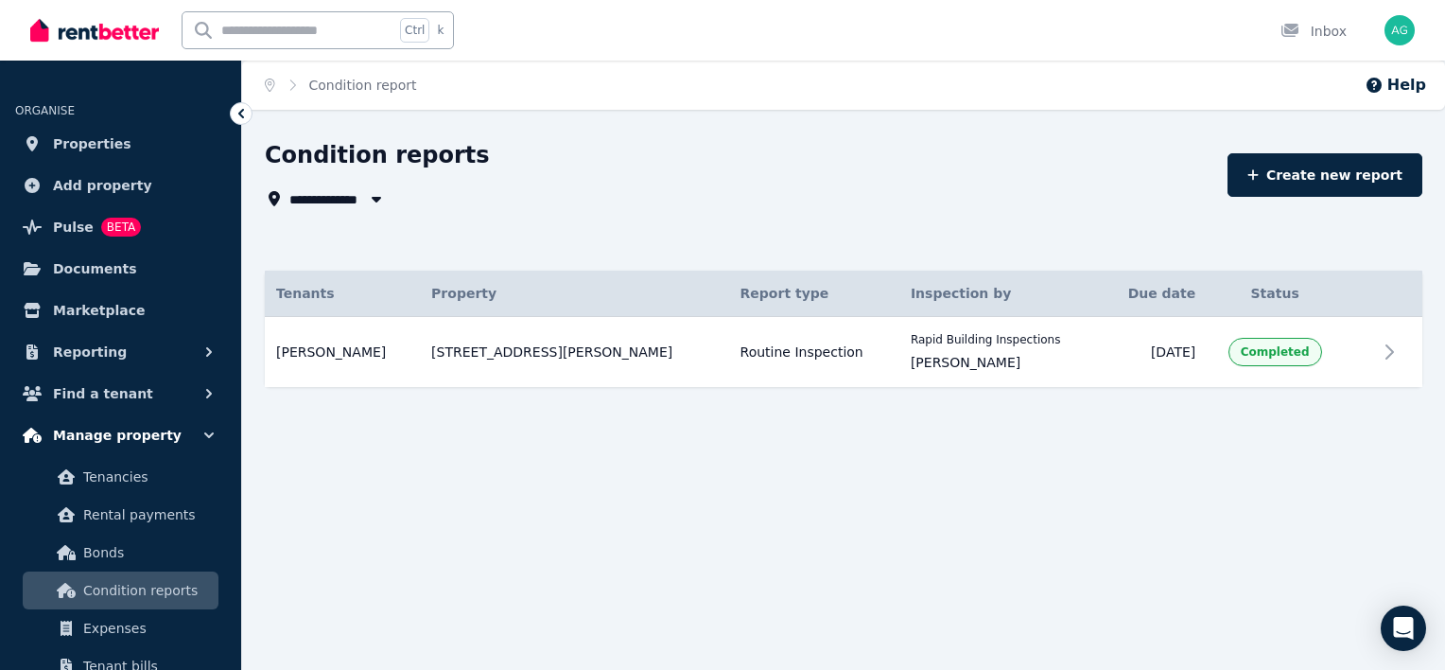
click at [121, 423] on button "Manage property" at bounding box center [120, 435] width 211 height 38
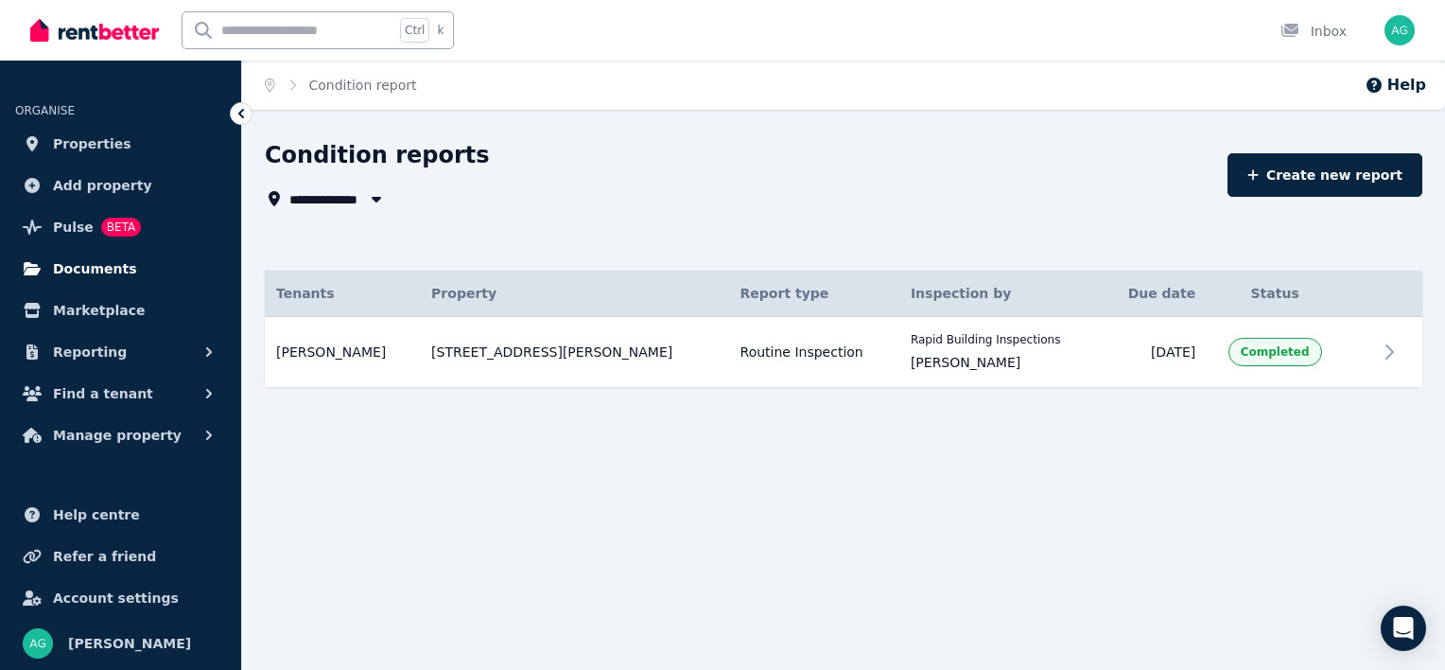
click at [115, 271] on span "Documents" at bounding box center [95, 268] width 84 height 23
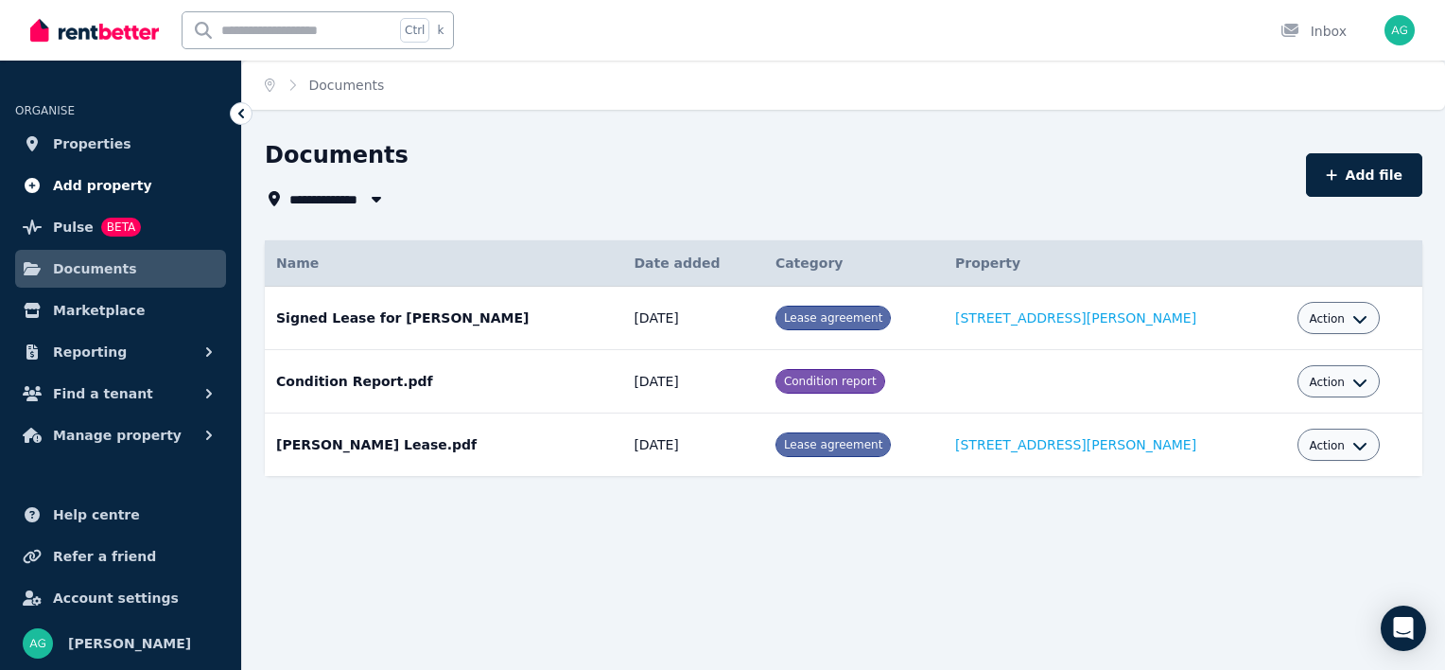
click at [106, 177] on span "Add property" at bounding box center [102, 185] width 99 height 23
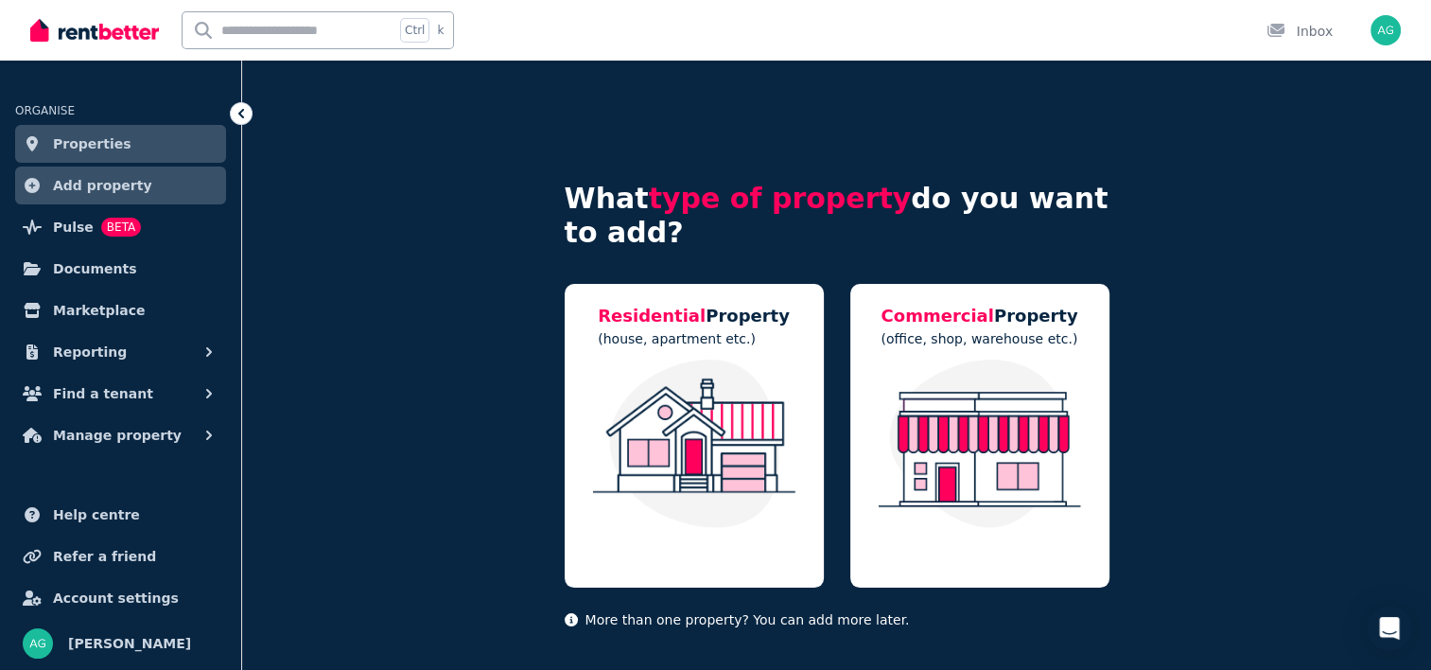
click at [101, 145] on span "Properties" at bounding box center [92, 143] width 79 height 23
